Goal: Task Accomplishment & Management: Manage account settings

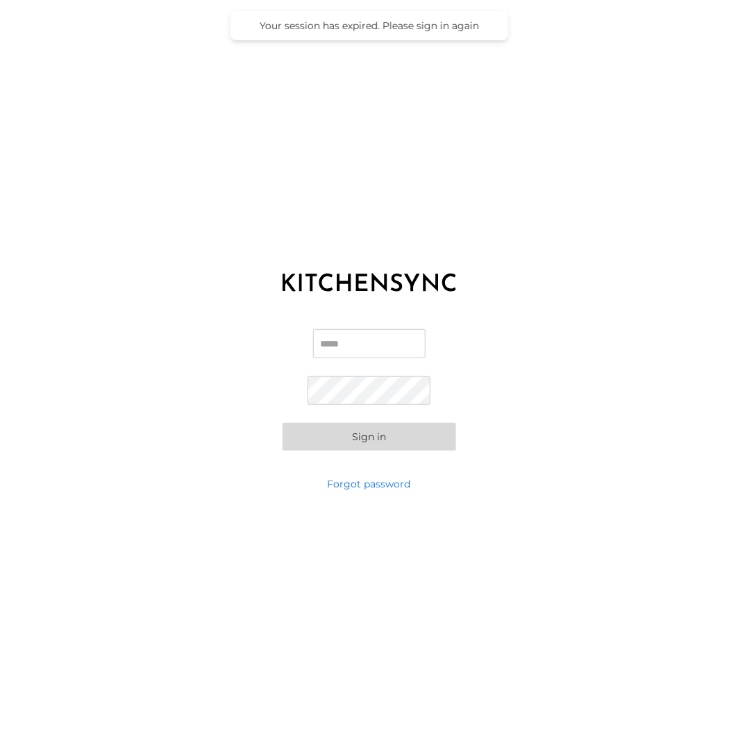
click at [369, 362] on label "Email" at bounding box center [369, 349] width 112 height 40
click at [369, 358] on input "Email" at bounding box center [369, 343] width 112 height 29
click at [349, 343] on input "Email" at bounding box center [369, 343] width 112 height 29
type input "**********"
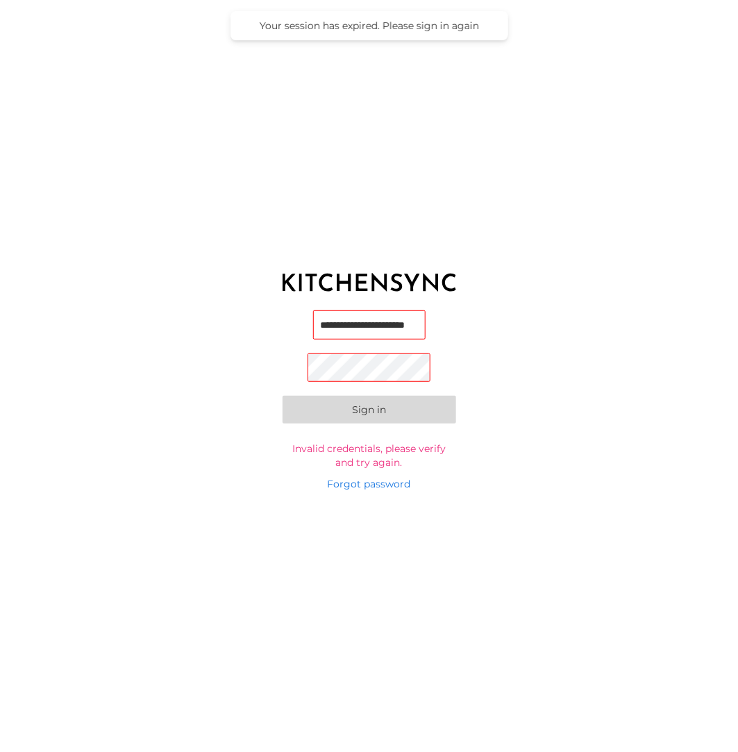
click at [416, 437] on form "**********" at bounding box center [370, 389] width 174 height 159
click at [369, 412] on button "Sign in" at bounding box center [370, 410] width 174 height 28
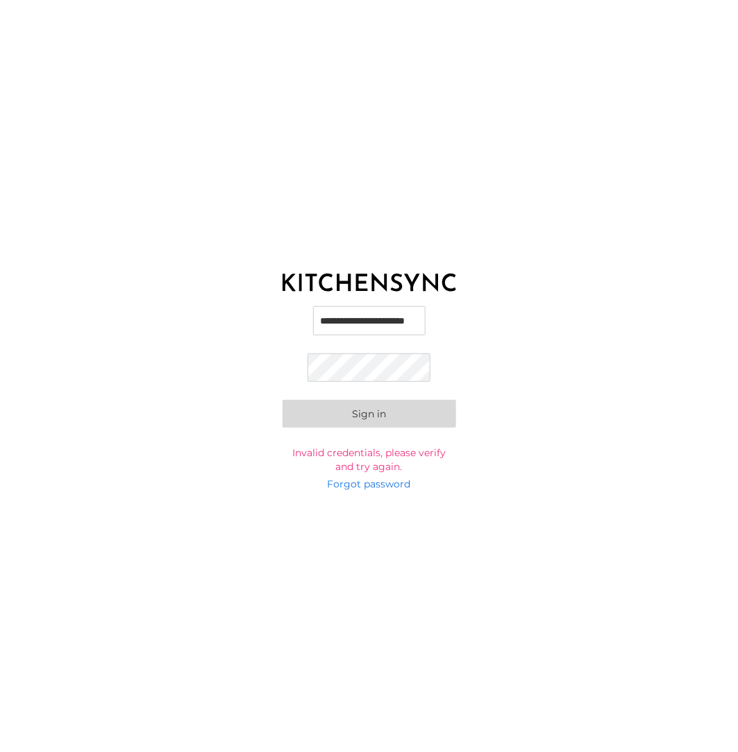
click at [283, 400] on button "Sign in" at bounding box center [370, 414] width 174 height 28
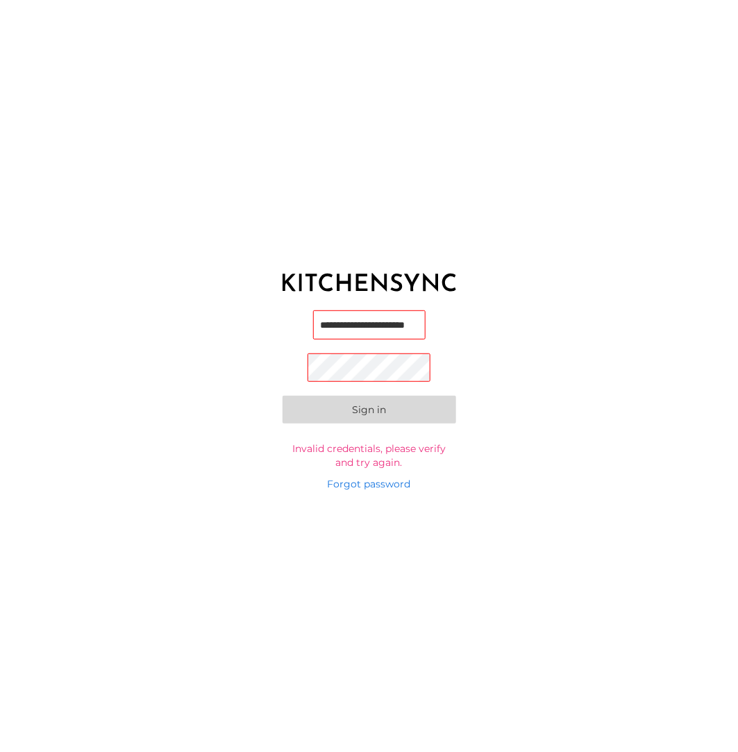
click at [363, 321] on input "**********" at bounding box center [369, 324] width 112 height 29
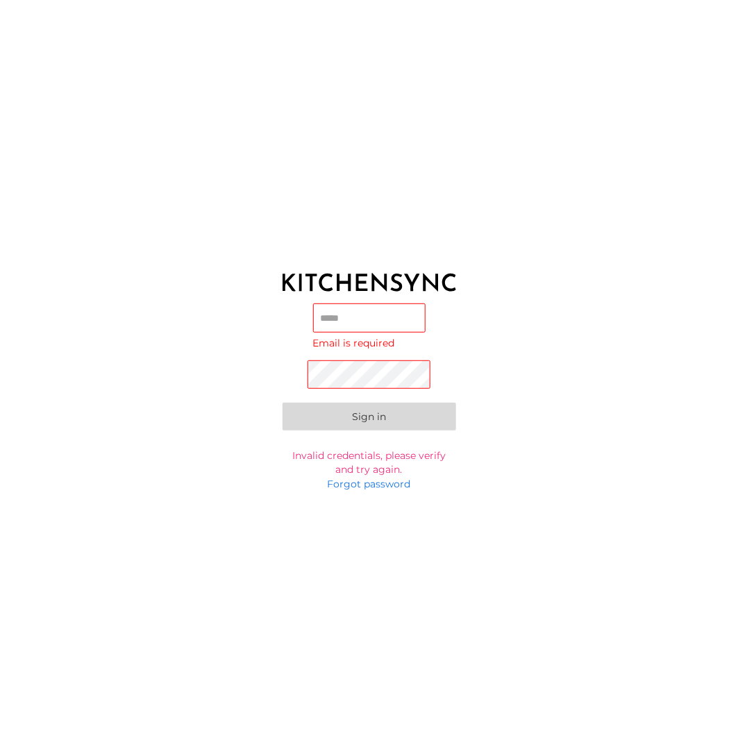
type input "**********"
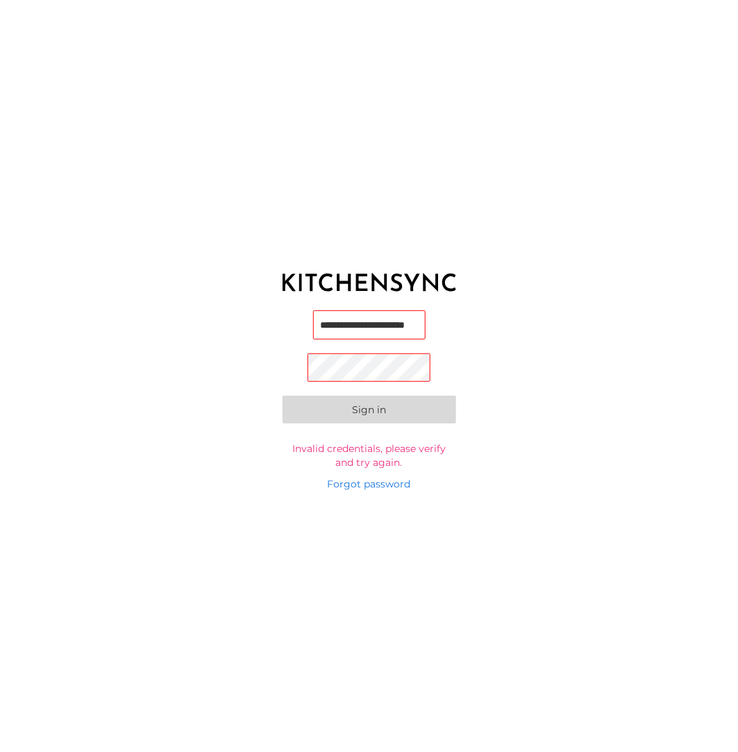
click at [371, 328] on input "**********" at bounding box center [369, 324] width 112 height 29
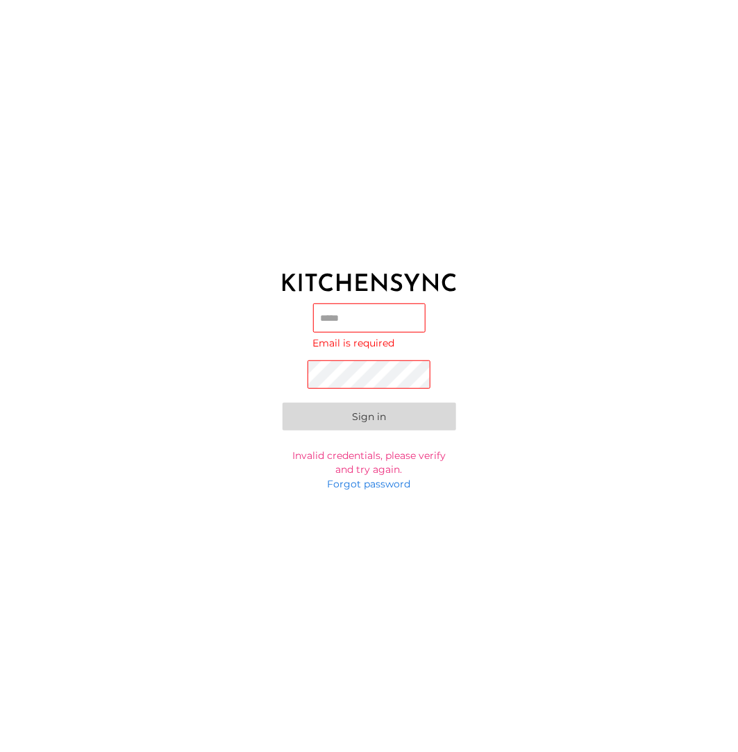
type input "**********"
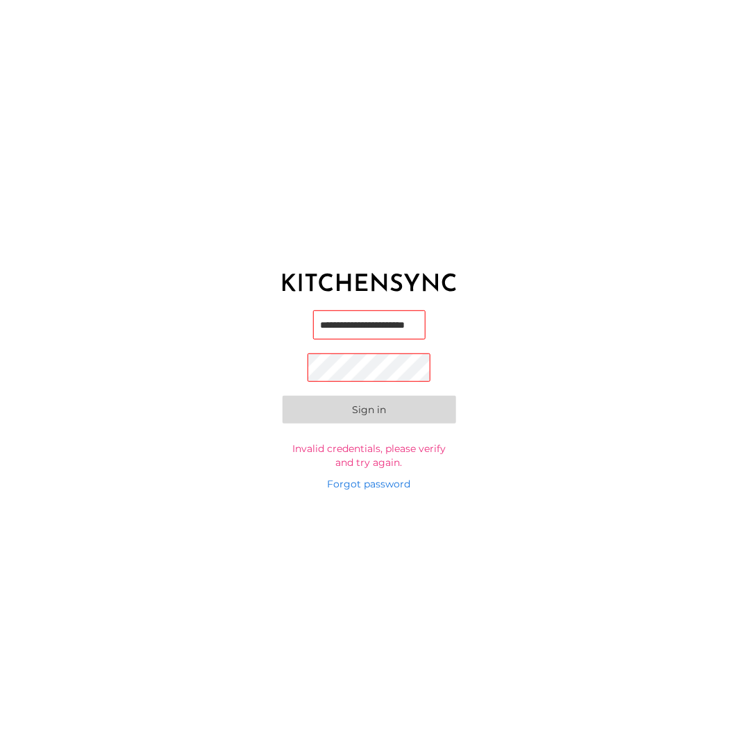
click at [362, 329] on input "**********" at bounding box center [369, 324] width 112 height 29
type input "**********"
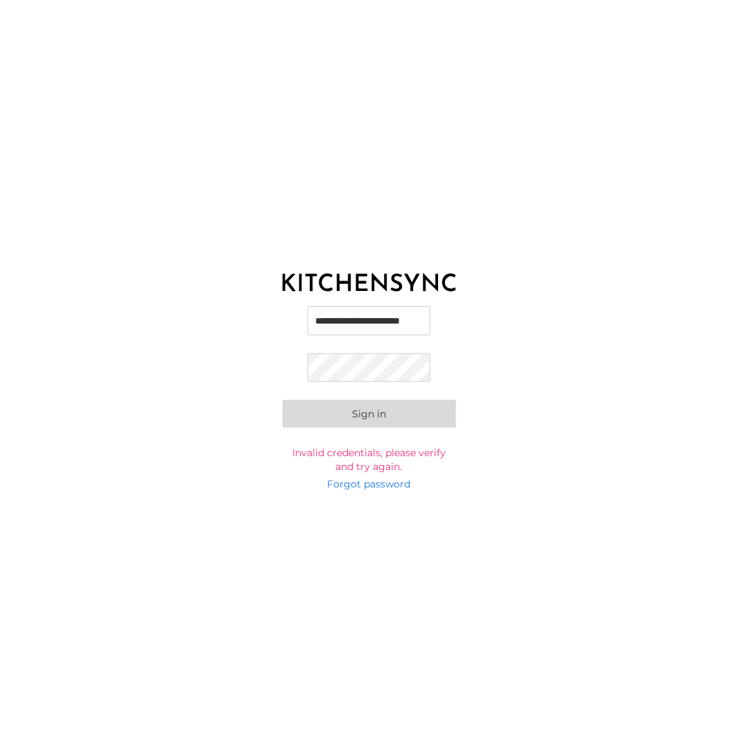
click at [283, 400] on button "Sign in" at bounding box center [370, 414] width 174 height 28
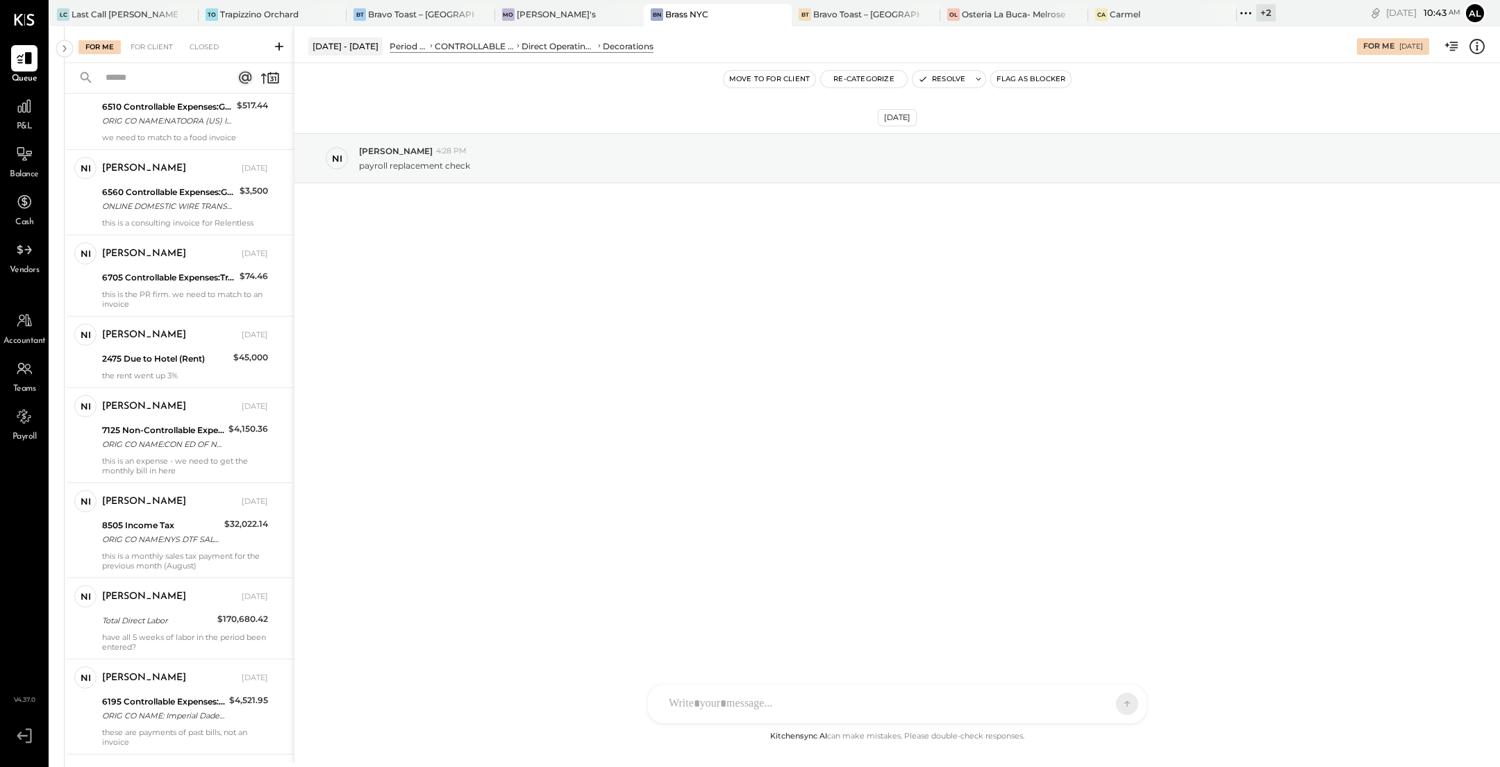
scroll to position [1103, 0]
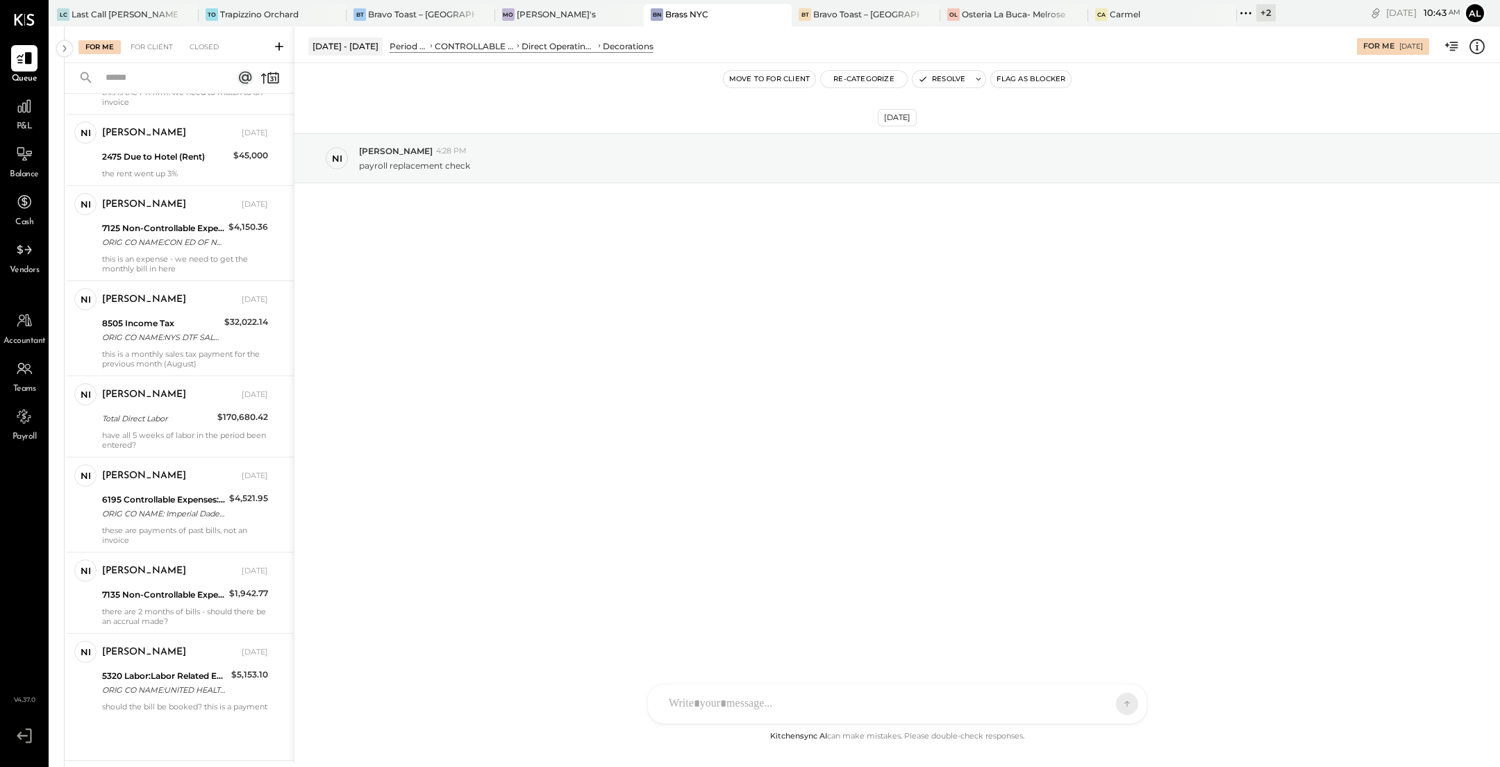
click at [685, 17] on div "BN Brass NYC" at bounding box center [708, 14] width 128 height 12
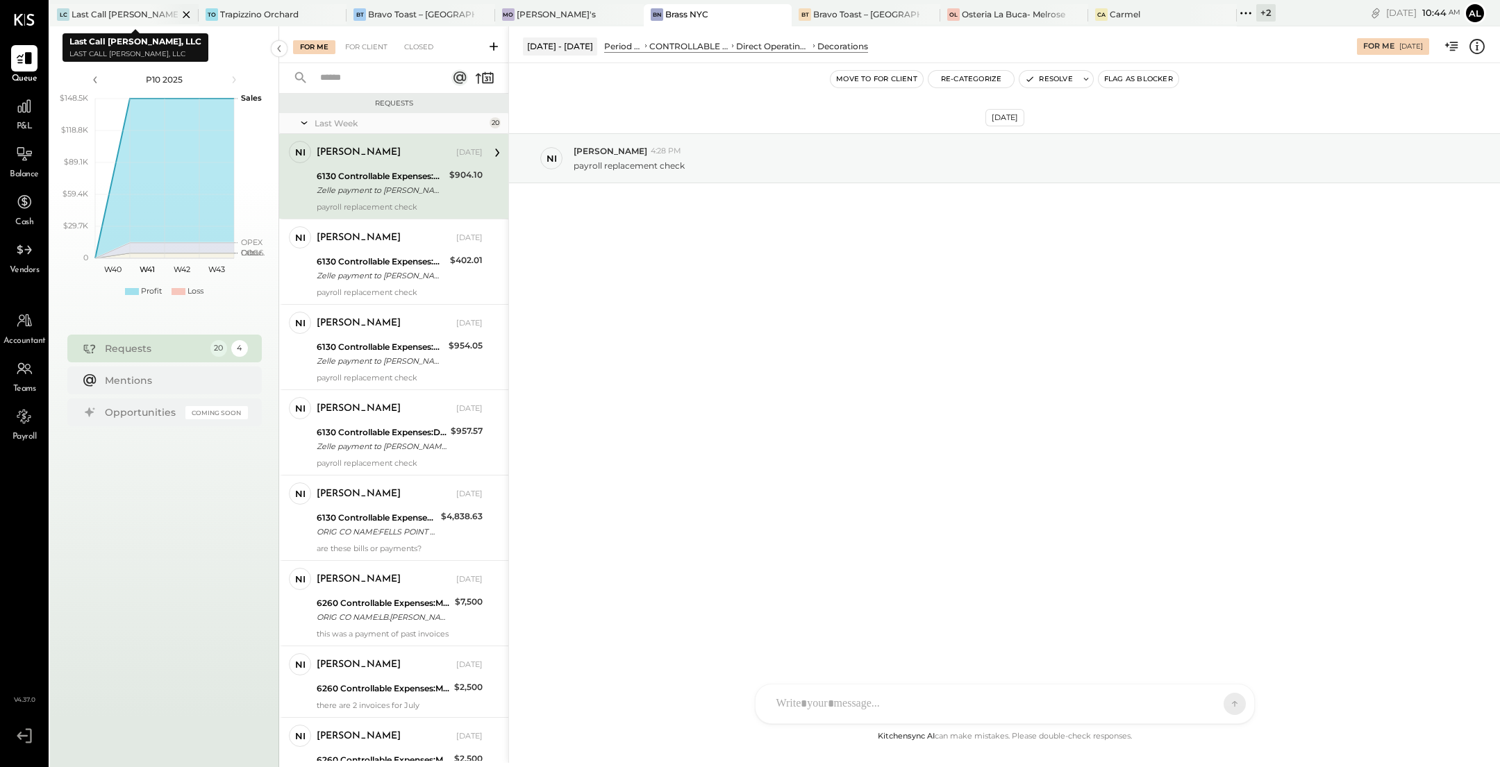
click at [178, 12] on icon at bounding box center [186, 14] width 17 height 17
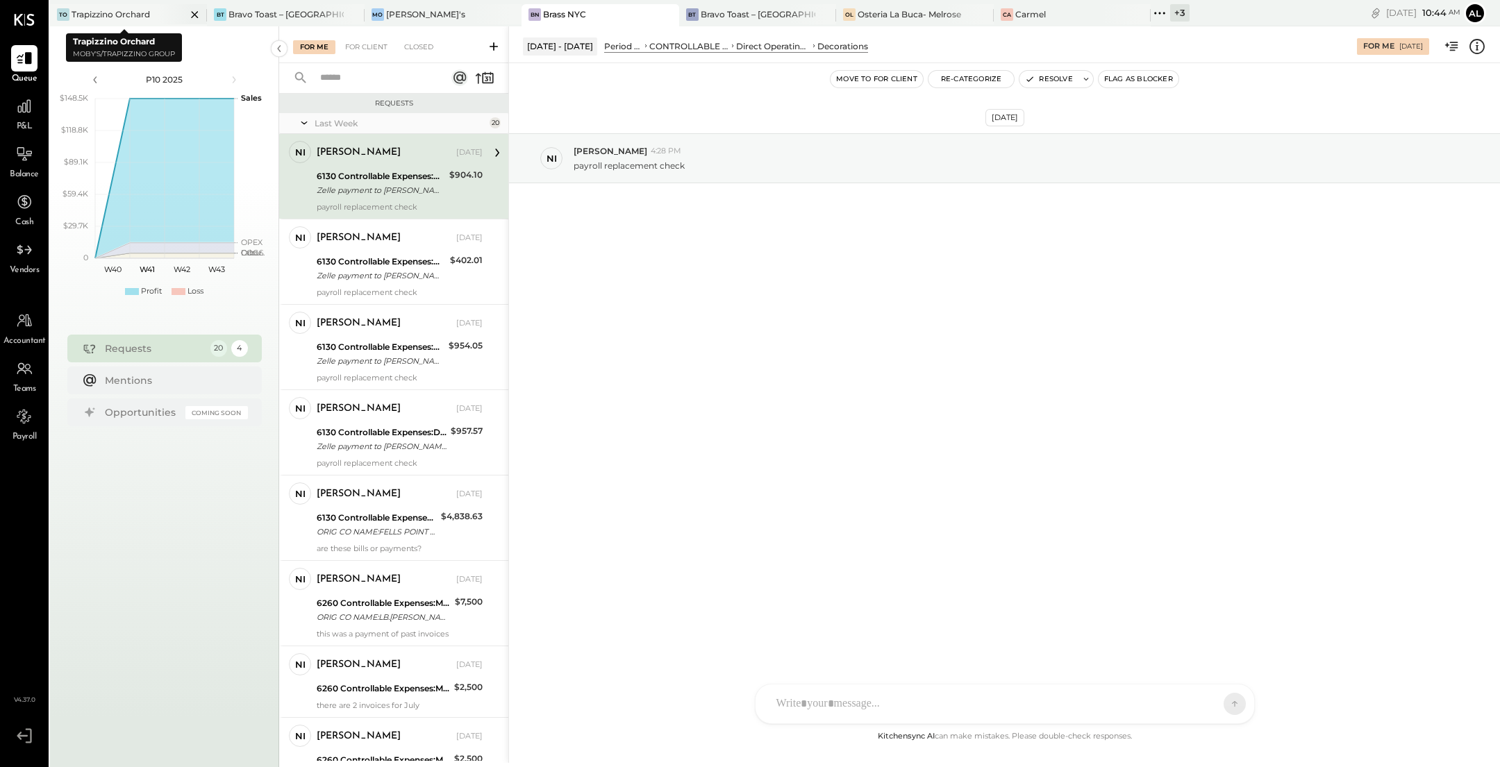
click at [186, 12] on icon at bounding box center [194, 14] width 17 height 17
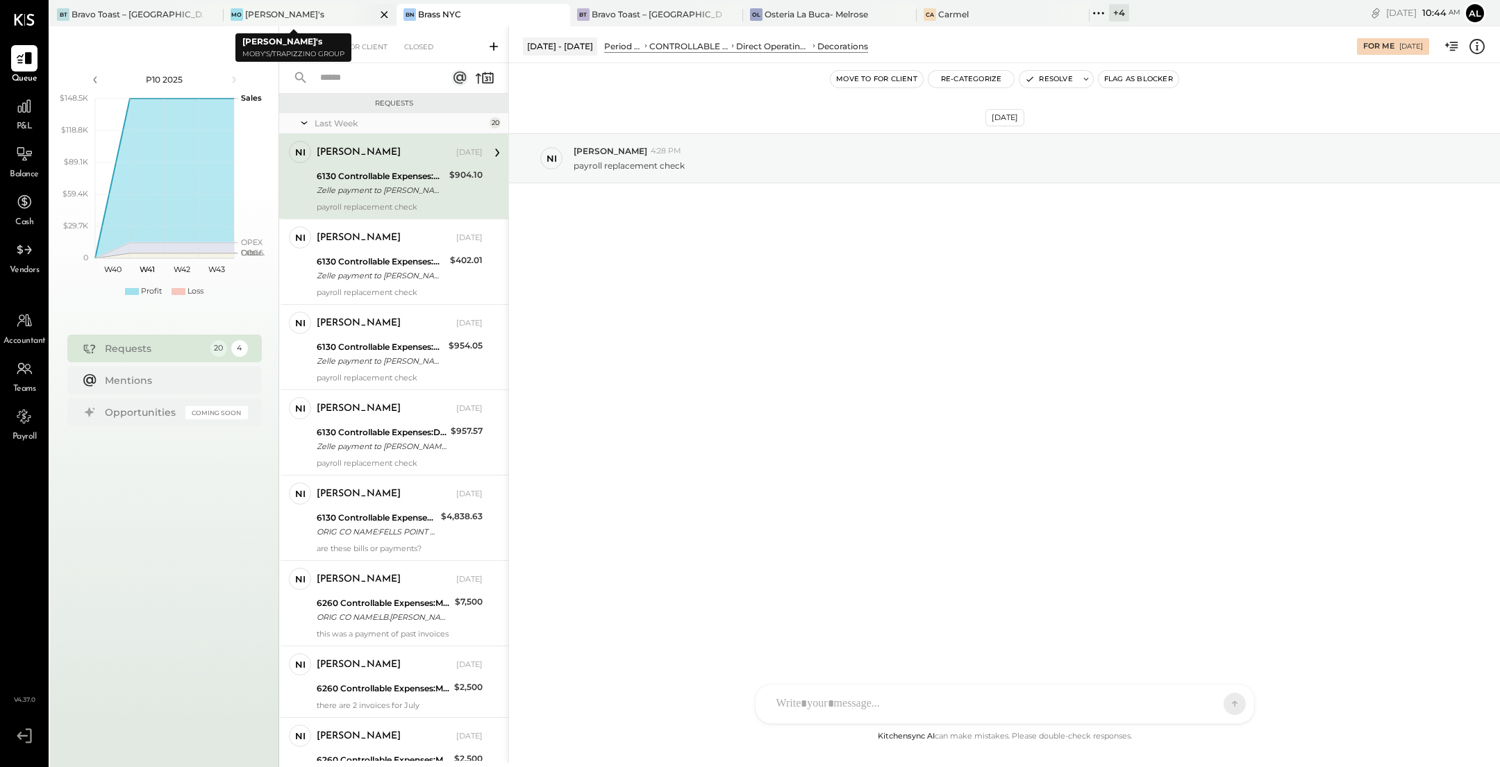
click at [376, 15] on icon at bounding box center [384, 14] width 17 height 17
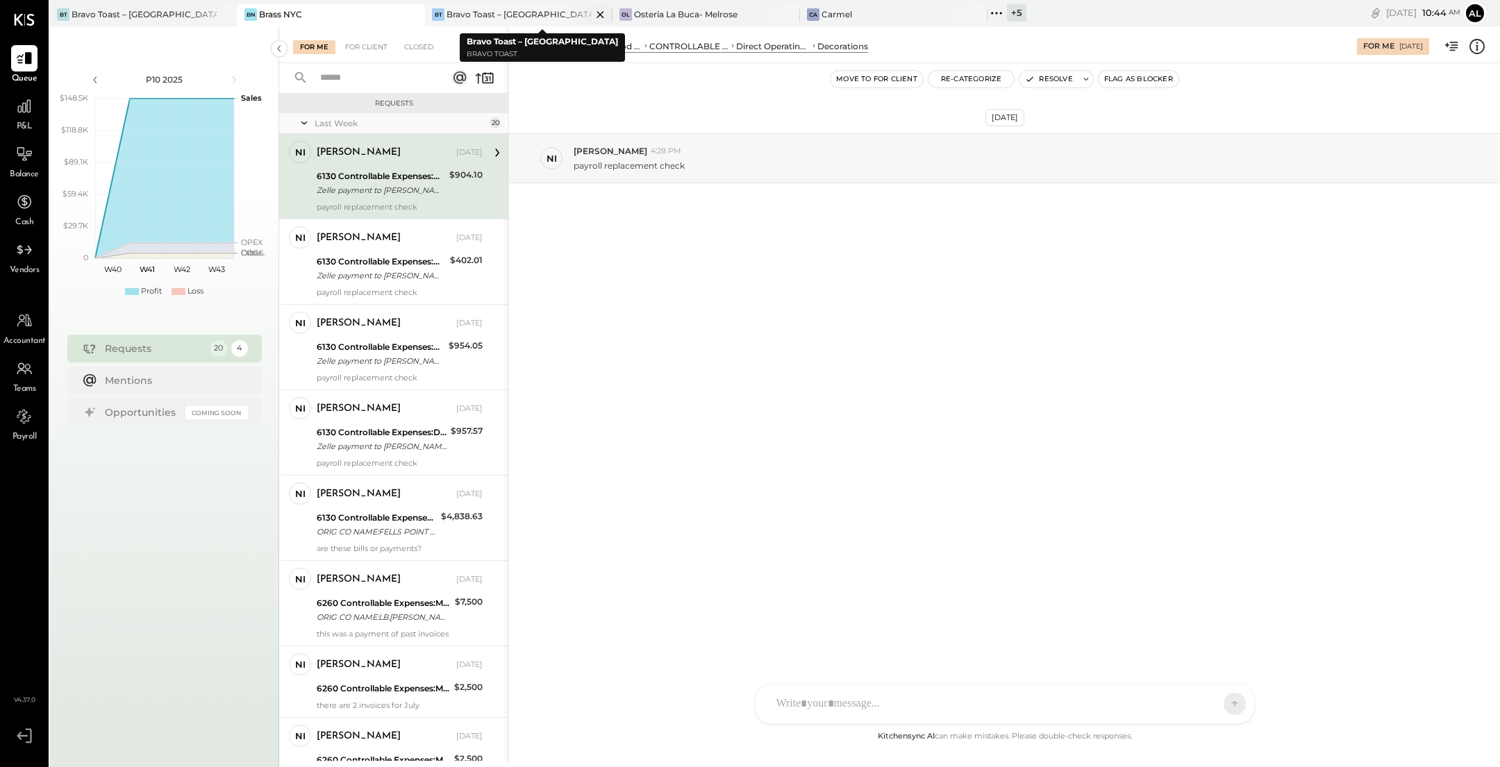
click at [601, 17] on icon at bounding box center [600, 14] width 17 height 17
click at [689, 16] on div "Ca Carmel" at bounding box center [695, 14] width 167 height 12
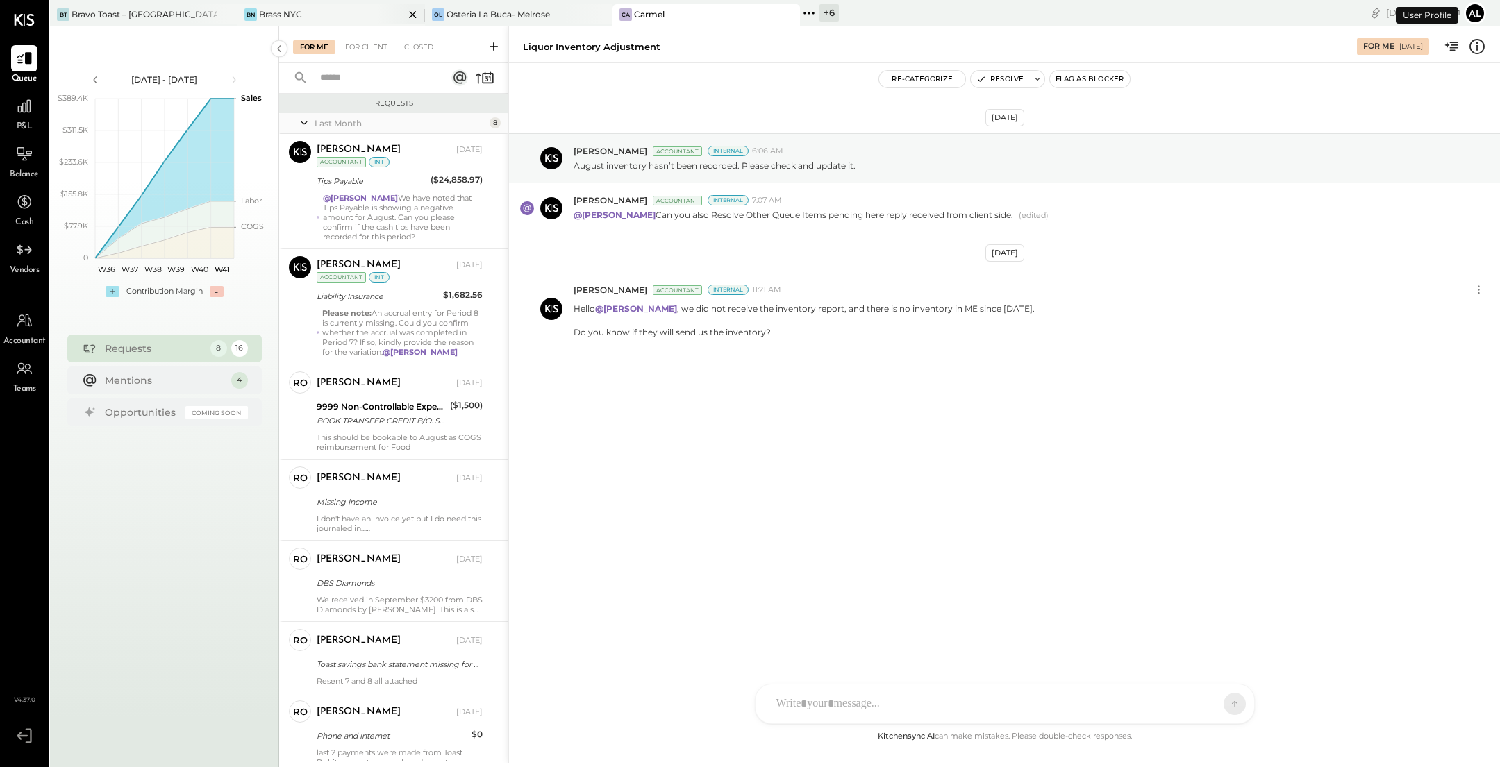
scroll to position [171, 0]
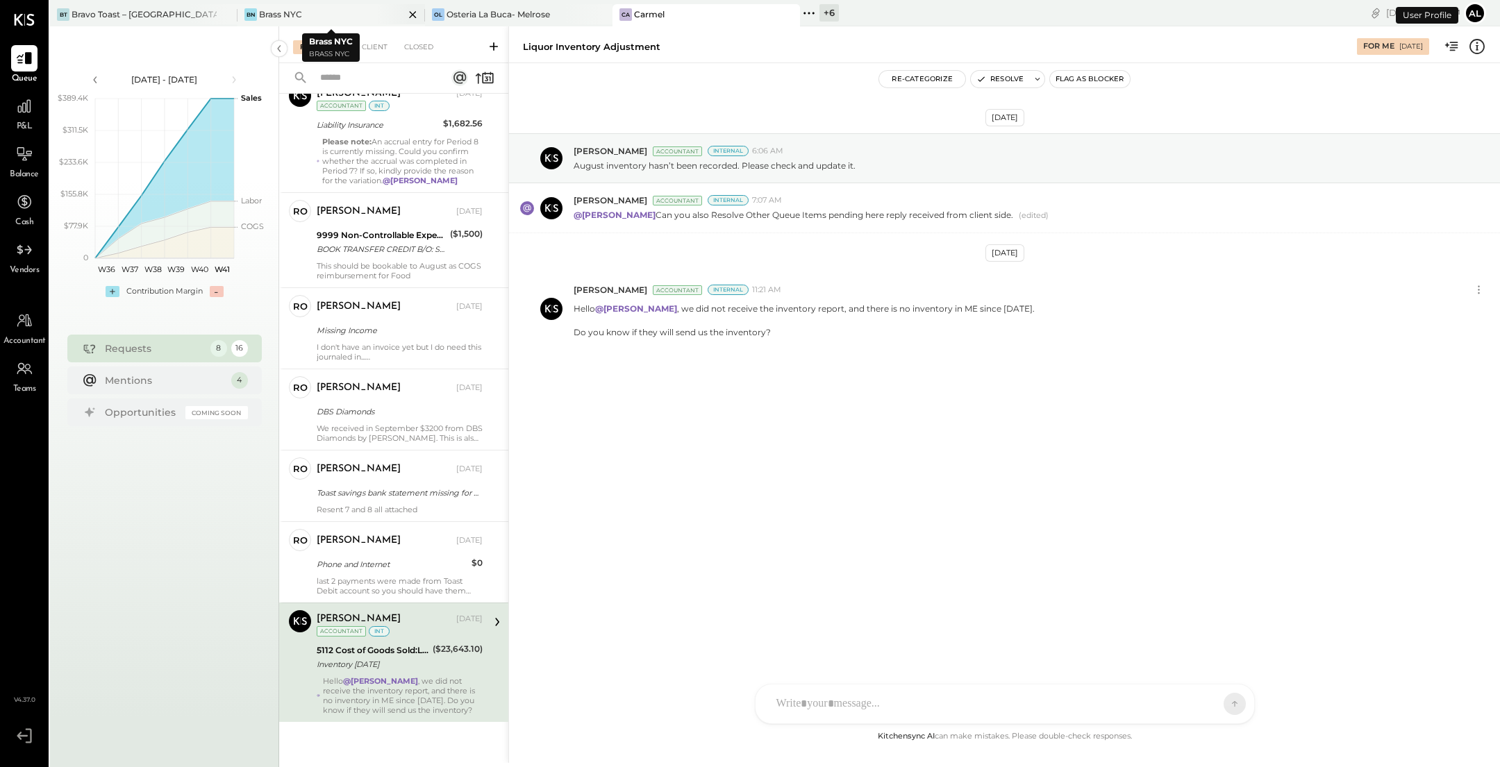
click at [412, 14] on icon at bounding box center [412, 14] width 7 height 7
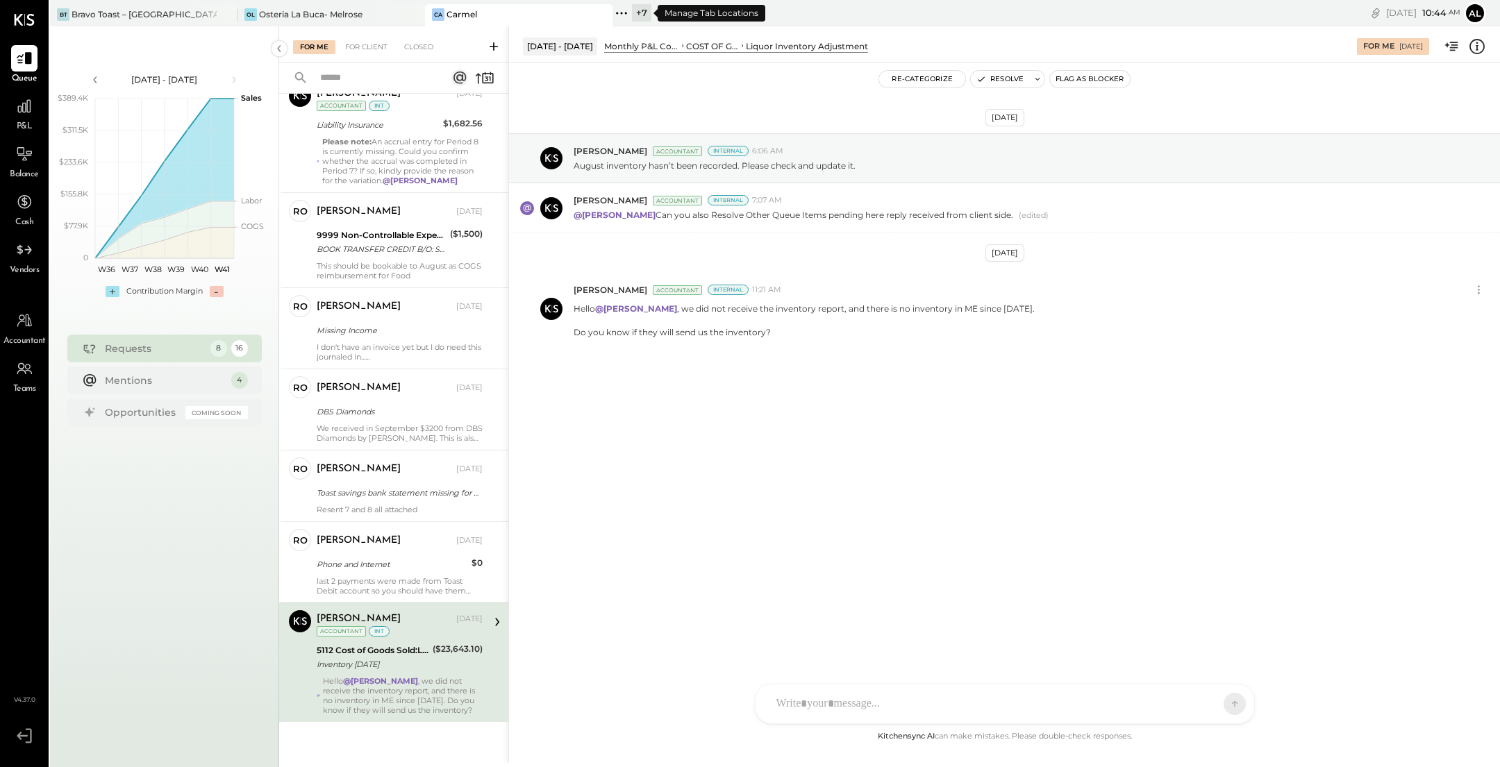
click at [625, 13] on icon at bounding box center [626, 13] width 2 height 2
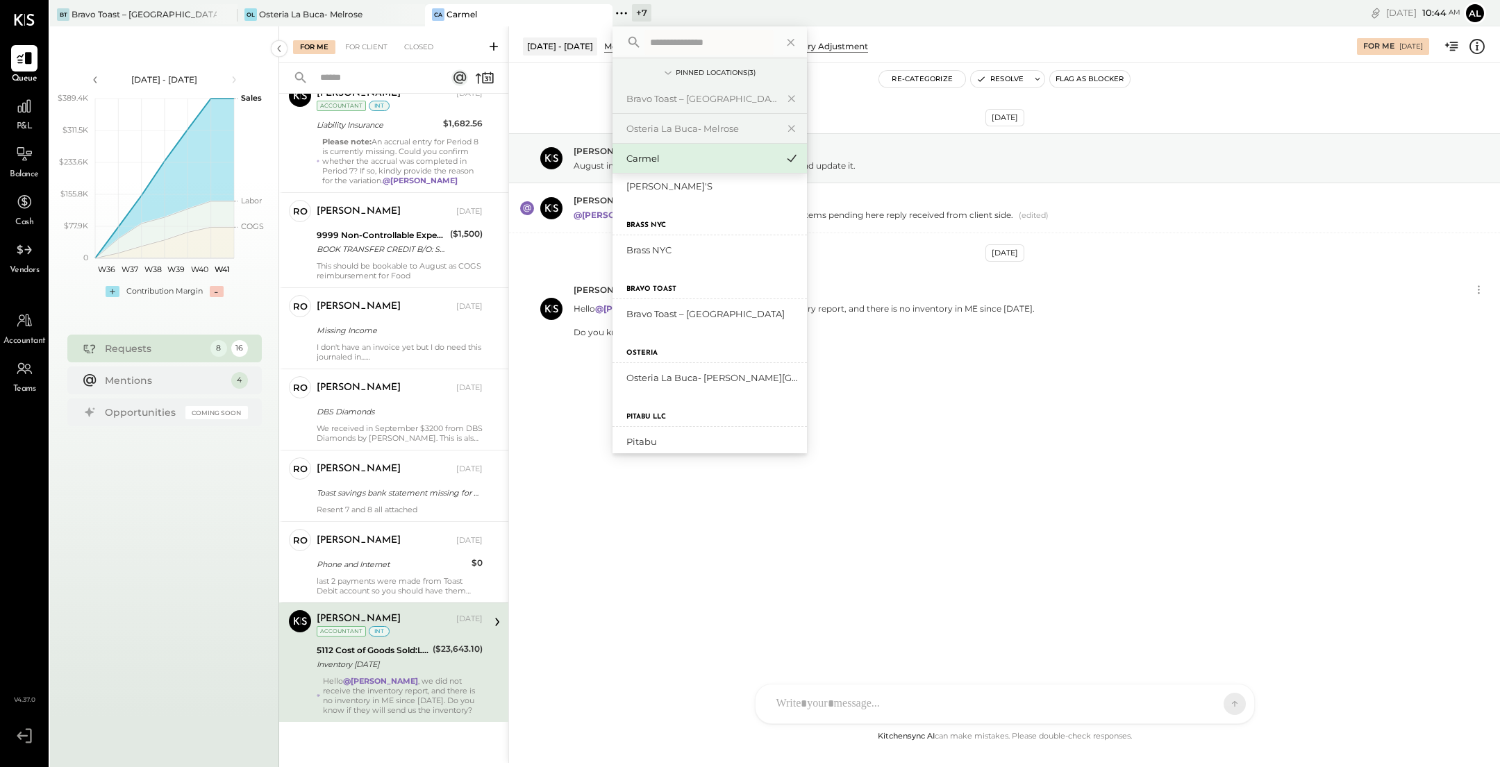
scroll to position [142, 0]
click at [681, 430] on div "Pitabu" at bounding box center [701, 430] width 150 height 13
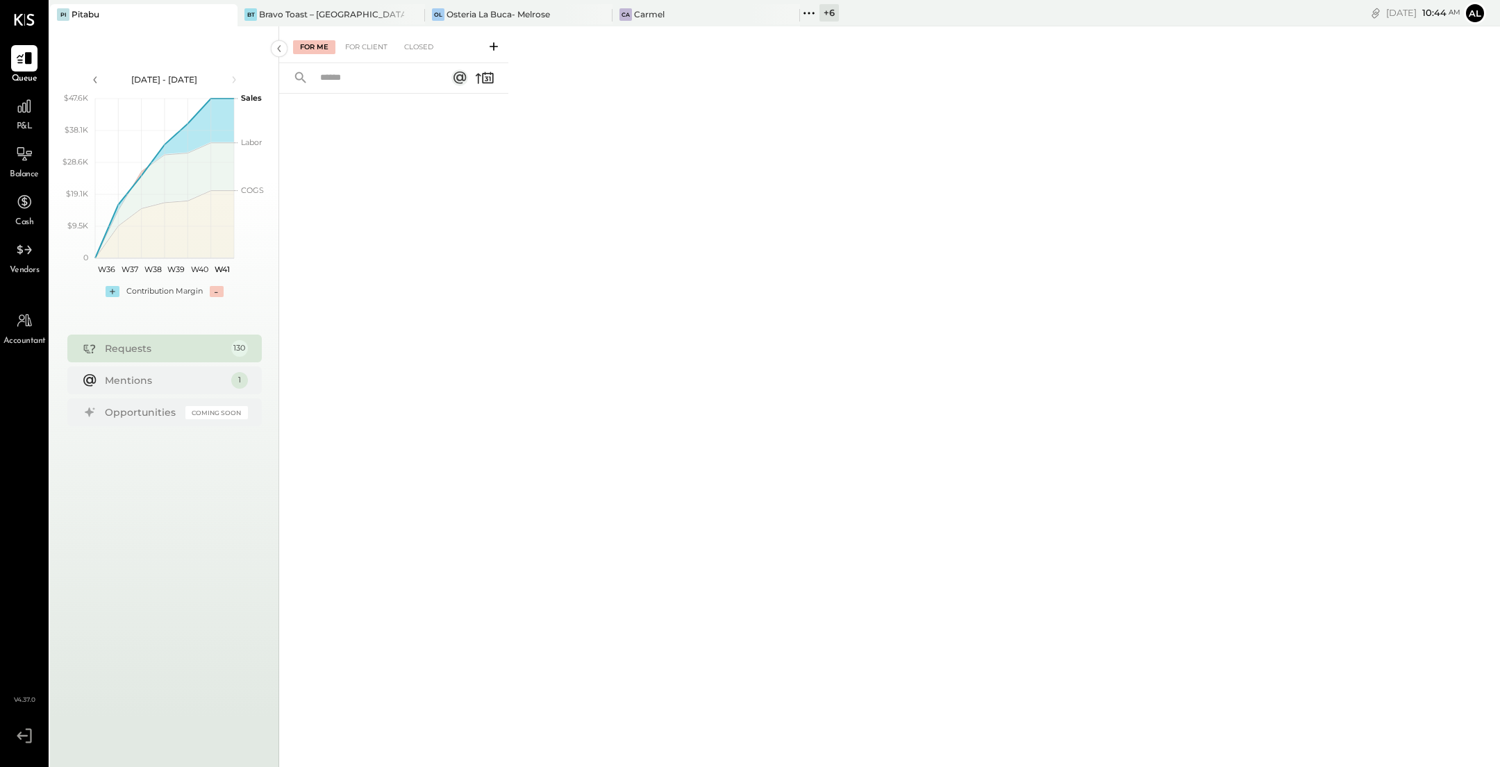
click at [737, 15] on icon at bounding box center [809, 13] width 18 height 18
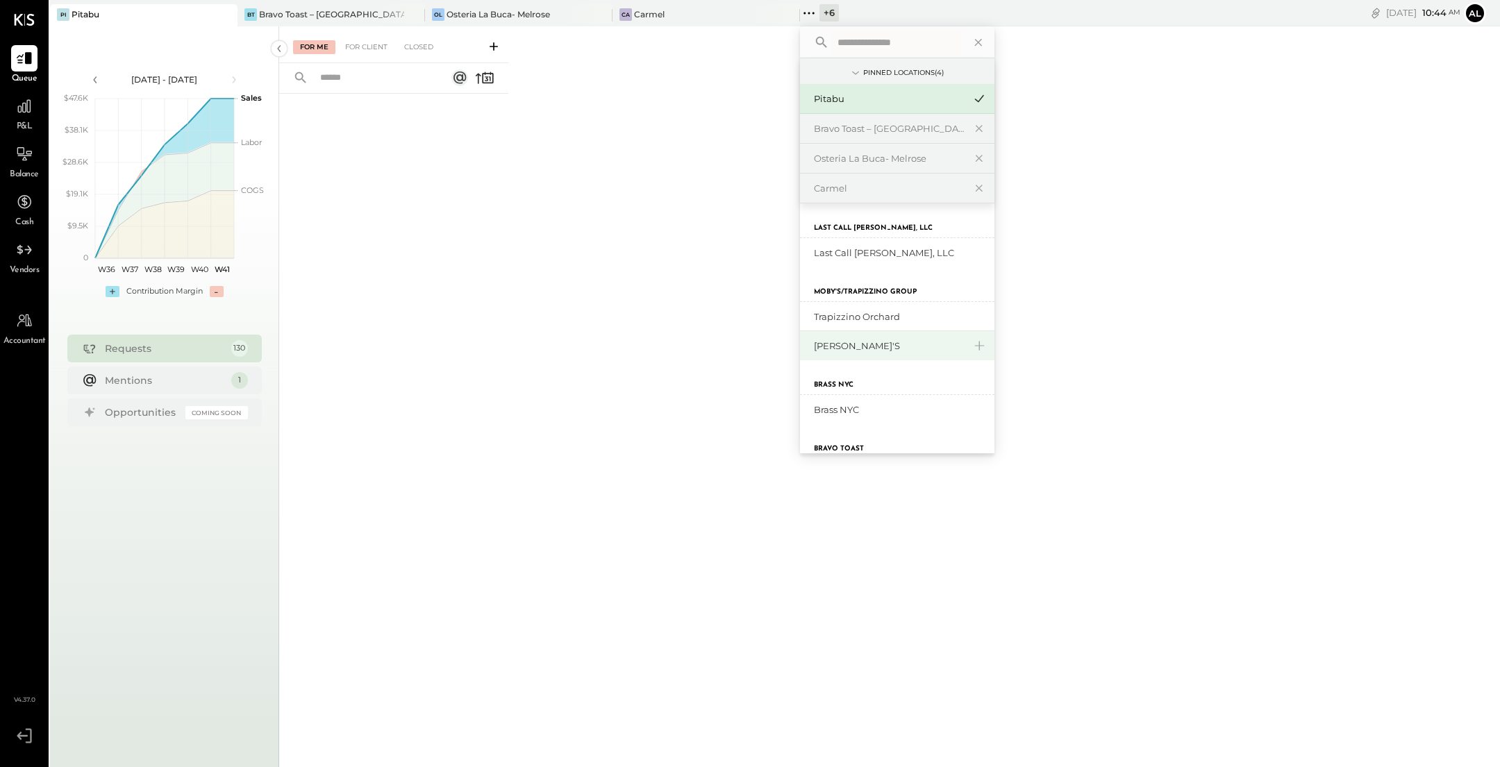
scroll to position [108, 0]
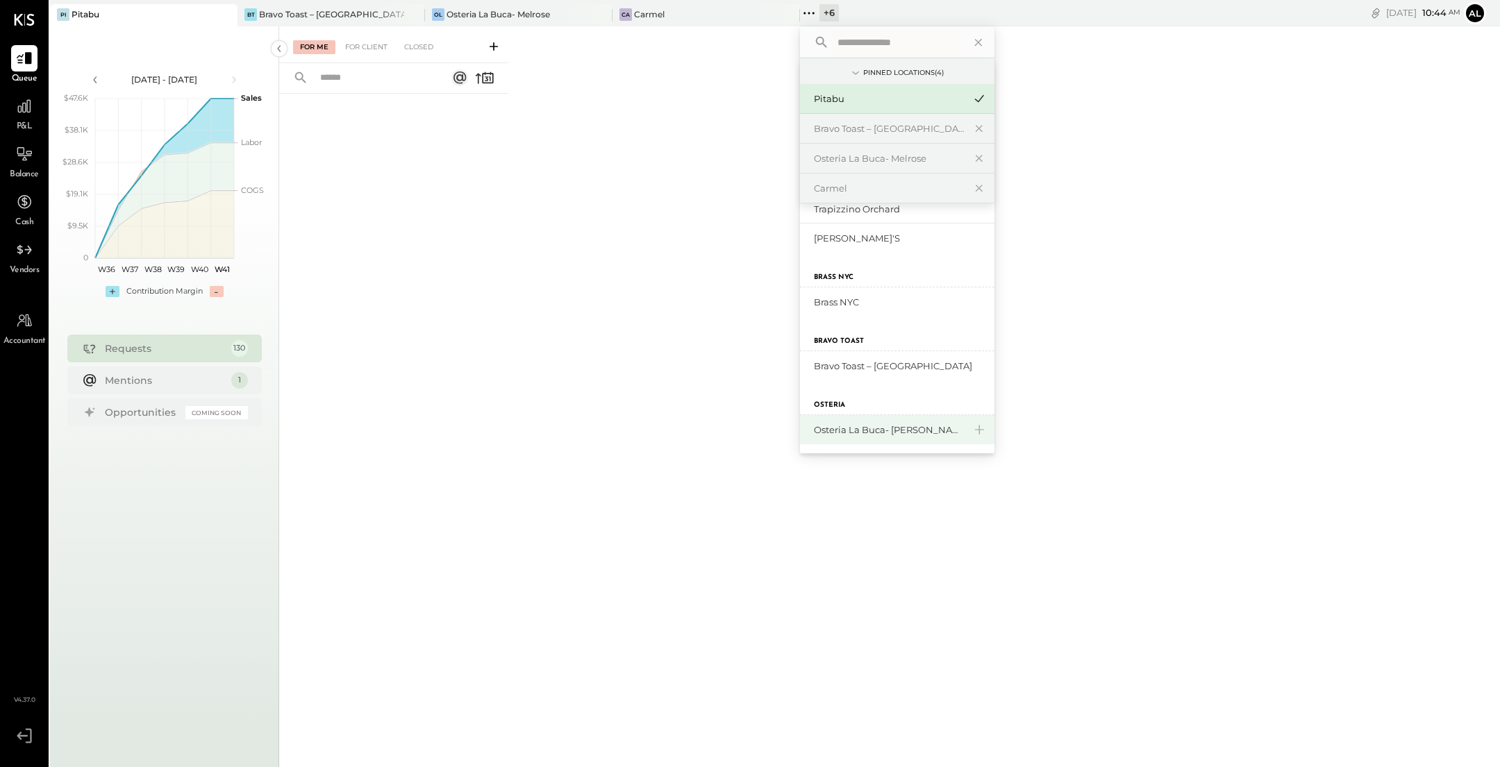
click at [737, 429] on div "Osteria La Buca- [PERSON_NAME][GEOGRAPHIC_DATA]" at bounding box center [889, 430] width 150 height 13
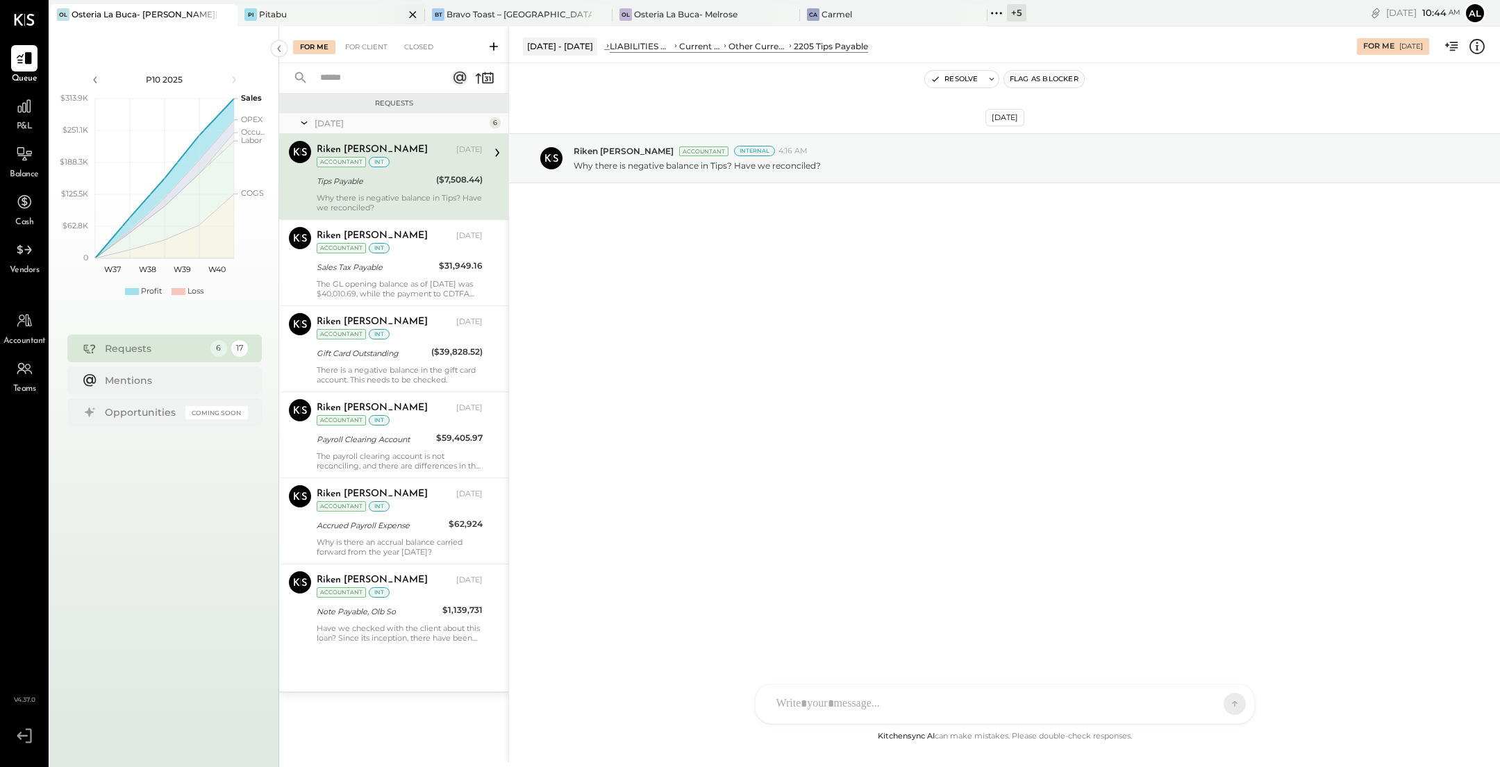
click at [346, 8] on div "Pi Pitabu" at bounding box center [320, 14] width 167 height 12
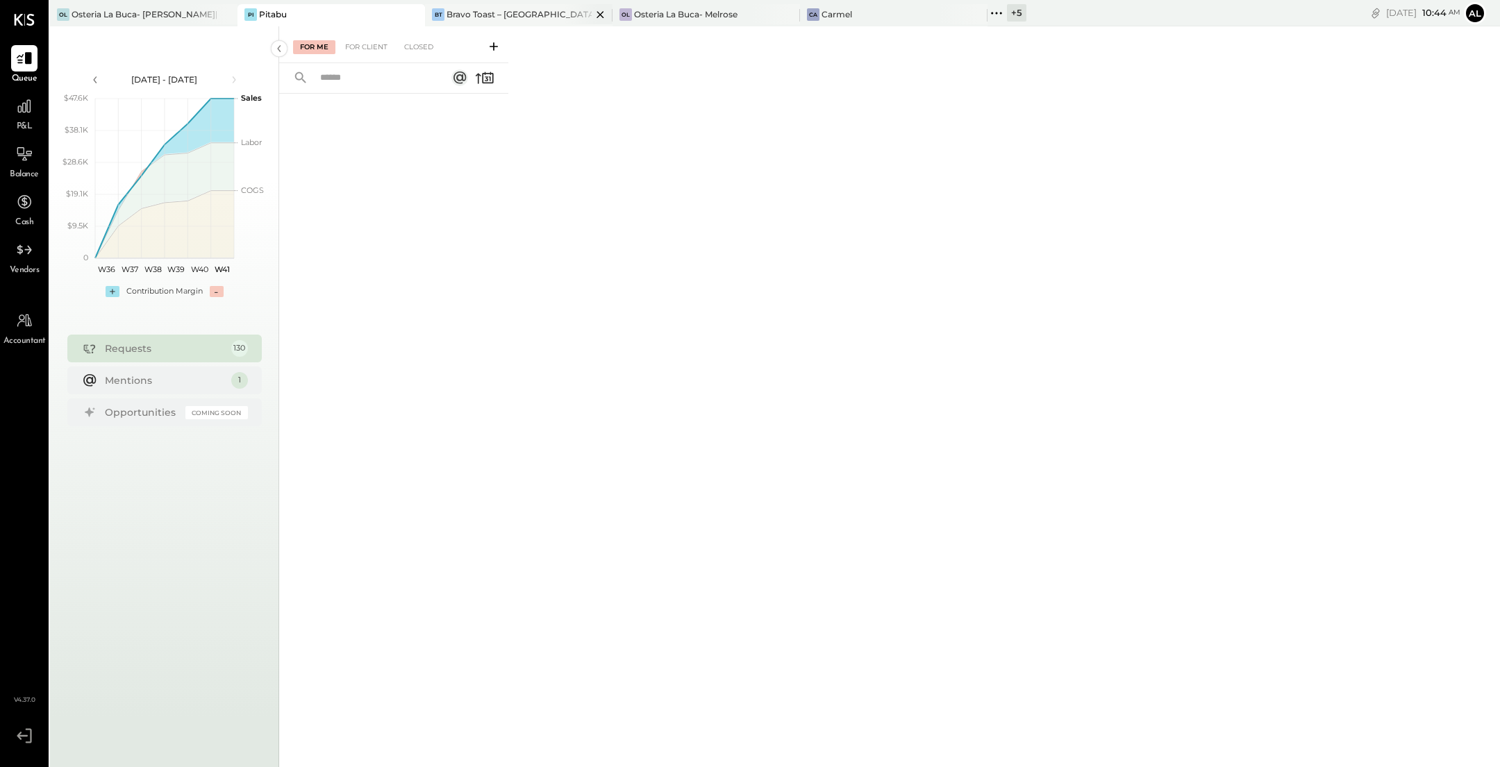
click at [498, 18] on div "Bravo Toast – [GEOGRAPHIC_DATA]" at bounding box center [518, 14] width 145 height 12
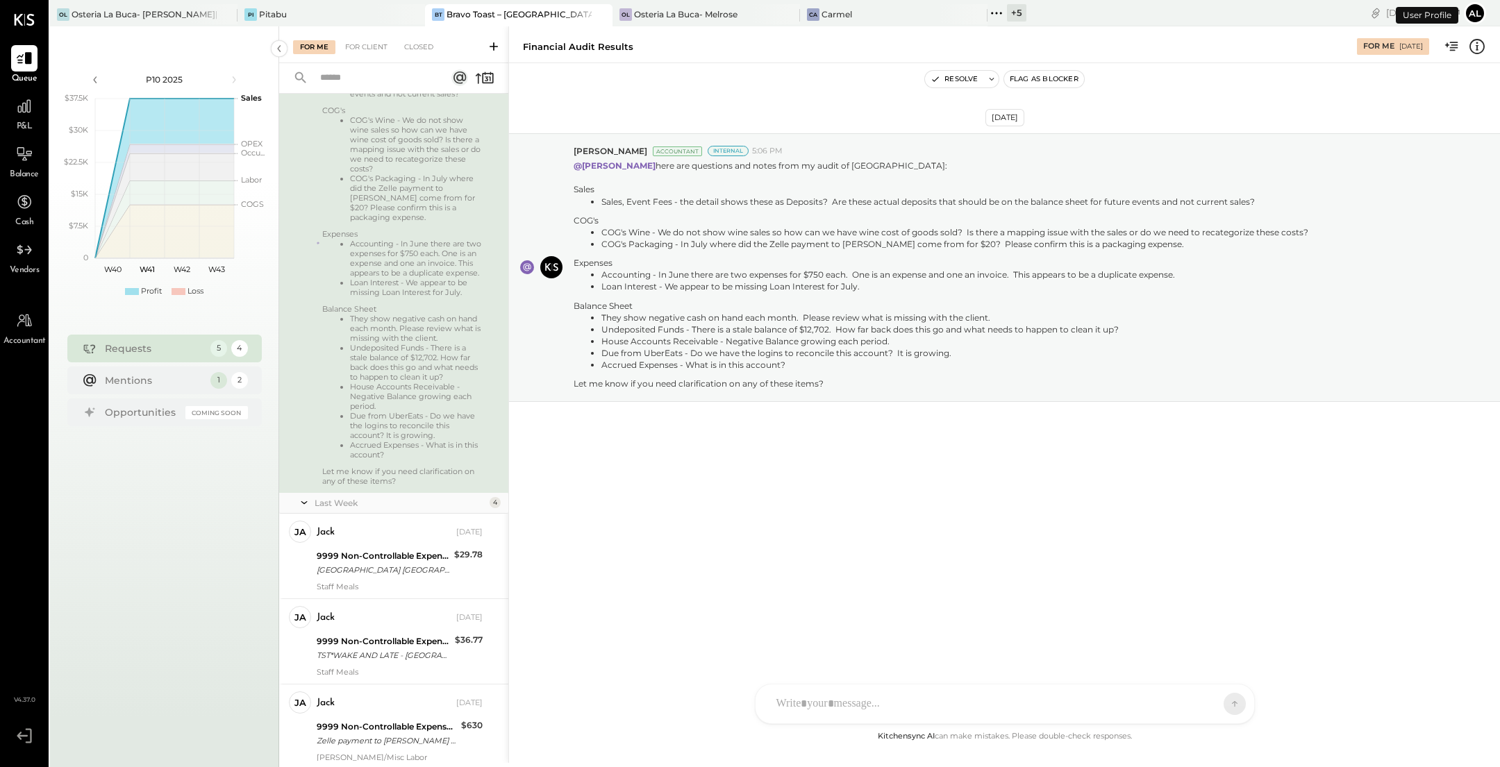
scroll to position [335, 0]
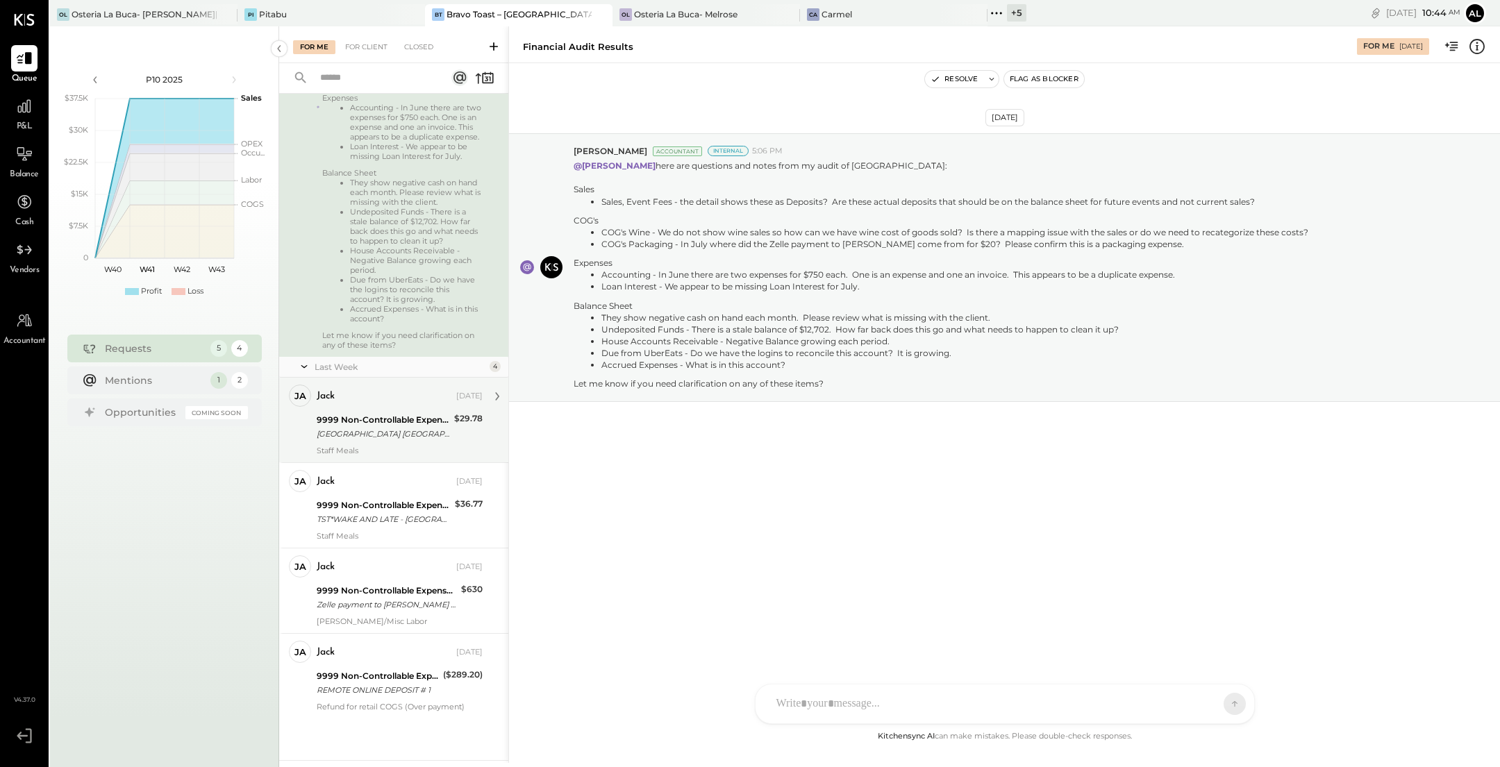
click at [417, 414] on div "9999 Non-Controllable Expenses:Other Income and Expenses:To Be Classified P&L" at bounding box center [383, 420] width 133 height 14
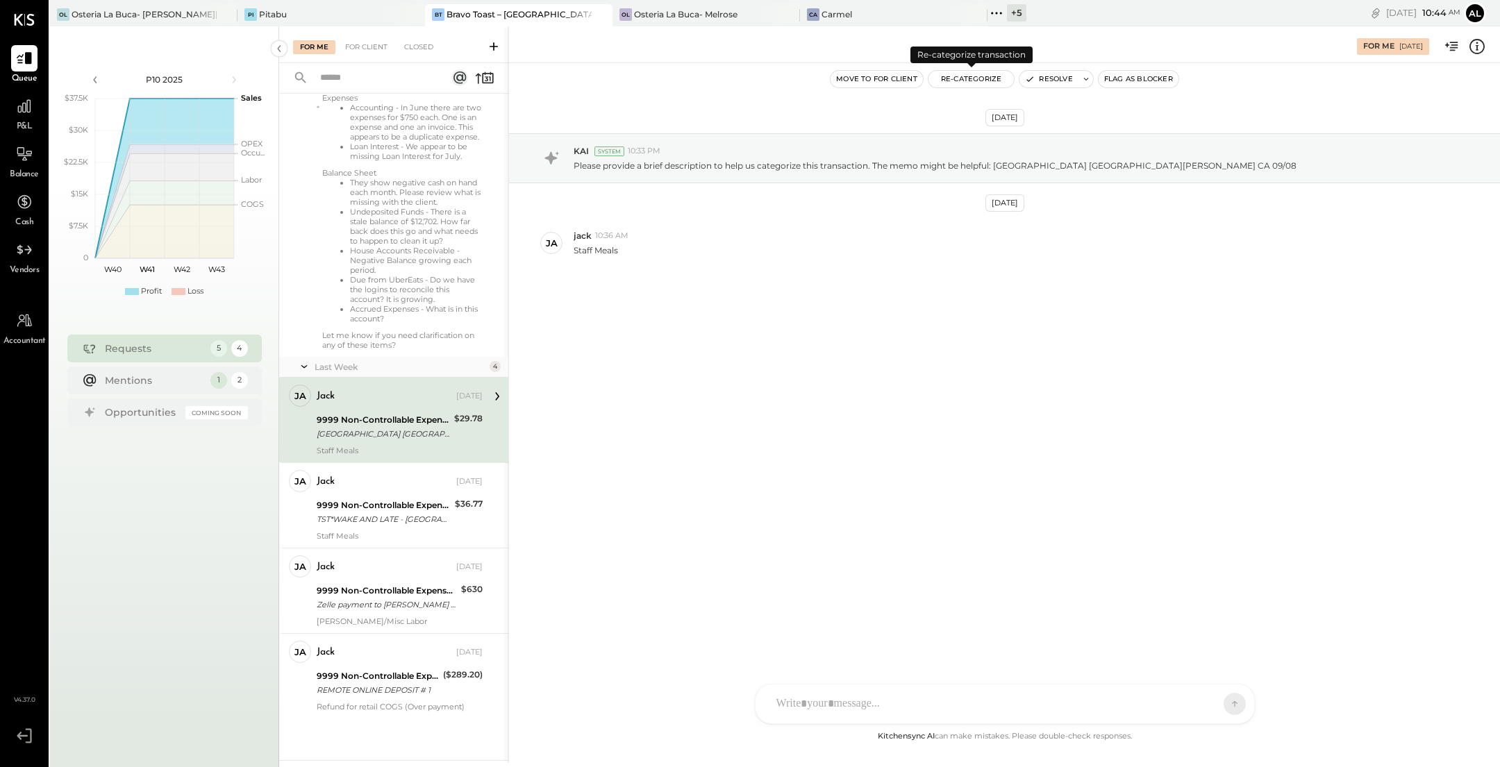
click at [737, 79] on button "Re-Categorize" at bounding box center [971, 79] width 86 height 17
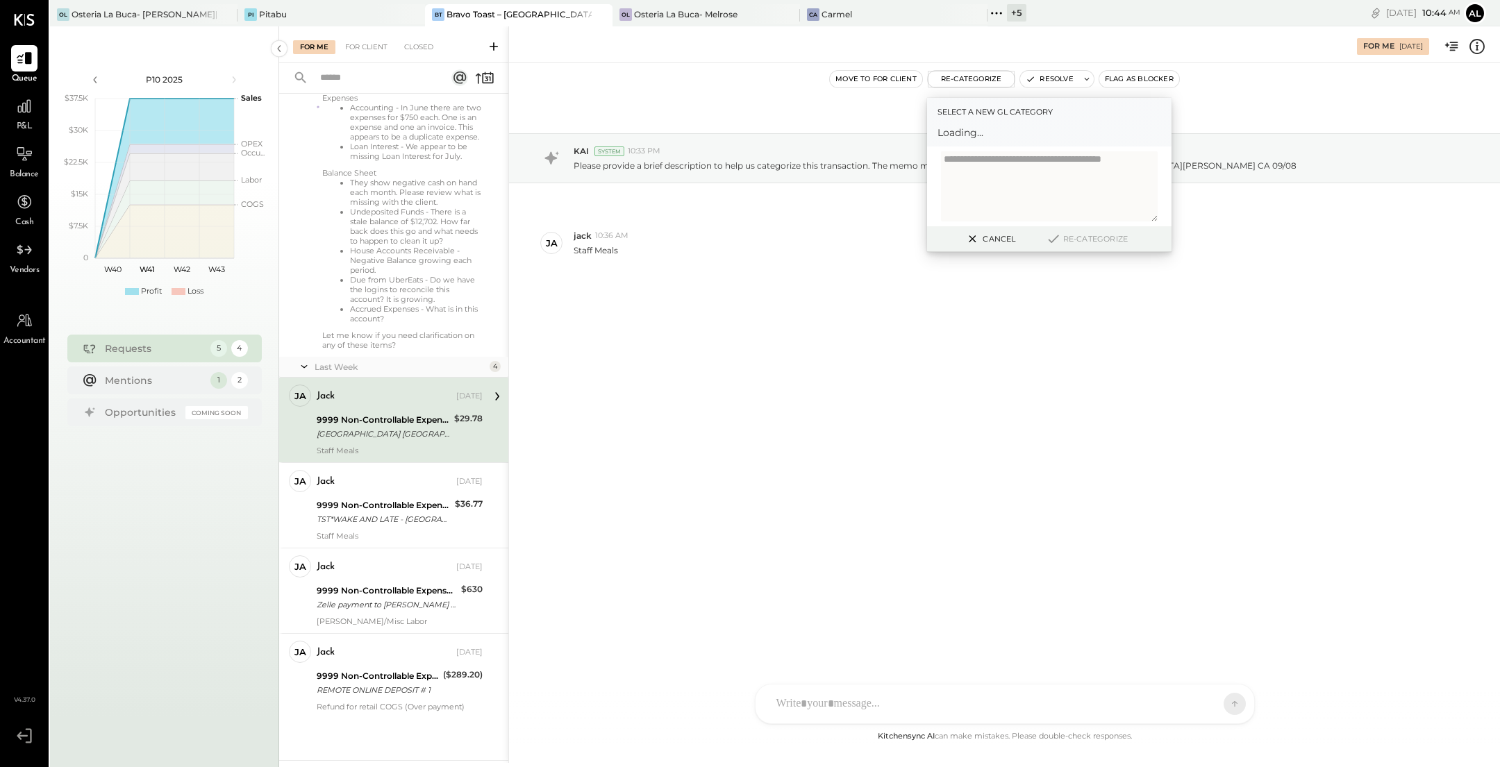
click at [737, 135] on span "Loading..." at bounding box center [1049, 133] width 224 height 14
click at [737, 133] on span "Loading..." at bounding box center [1049, 133] width 224 height 14
click at [737, 133] on div at bounding box center [1036, 139] width 183 height 17
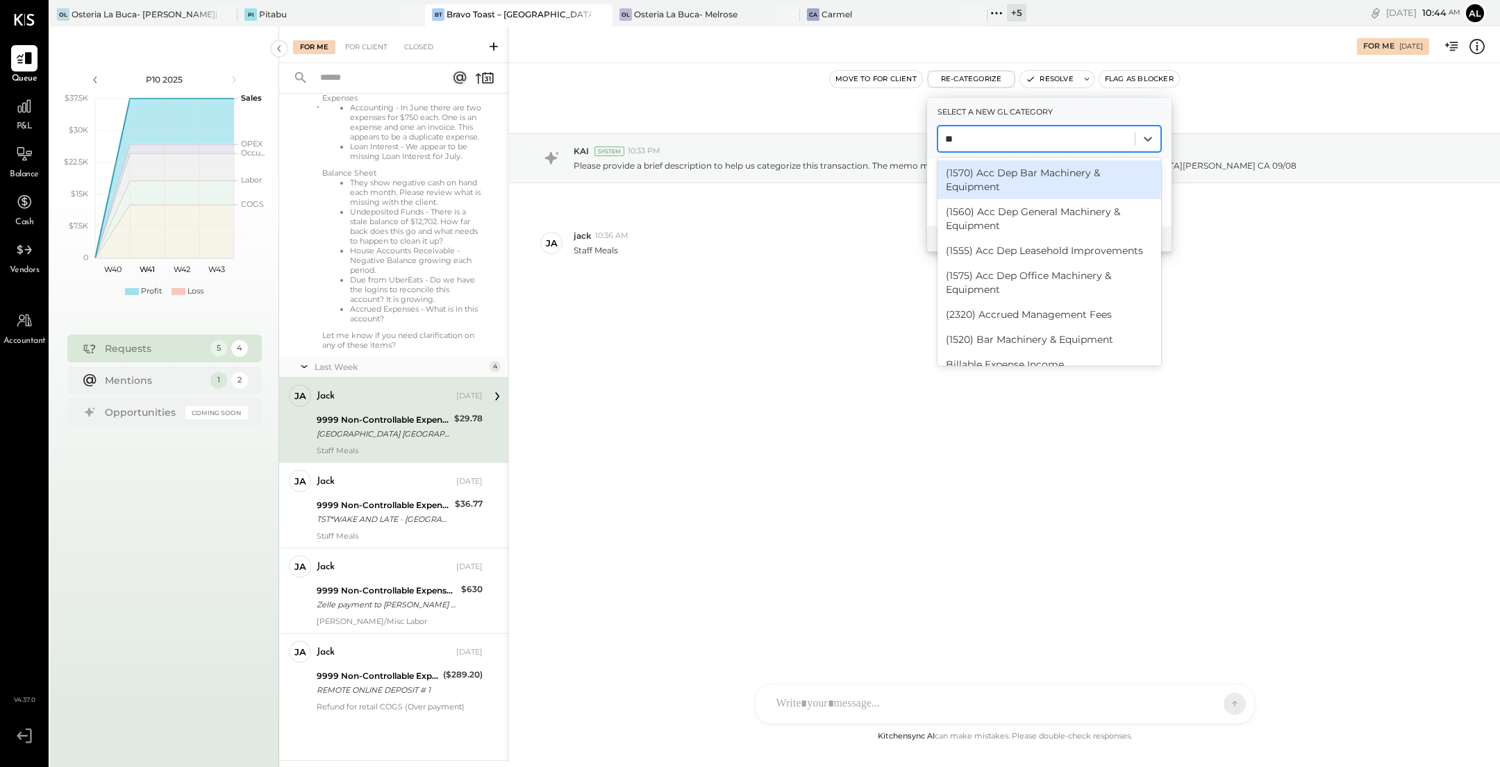
type input "***"
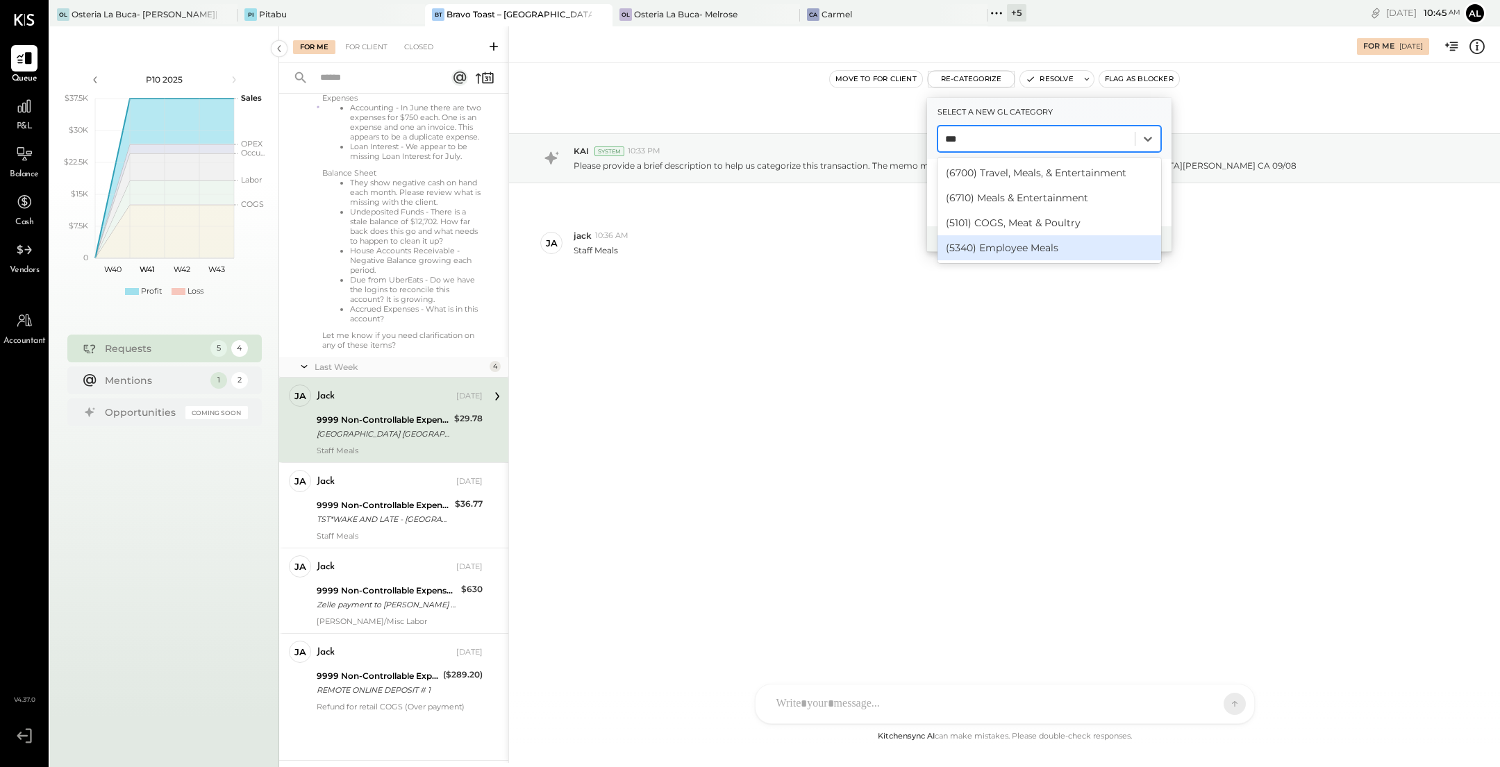
click at [737, 245] on div "(5340) Employee Meals" at bounding box center [1049, 247] width 224 height 25
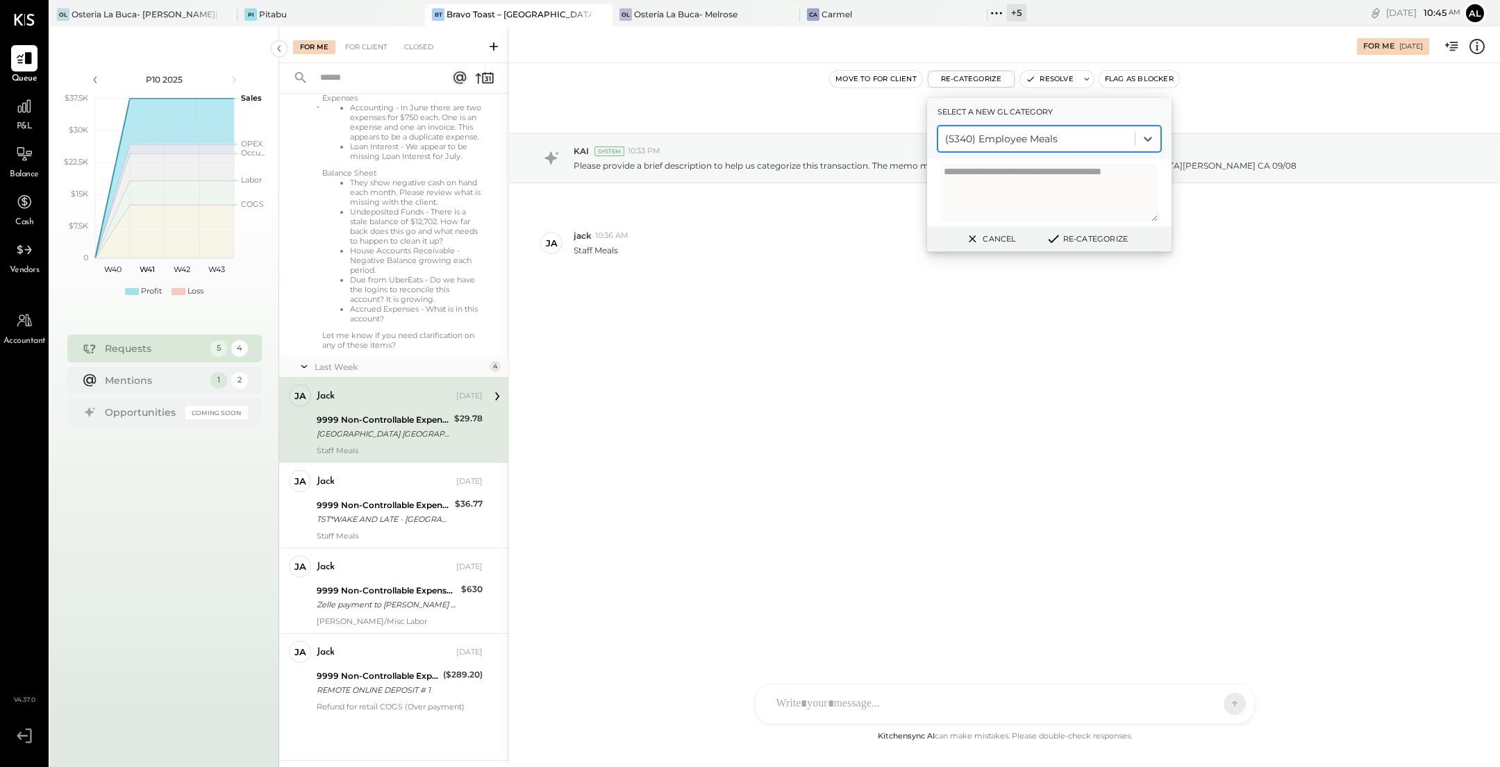
click at [737, 238] on button "Re-Categorize" at bounding box center [1087, 238] width 92 height 17
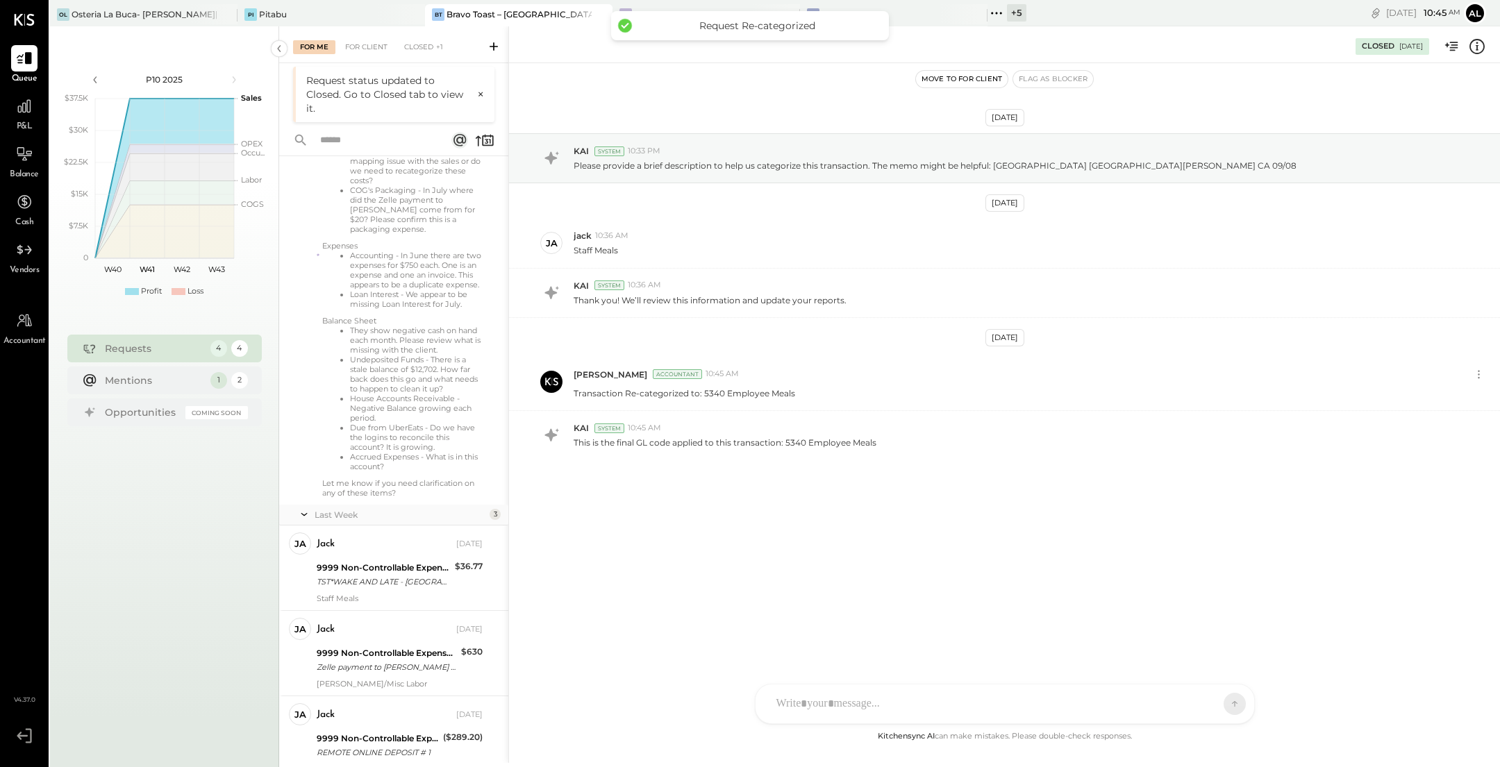
scroll to position [250, 0]
click at [401, 574] on div "9999 Non-Controllable Expenses:Other Income and Expenses:To Be Classified P&L" at bounding box center [384, 568] width 134 height 14
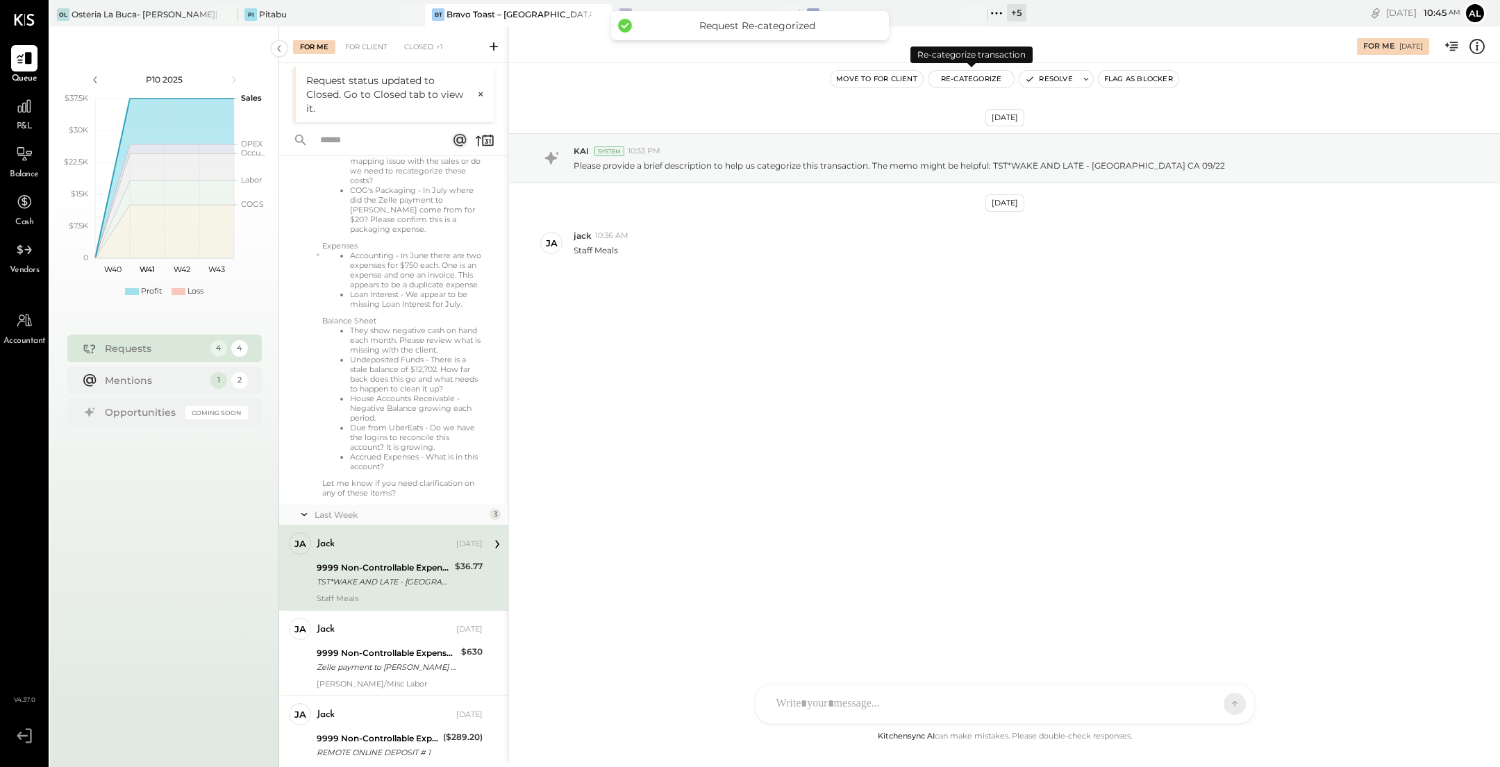
click at [737, 83] on button "Re-Categorize" at bounding box center [971, 79] width 86 height 17
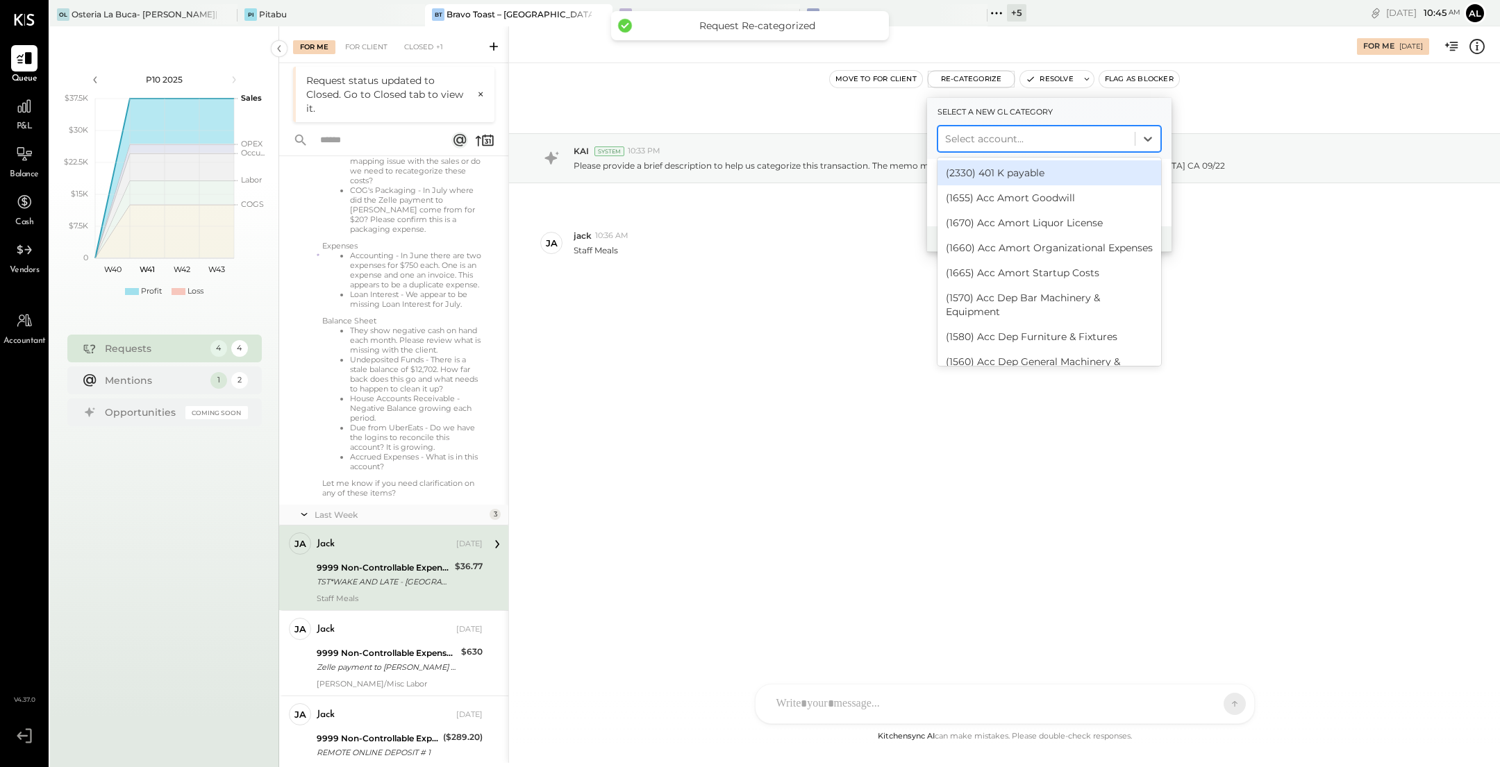
click at [737, 126] on div "Select account..." at bounding box center [1049, 139] width 224 height 26
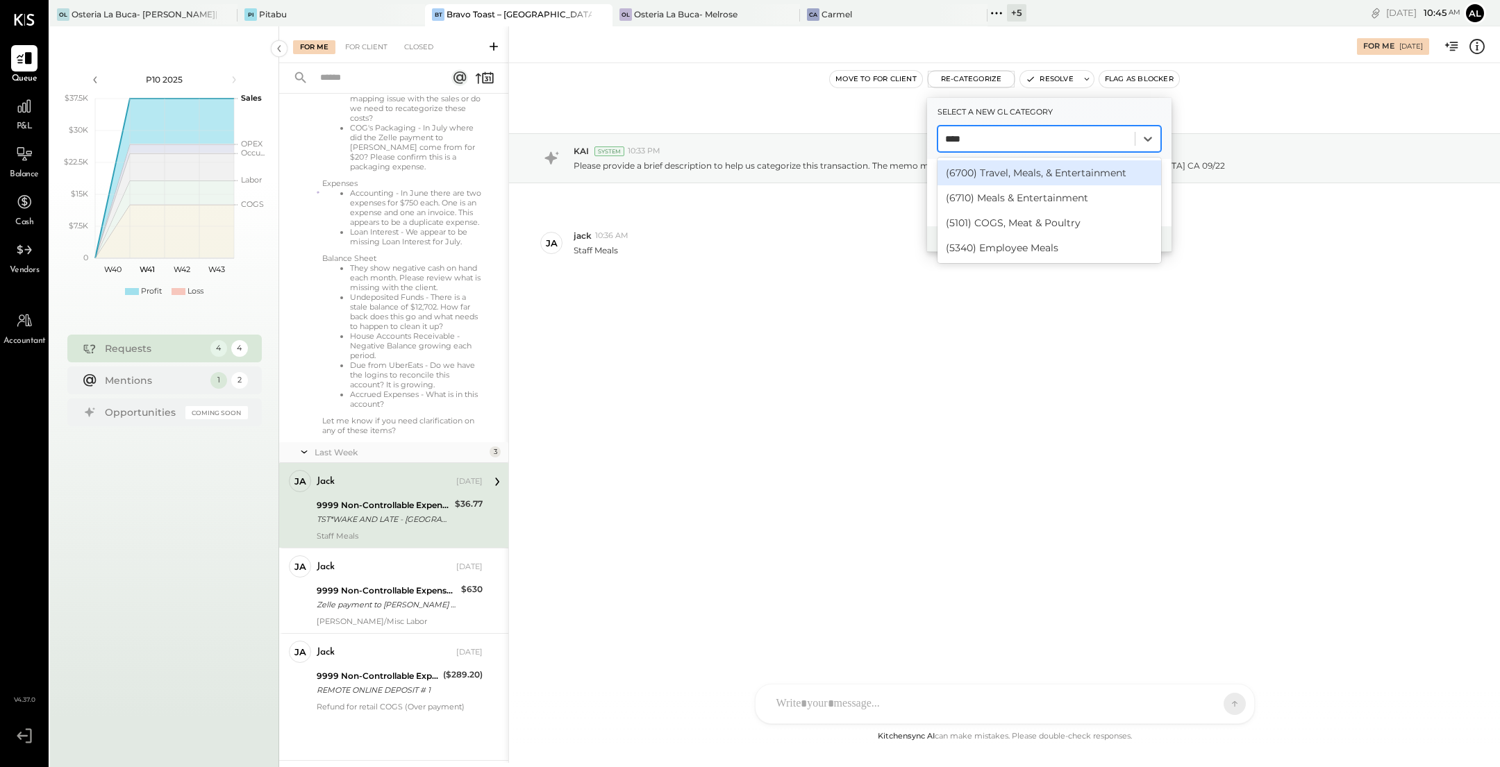
type input "*****"
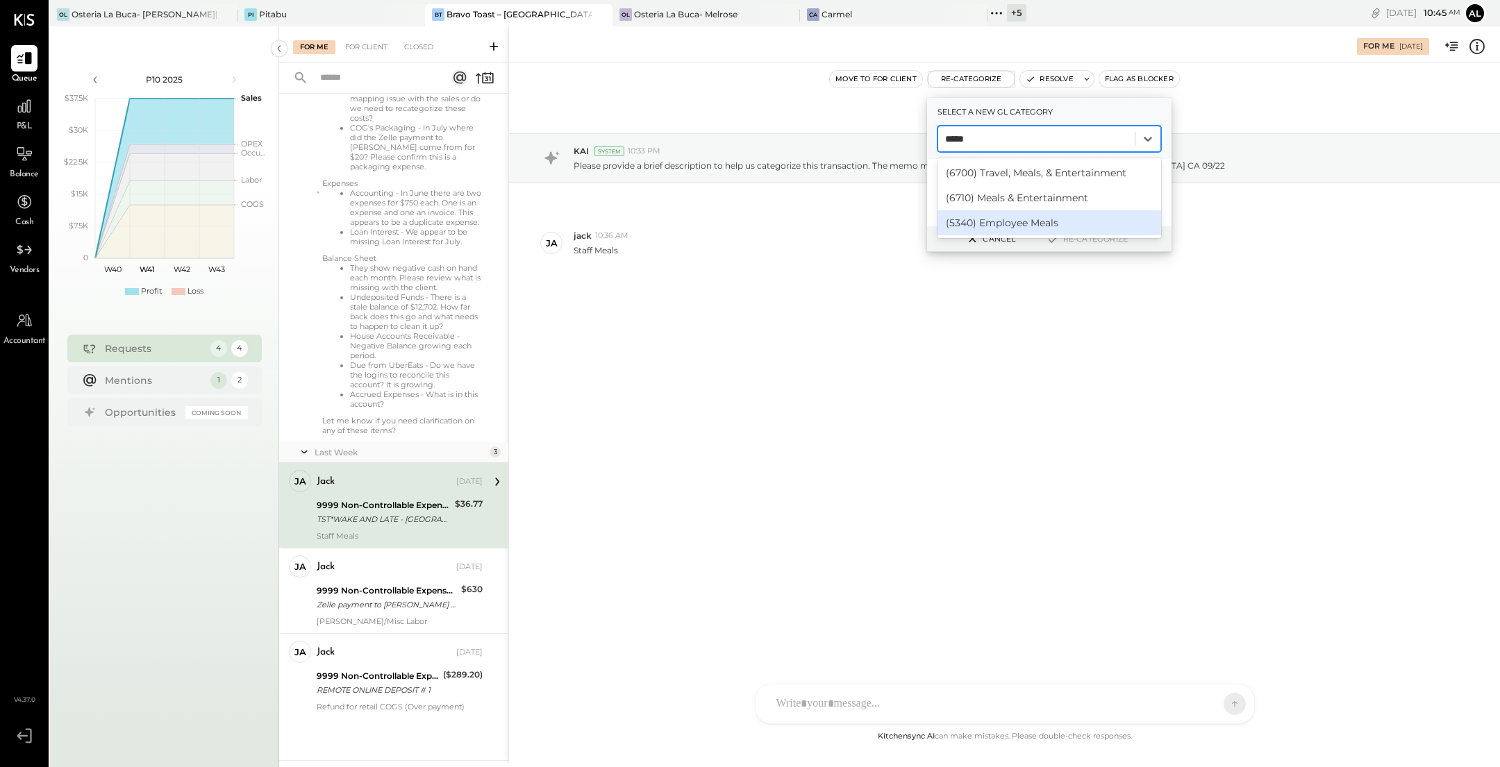
click at [737, 222] on div "(5340) Employee Meals" at bounding box center [1049, 222] width 224 height 25
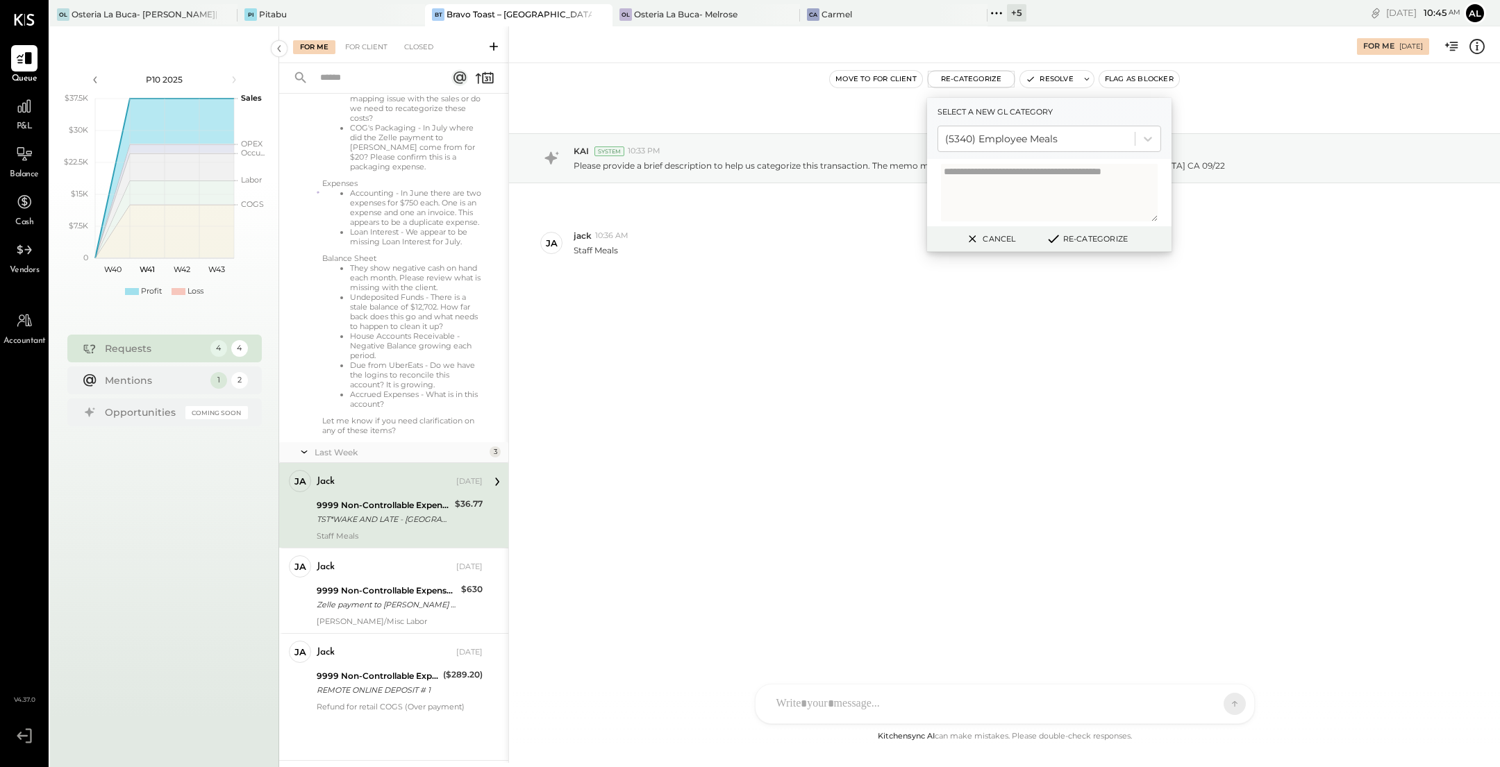
click at [737, 237] on button "Re-Categorize" at bounding box center [1087, 238] width 92 height 17
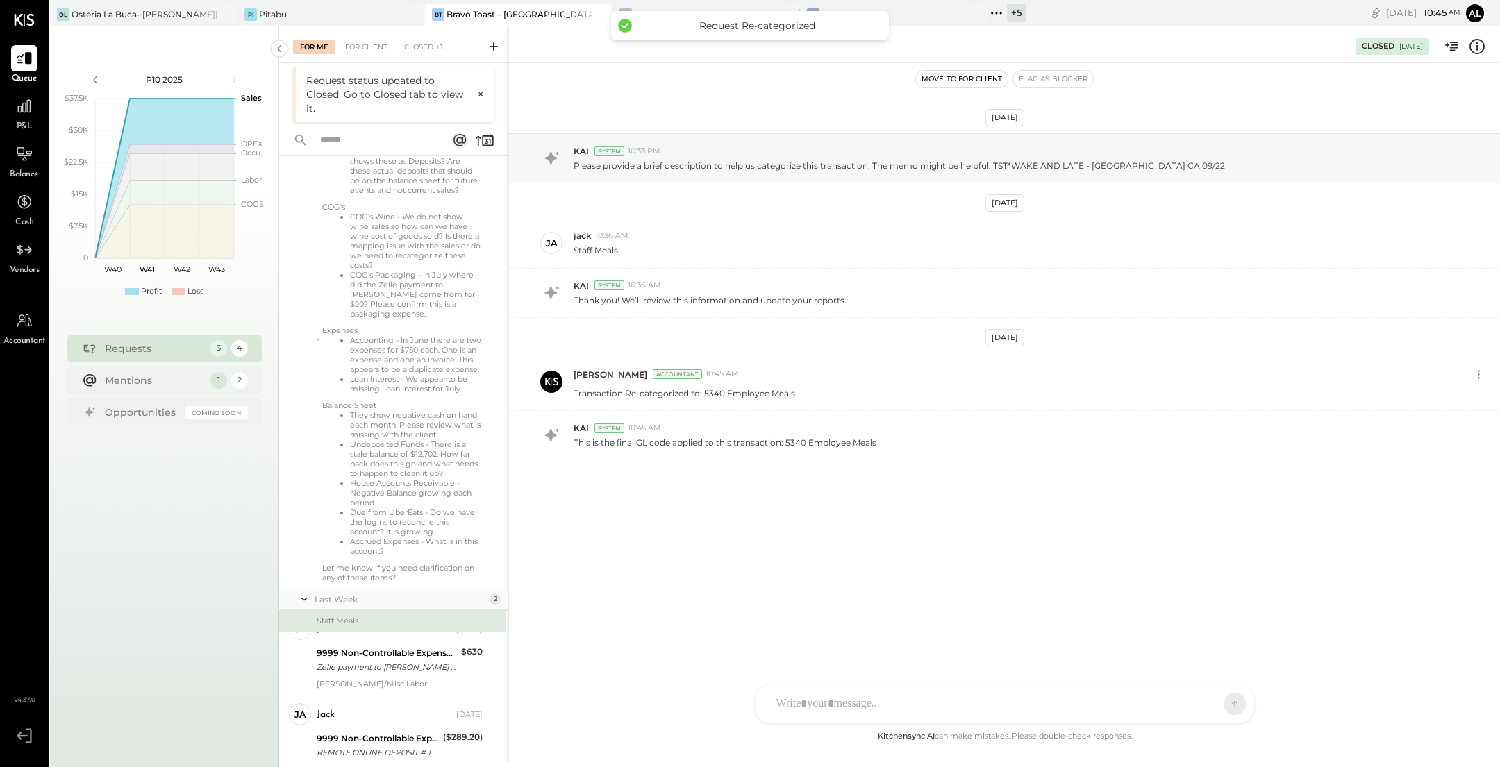
scroll to position [165, 0]
click at [395, 643] on div "jack [DATE] 9999 Non-Controllable Expenses:Other Income and Expenses:To Be Clas…" at bounding box center [400, 653] width 166 height 71
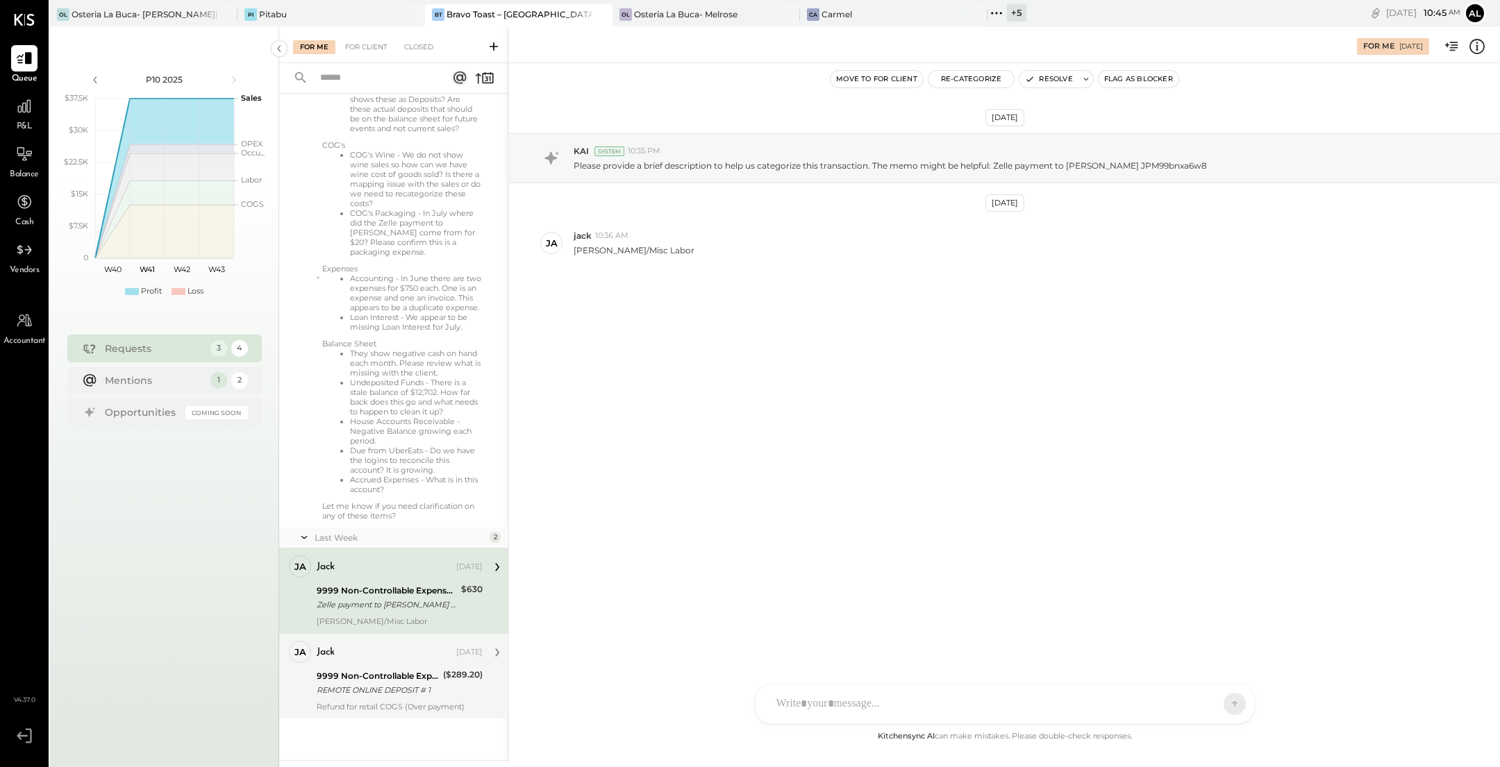
click at [371, 694] on div "REMOTE ONLINE DEPOSIT # 1" at bounding box center [378, 690] width 122 height 14
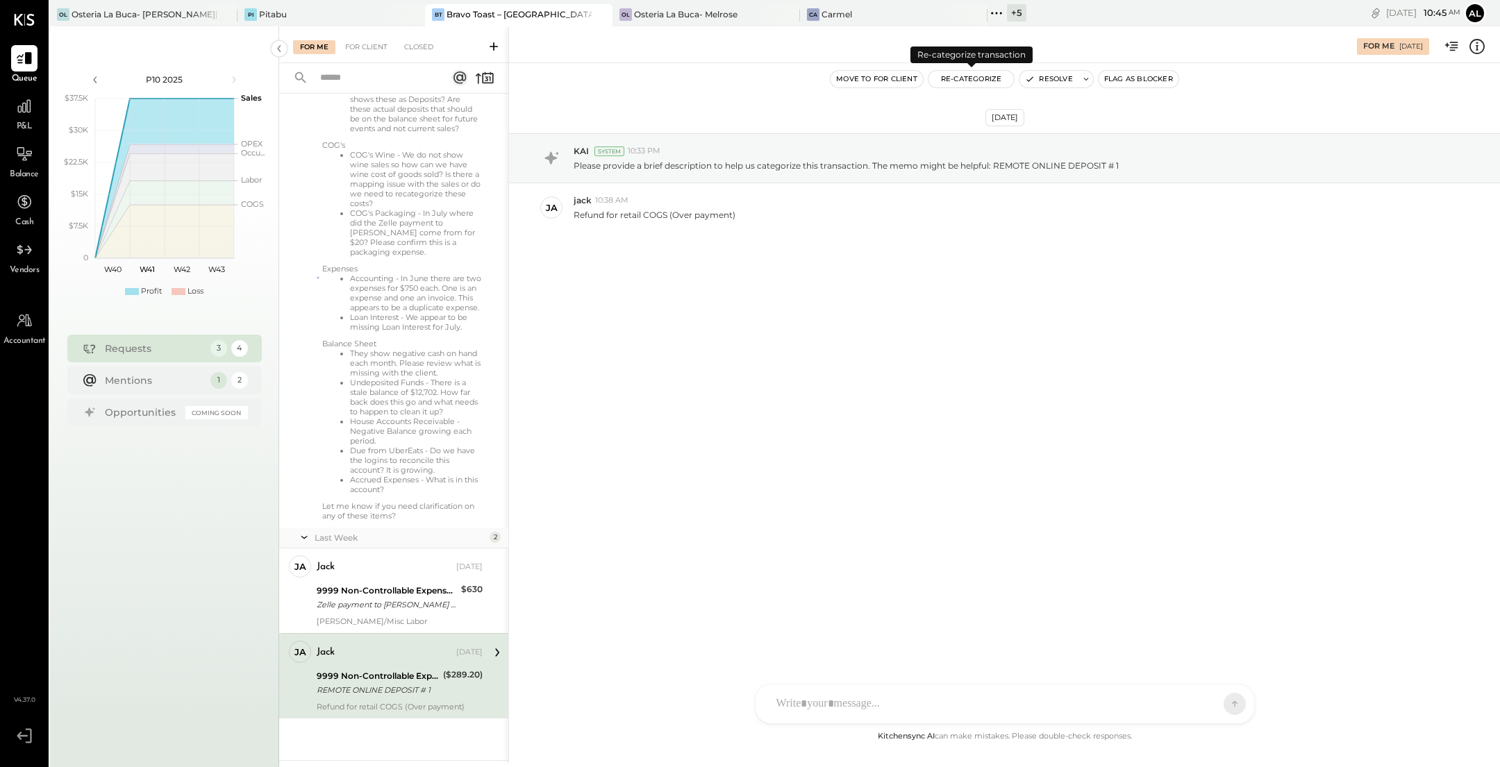
click at [737, 82] on button "Re-Categorize" at bounding box center [971, 79] width 86 height 17
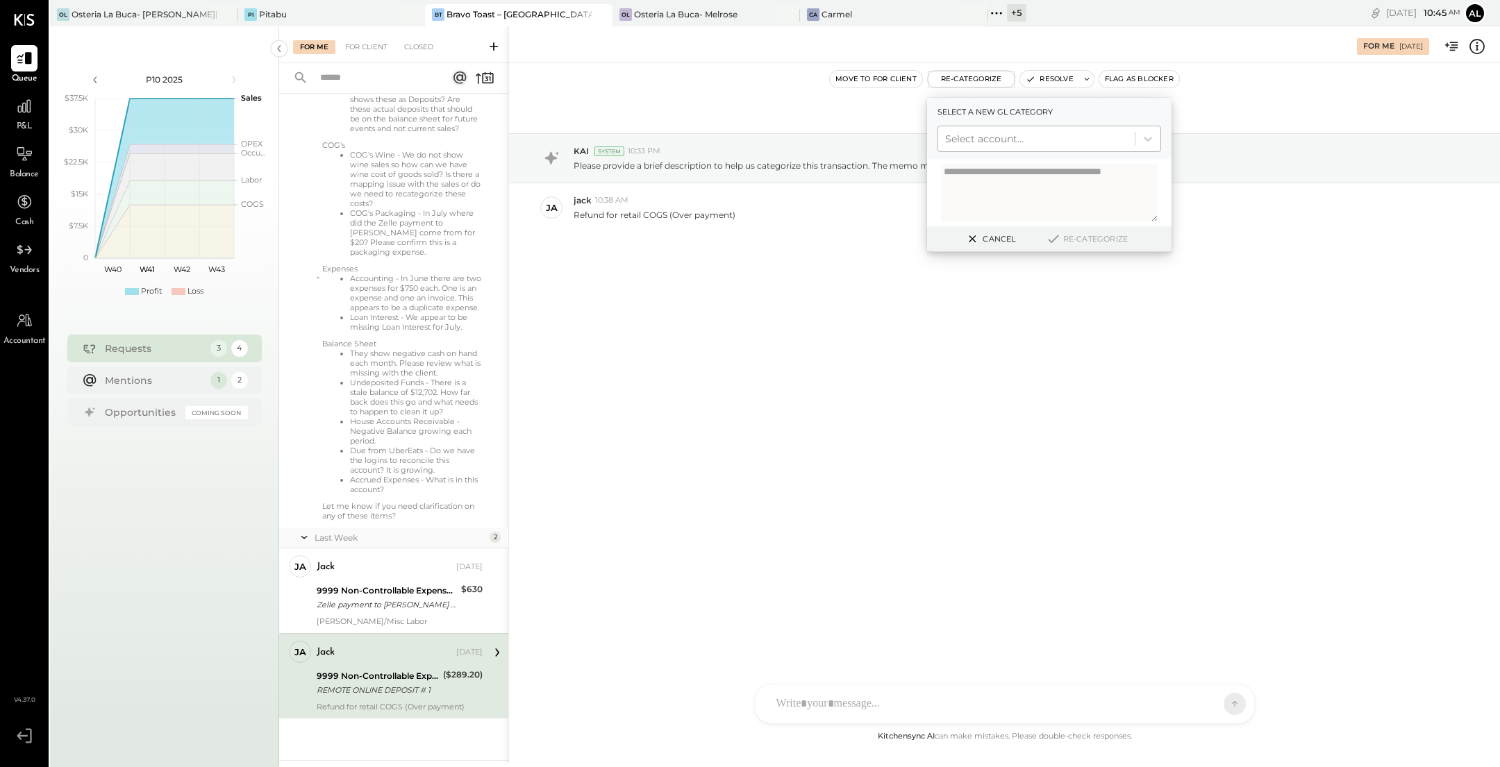
click at [737, 135] on div at bounding box center [1036, 139] width 183 height 17
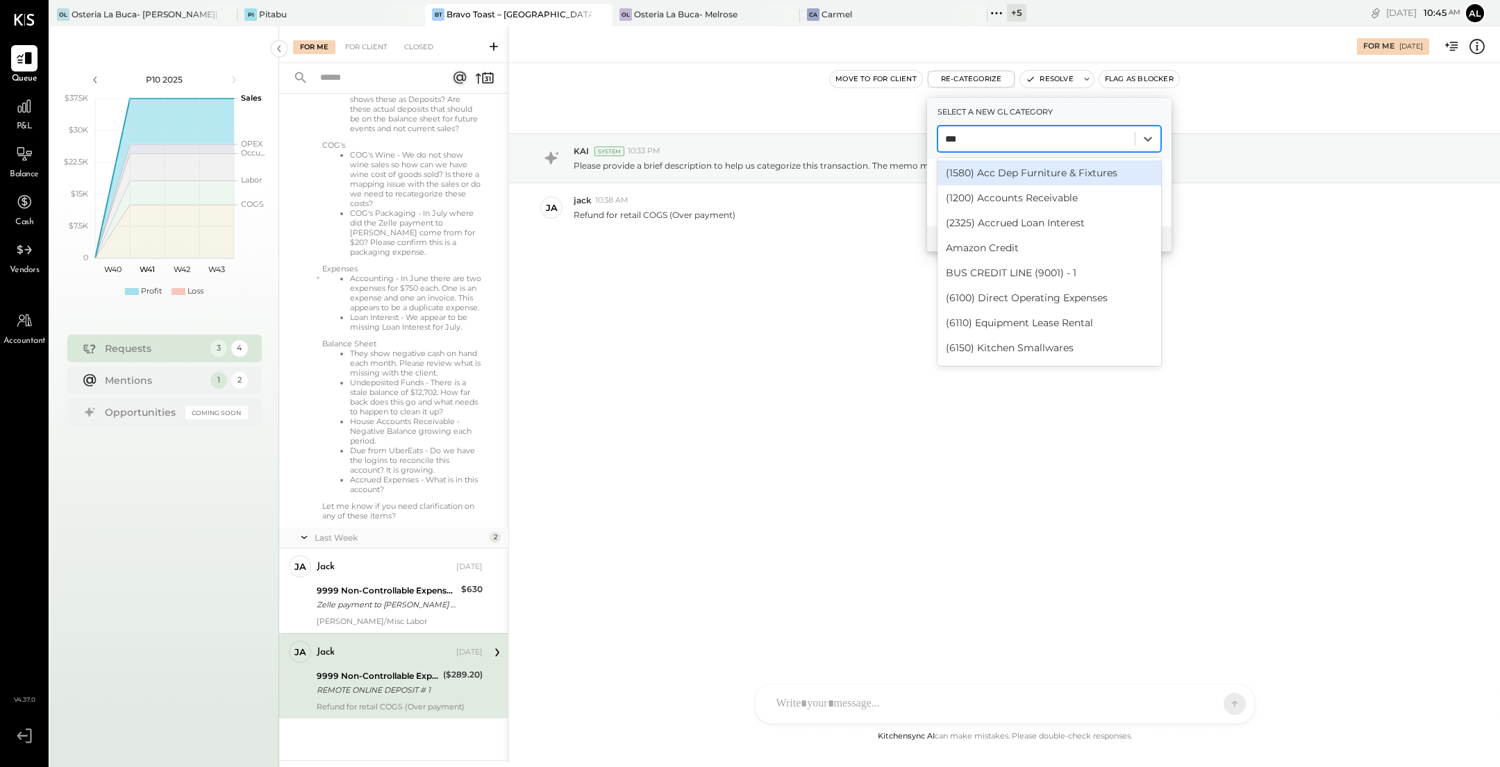
type input "****"
click at [737, 174] on div "(5130) COGS, Retail" at bounding box center [1049, 172] width 224 height 25
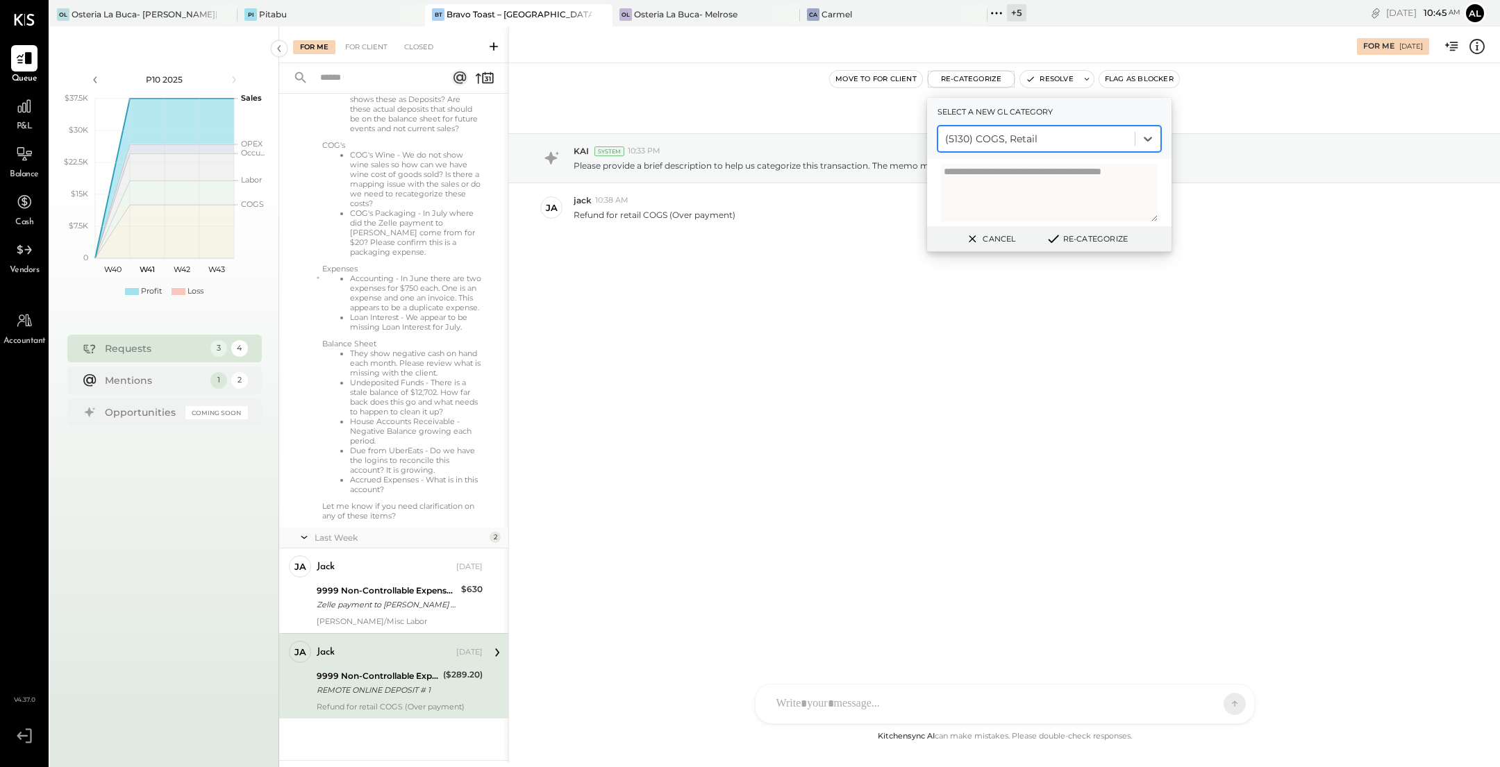
click at [737, 242] on button "Re-Categorize" at bounding box center [1087, 238] width 92 height 17
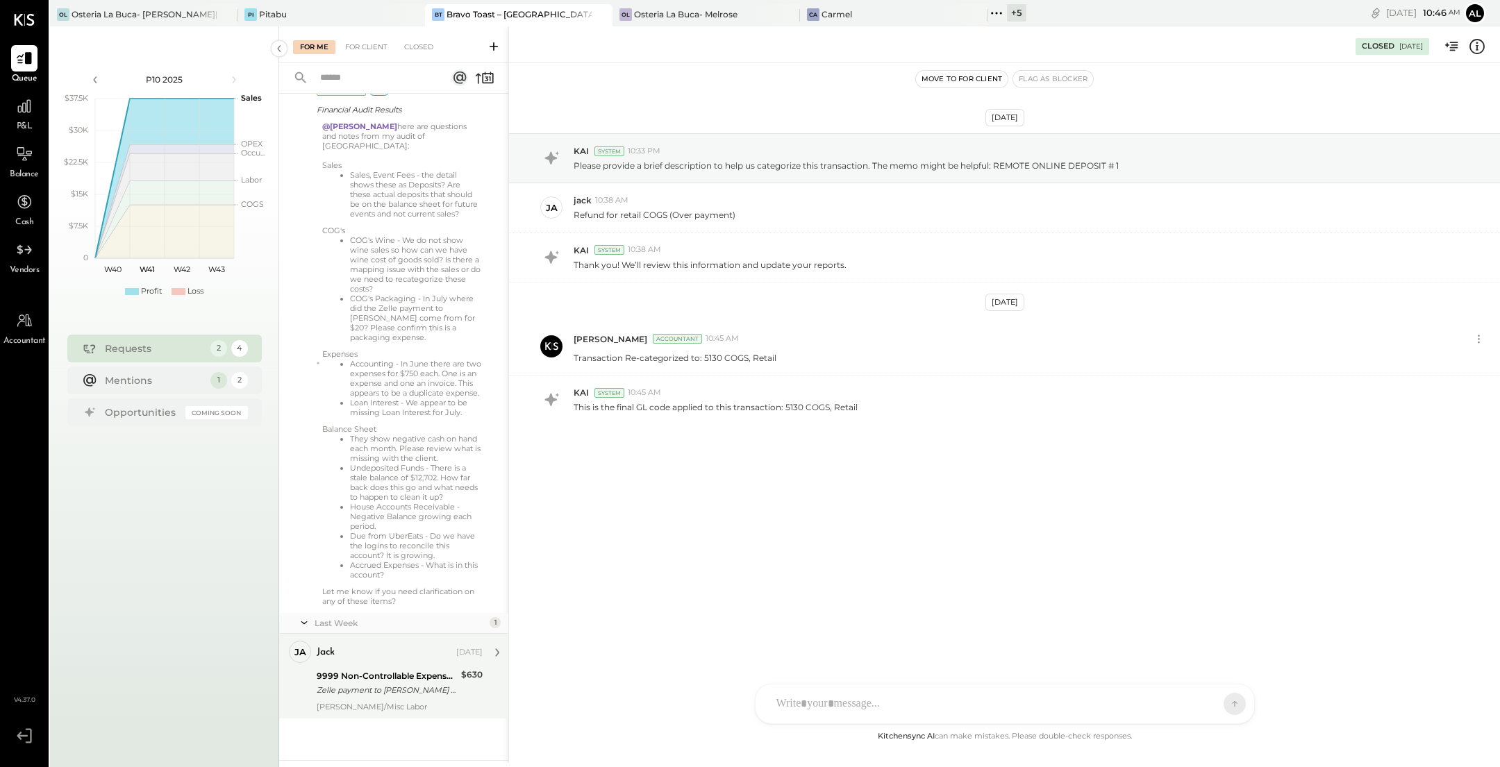
click at [372, 689] on div "Zelle payment to [PERSON_NAME] JPM99bnxa6w8" at bounding box center [387, 690] width 140 height 14
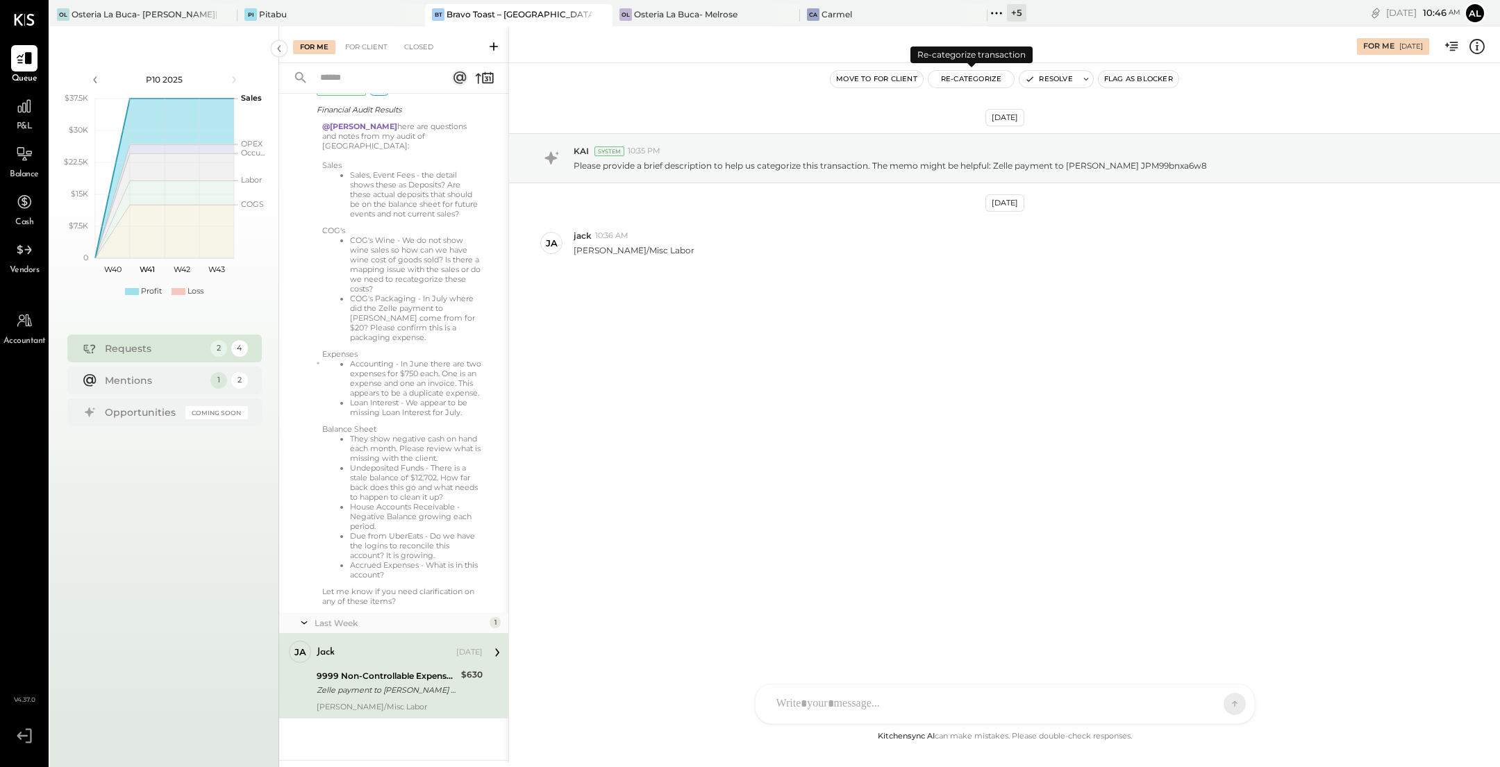
click at [737, 81] on button "Re-Categorize" at bounding box center [971, 79] width 86 height 17
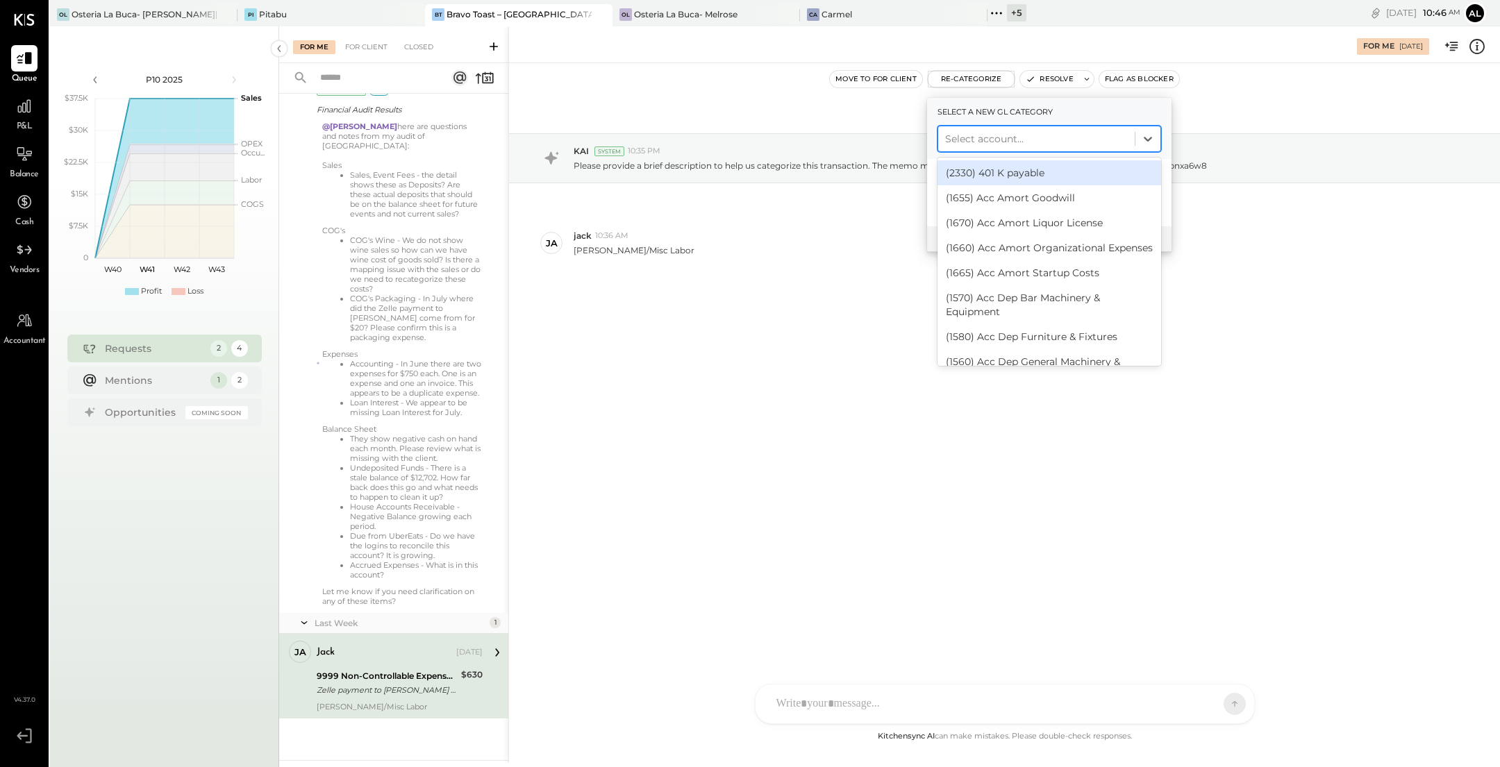
click at [737, 142] on div at bounding box center [1036, 139] width 183 height 17
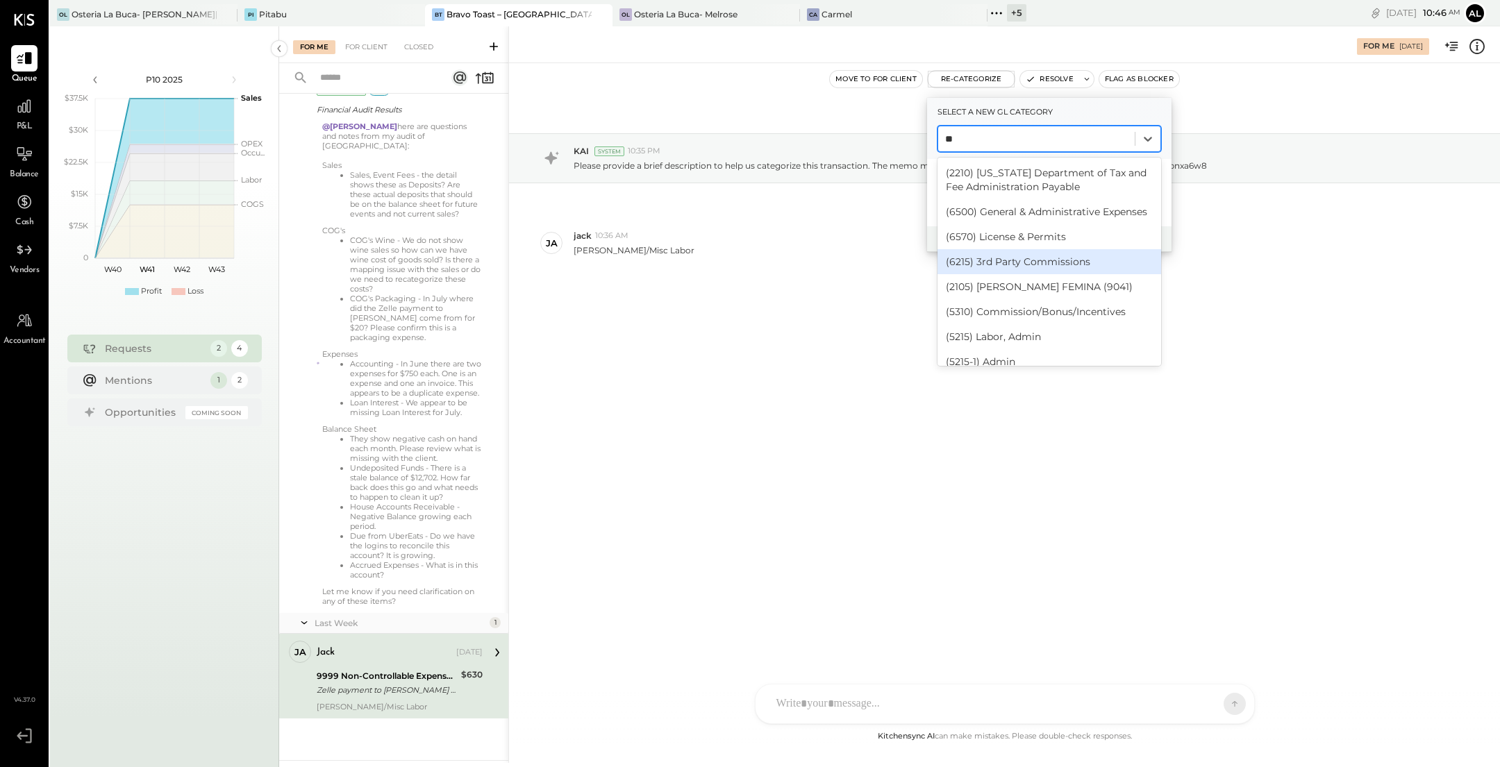
type input "*"
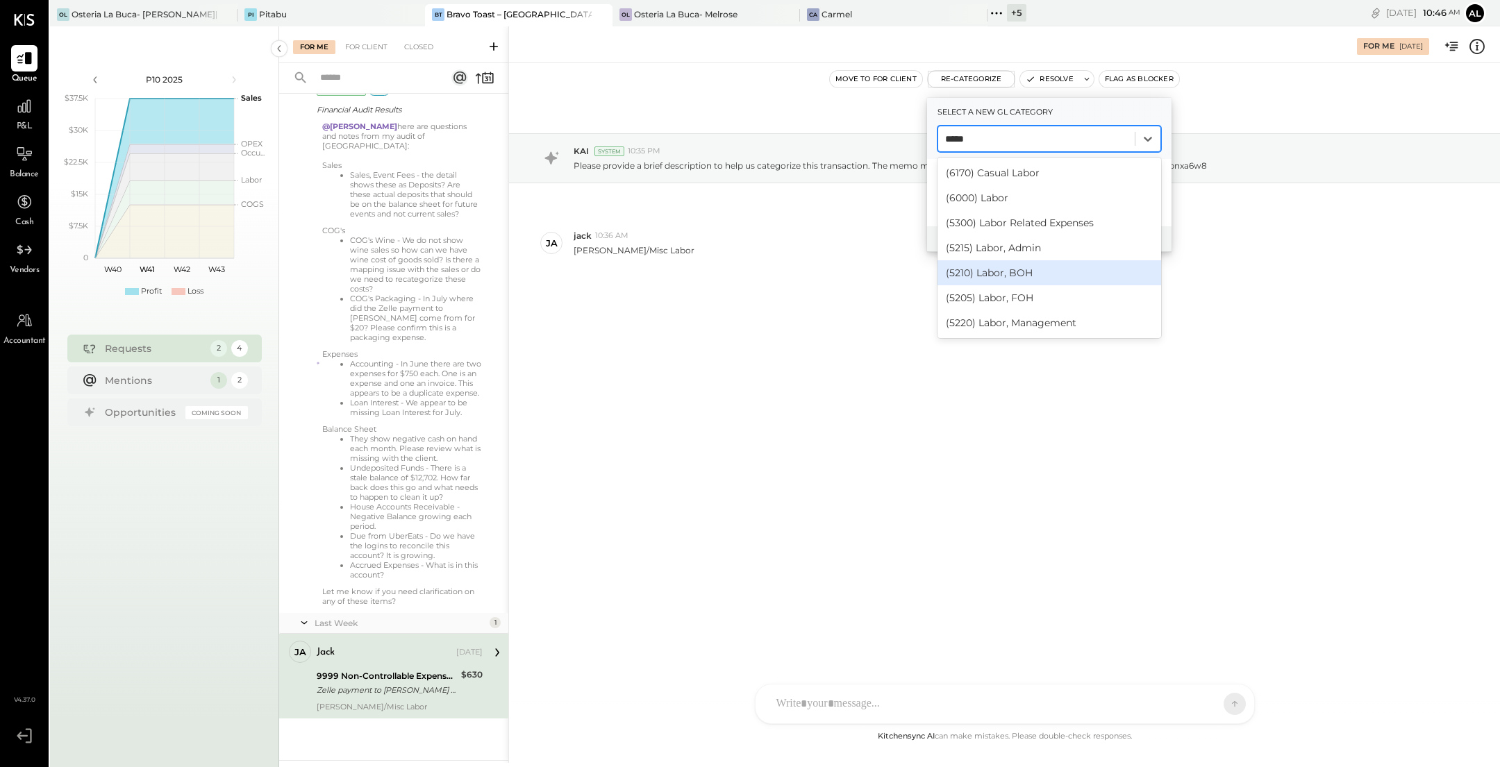
type input "*****"
click at [737, 317] on div "[DATE] KAI System 10:35 PM Please provide a brief description to help us catego…" at bounding box center [1004, 235] width 991 height 274
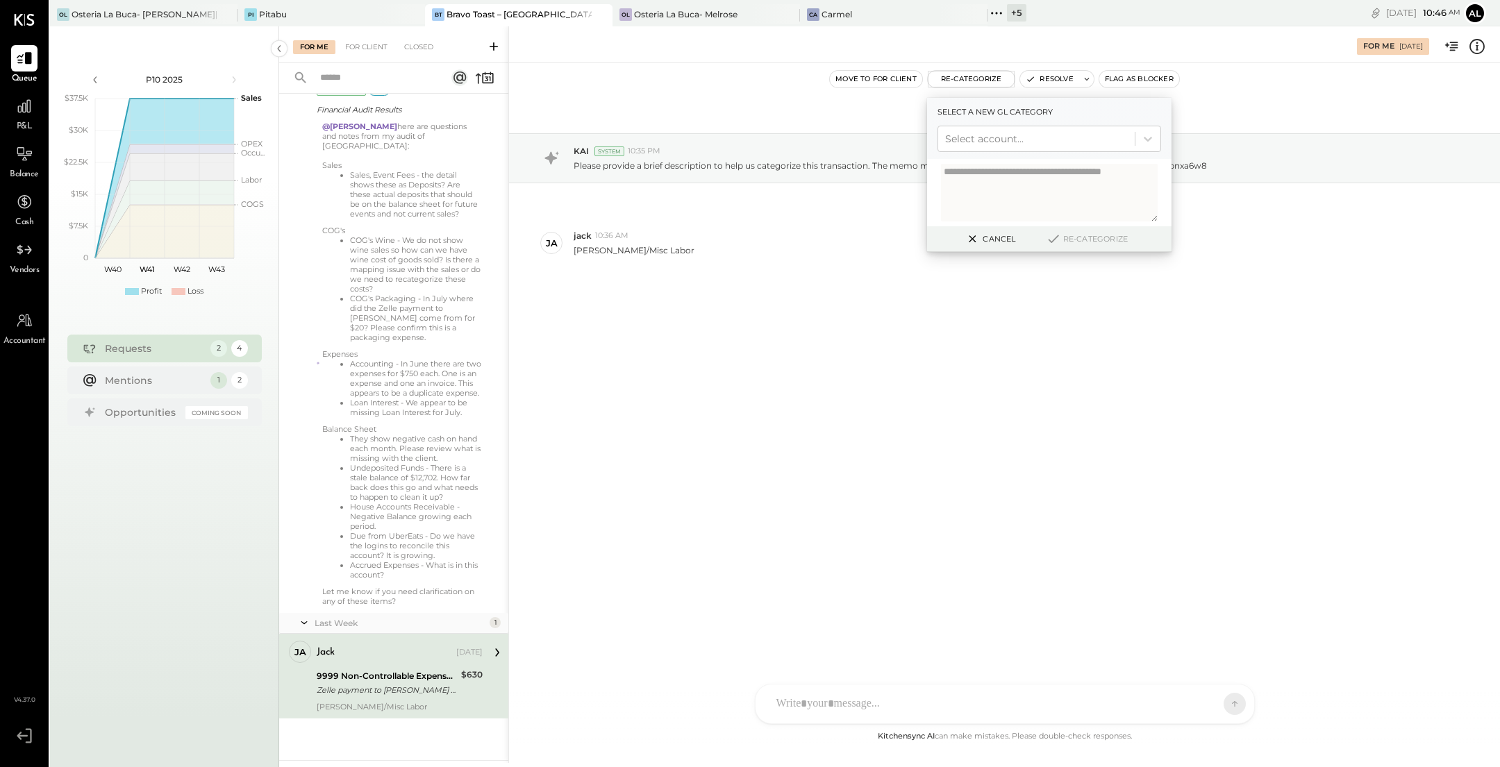
click at [737, 317] on div "[DATE] KAI System 10:35 PM Please provide a brief description to help us catego…" at bounding box center [1004, 235] width 991 height 274
click at [737, 240] on icon at bounding box center [972, 238] width 17 height 17
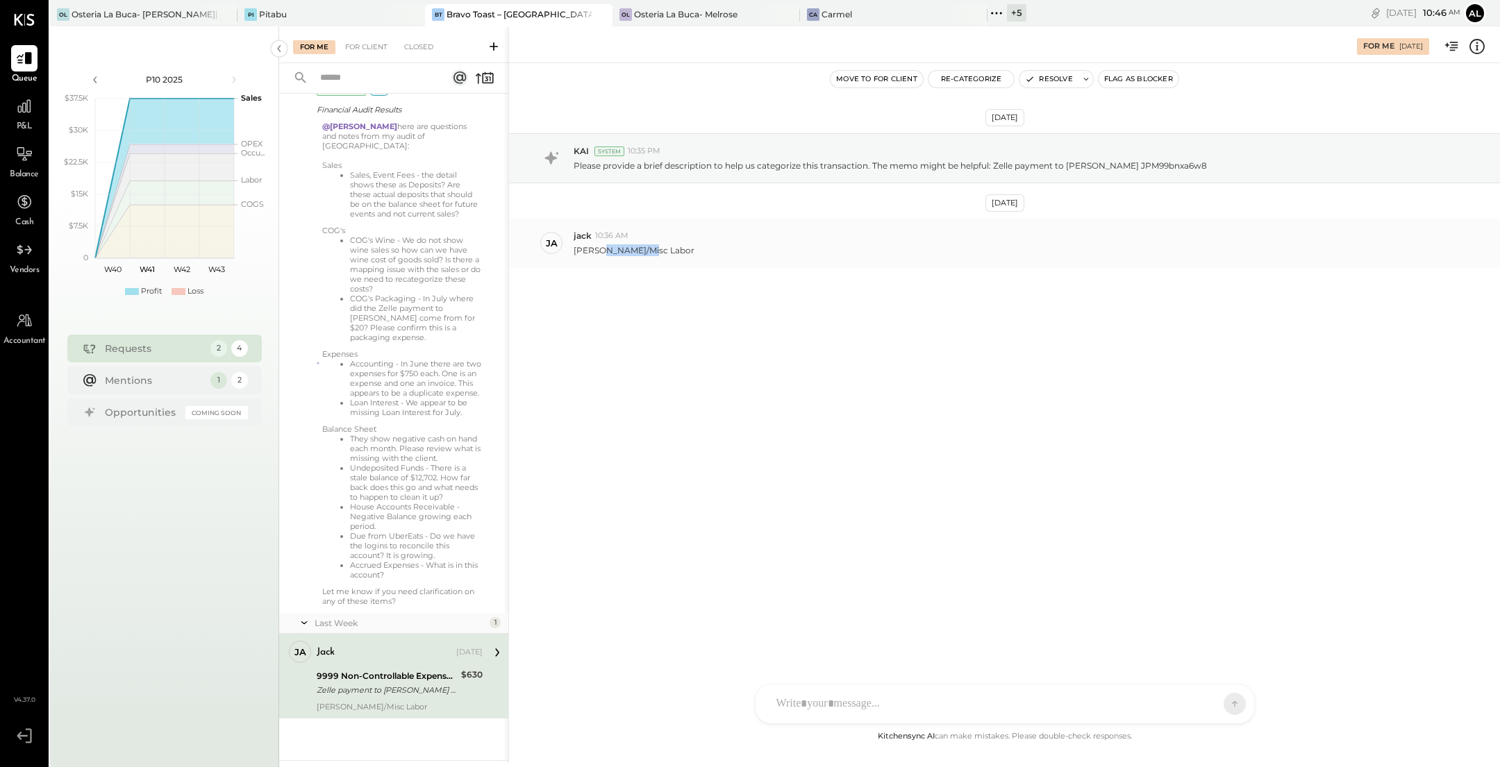
drag, startPoint x: 600, startPoint y: 250, endPoint x: 642, endPoint y: 250, distance: 42.4
click at [642, 250] on p "[PERSON_NAME]/Misc Labor" at bounding box center [633, 250] width 121 height 12
copy p "Misc Labor"
click at [426, 50] on div "Closed" at bounding box center [418, 47] width 43 height 14
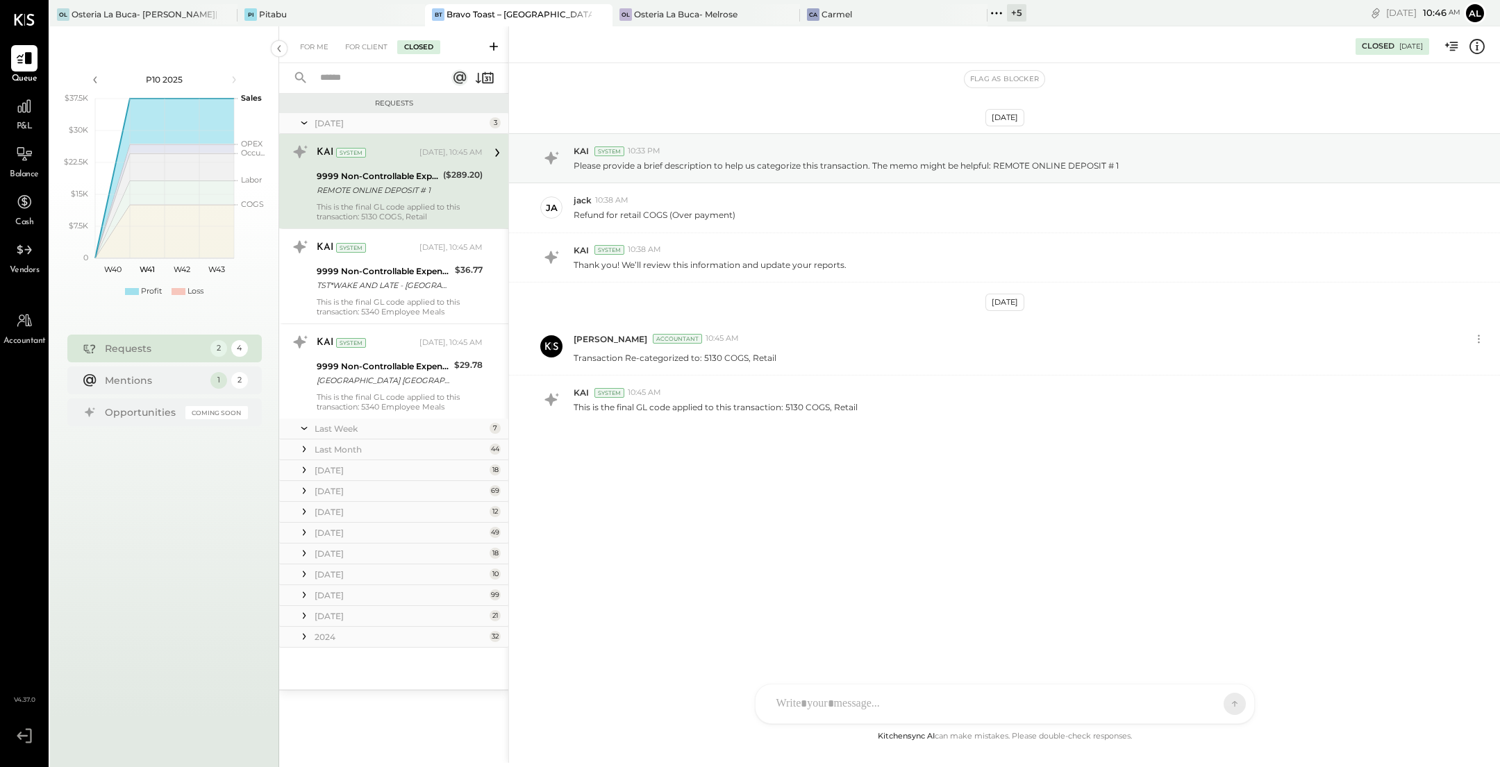
click at [373, 82] on input "text" at bounding box center [375, 78] width 126 height 23
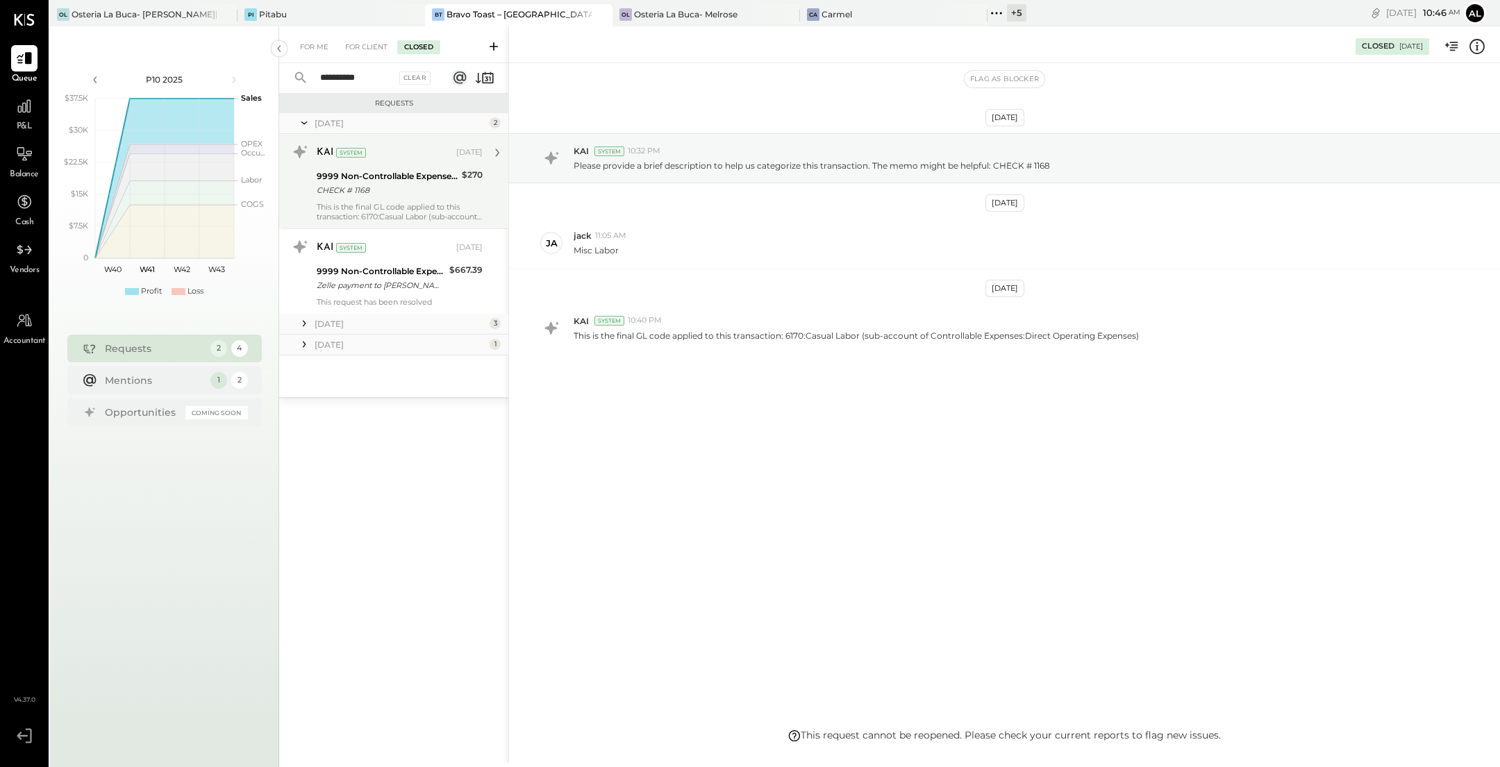
type input "**********"
click at [395, 178] on div "9999 Non-Controllable Expenses:Other Income and Expenses:To Be Classified P&L" at bounding box center [387, 176] width 141 height 14
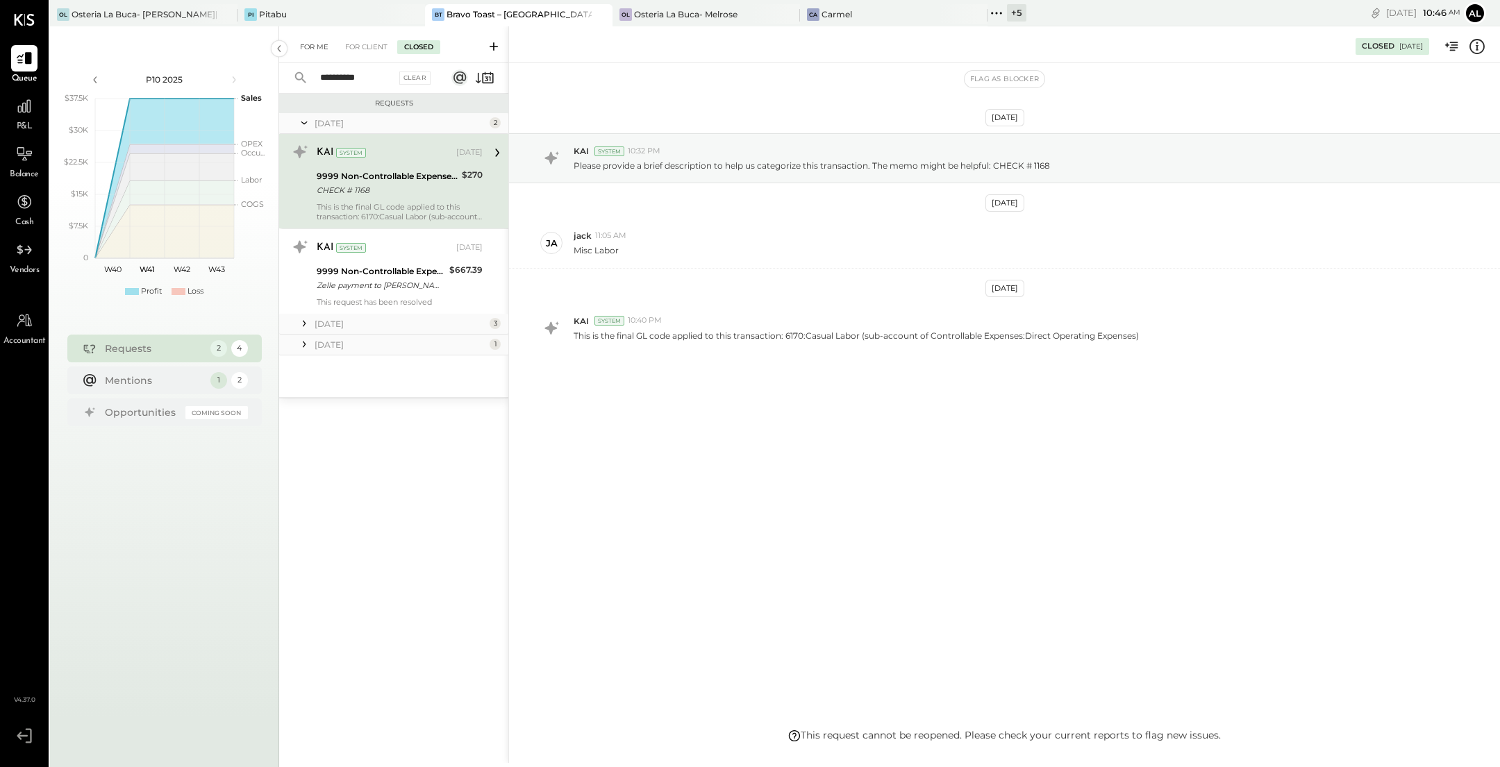
click at [312, 50] on div "For Me" at bounding box center [314, 47] width 42 height 14
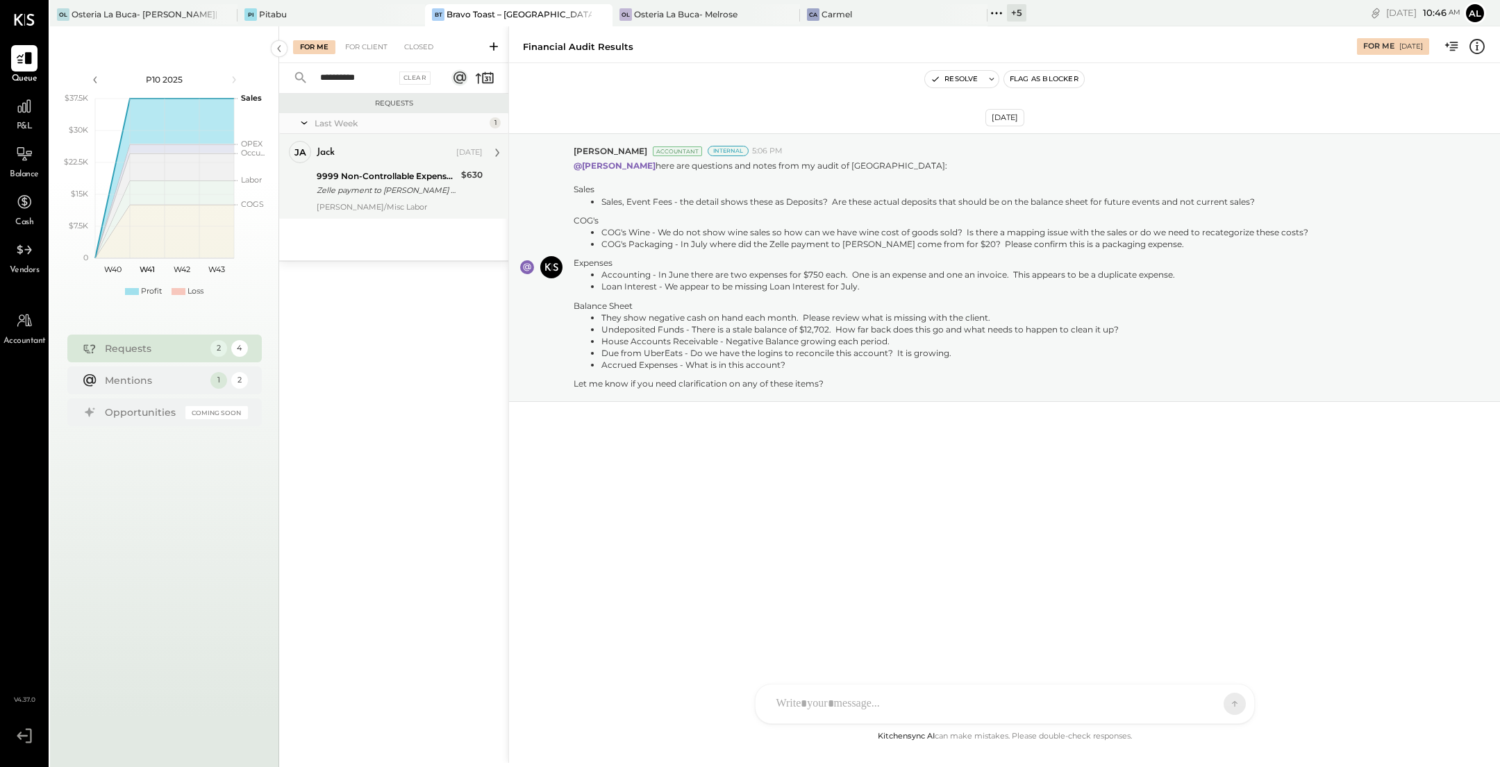
click at [378, 163] on div "jack [DATE]" at bounding box center [400, 153] width 166 height 24
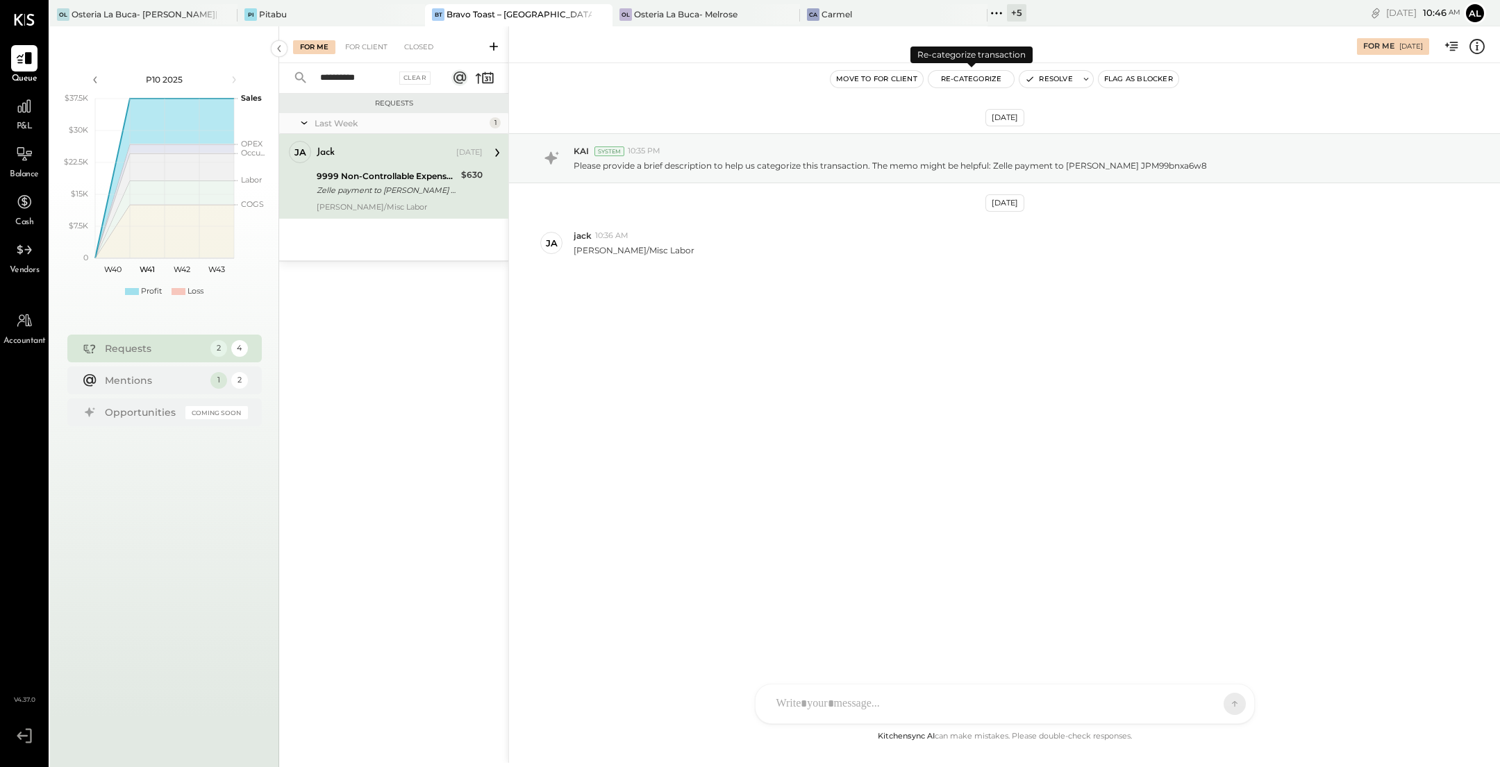
click at [737, 78] on button "Re-Categorize" at bounding box center [971, 79] width 86 height 17
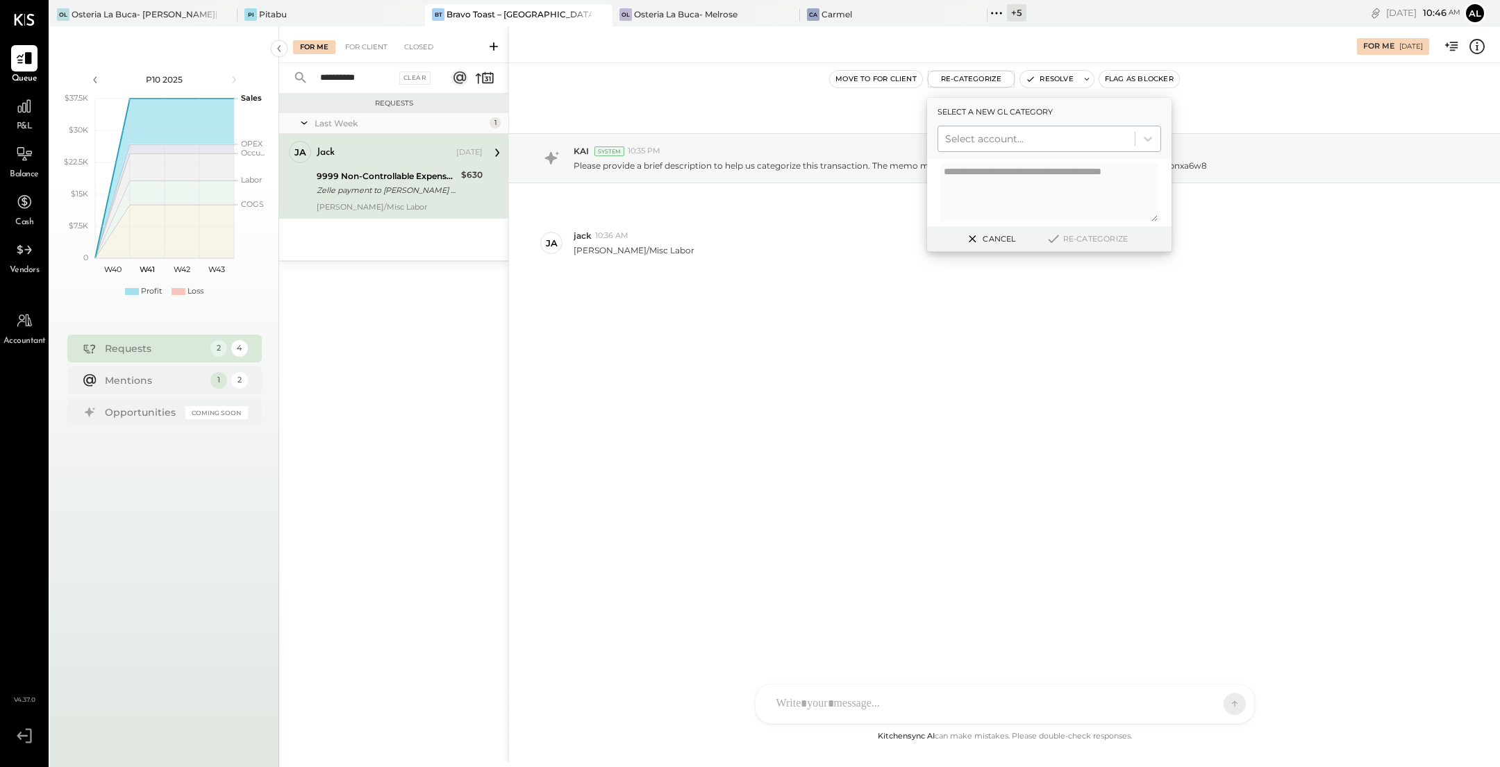
click at [737, 137] on div at bounding box center [1036, 139] width 183 height 17
type input "****"
click at [737, 167] on div "(6170) Casual Labor" at bounding box center [1049, 172] width 224 height 25
click at [737, 240] on button "Re-Categorize" at bounding box center [1087, 238] width 92 height 17
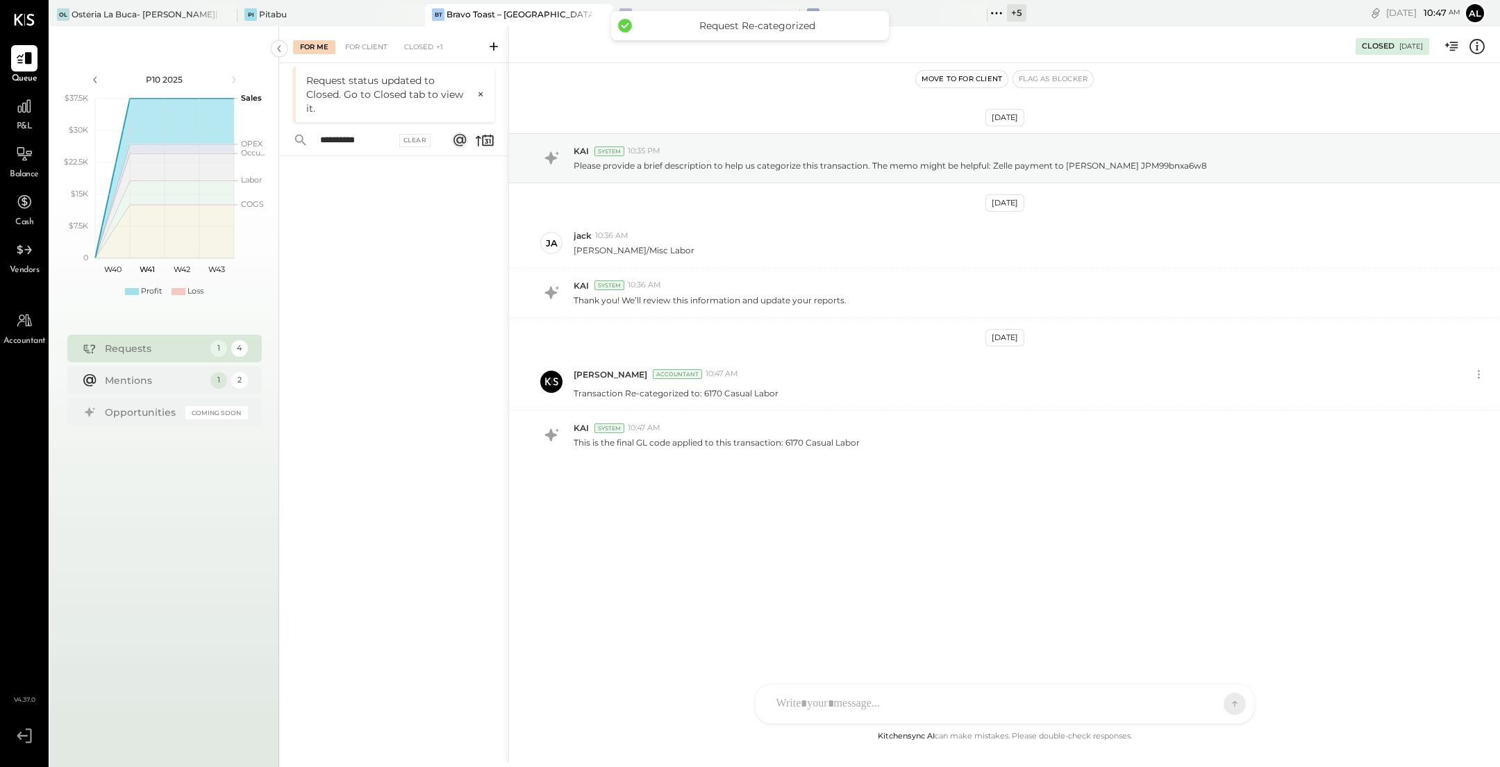
click at [400, 326] on div at bounding box center [393, 440] width 229 height 568
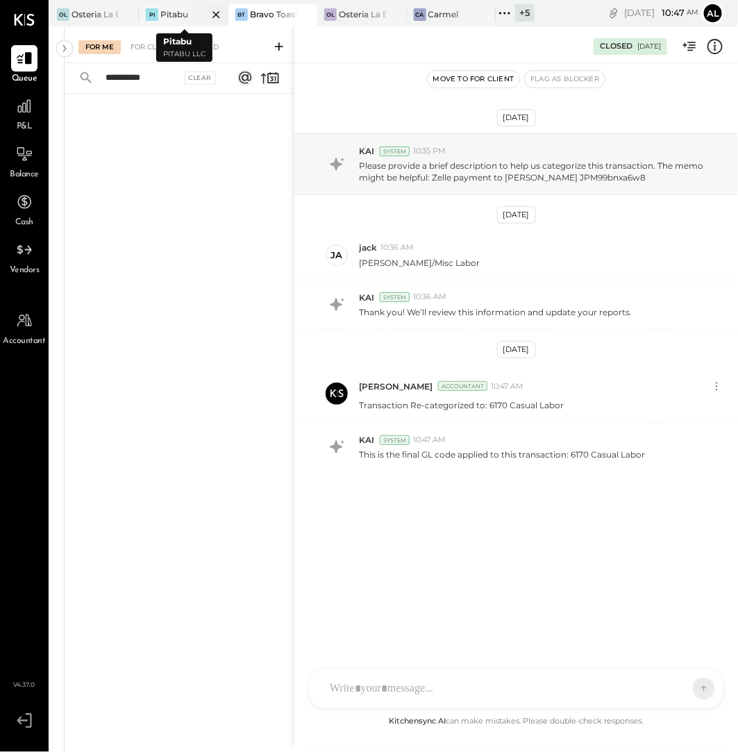
click at [187, 11] on div at bounding box center [204, 14] width 49 height 20
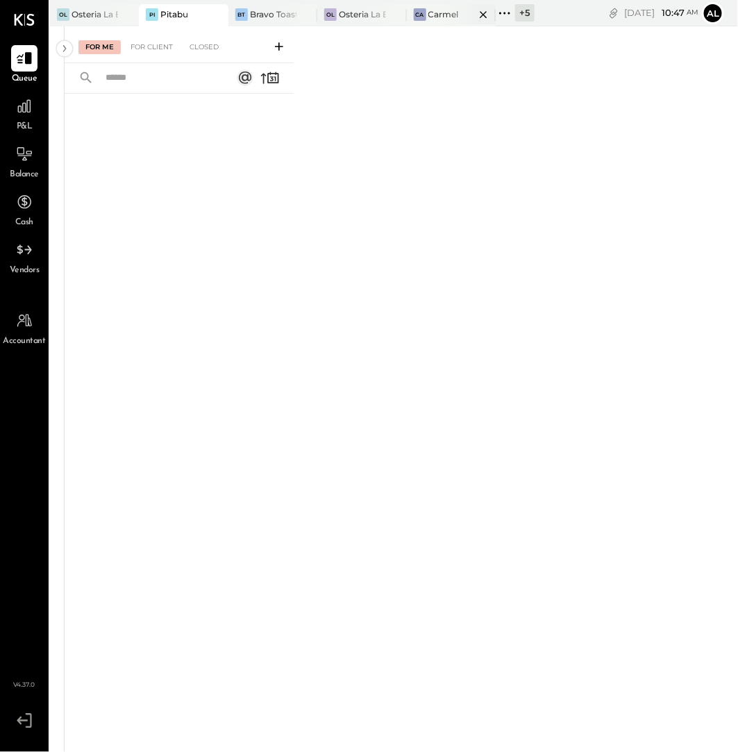
click at [460, 13] on div at bounding box center [471, 14] width 49 height 20
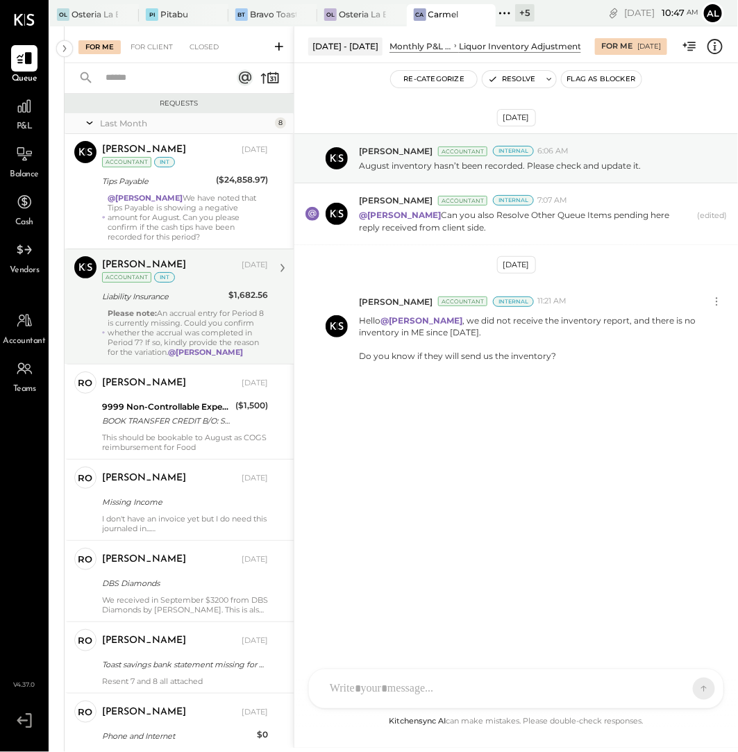
scroll to position [187, 0]
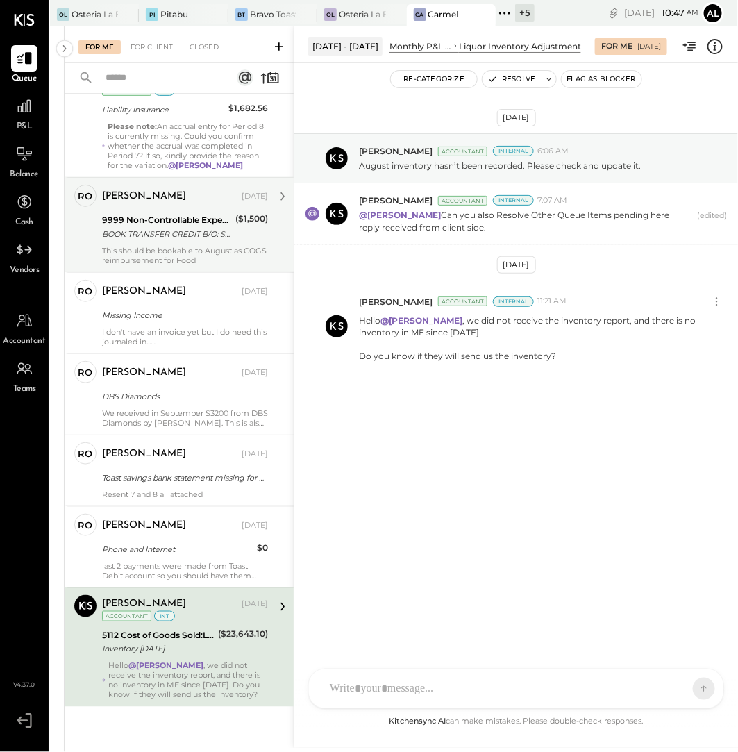
click at [153, 248] on div "This should be bookable to August as COGS reimbursement for Food" at bounding box center [185, 255] width 166 height 19
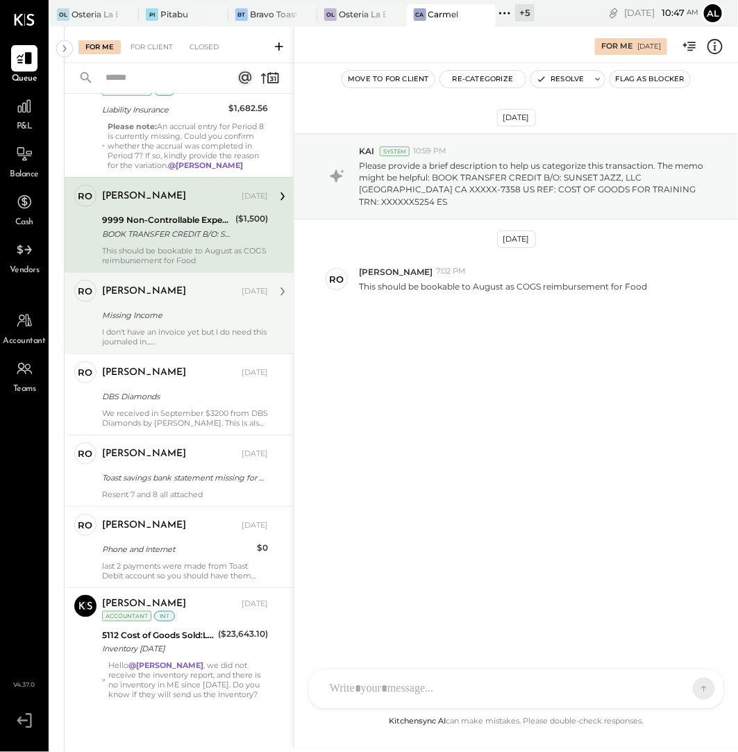
click at [133, 303] on div "[PERSON_NAME] [DATE] Missing Income I don't have an invoice yet but I do need t…" at bounding box center [185, 313] width 166 height 67
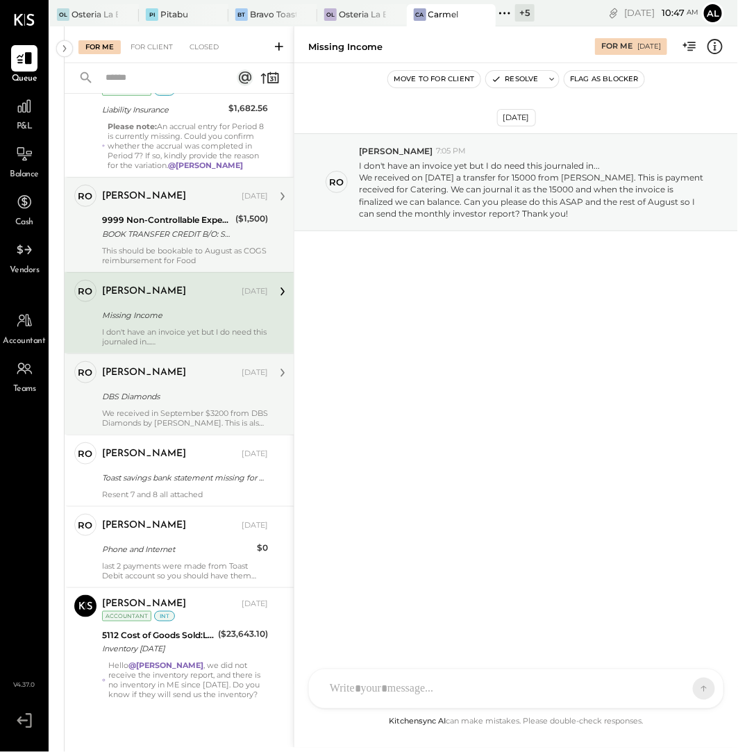
click at [162, 417] on div "We received in September $3200 from DBS Diamonds by [PERSON_NAME]. This is also…" at bounding box center [185, 417] width 166 height 19
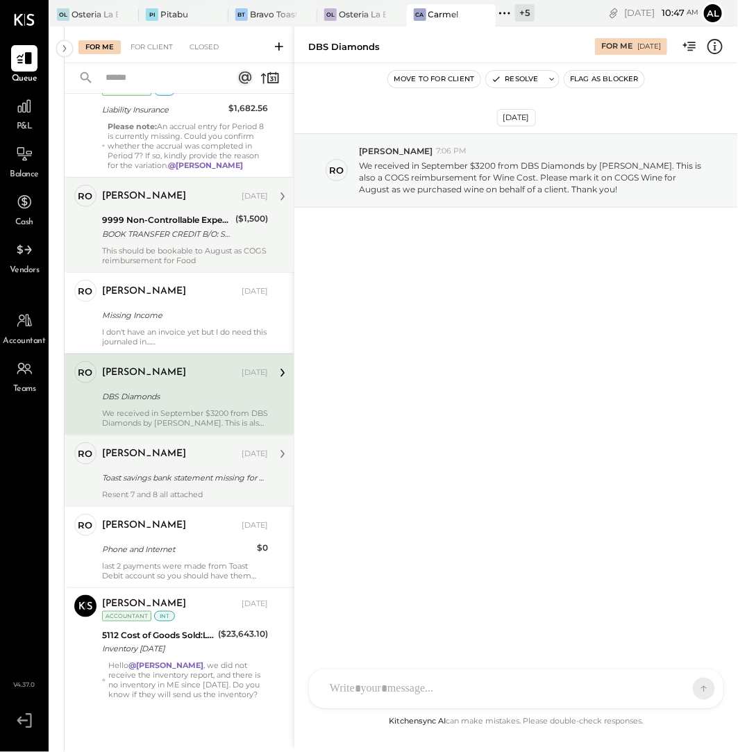
click at [169, 489] on div "Resent 7 and 8 all attached" at bounding box center [185, 494] width 166 height 10
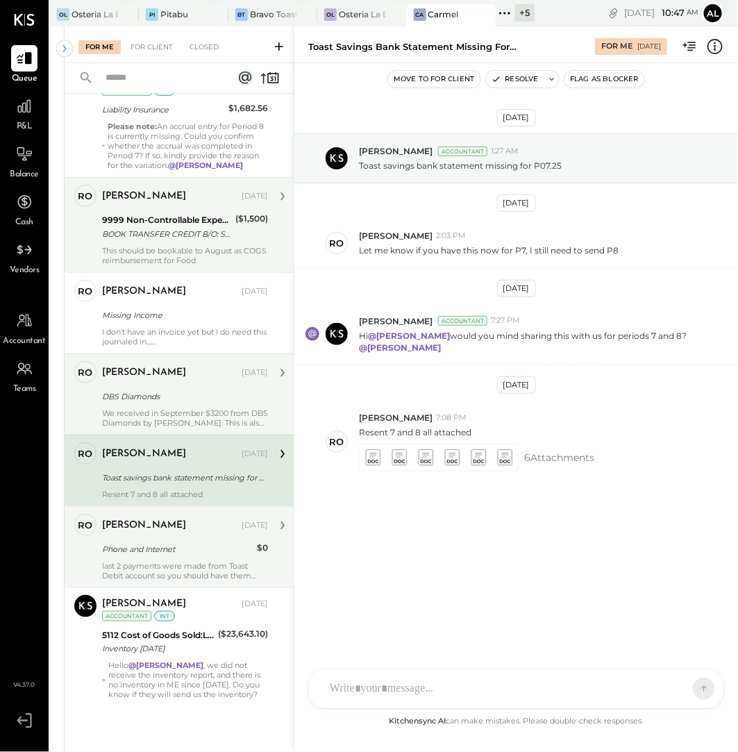
click at [178, 555] on div "[PERSON_NAME] [DATE] Phone and Internet $0 last 2 payments were made from Toast…" at bounding box center [185, 547] width 166 height 67
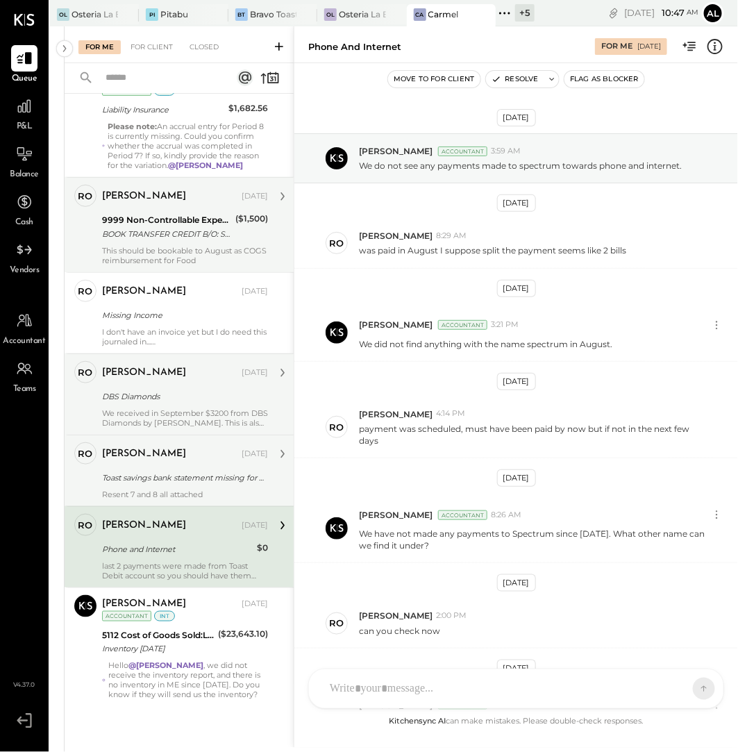
scroll to position [258, 0]
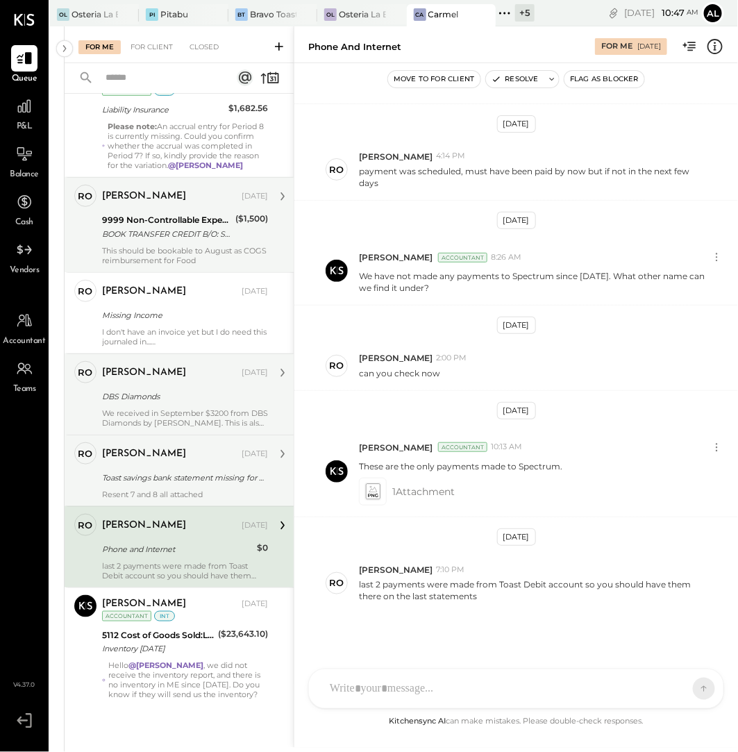
click at [473, 34] on div "Phone and Internet For Me [DATE]" at bounding box center [516, 45] width 444 height 28
click at [305, 15] on icon at bounding box center [304, 14] width 17 height 17
click at [262, 12] on icon at bounding box center [260, 14] width 7 height 7
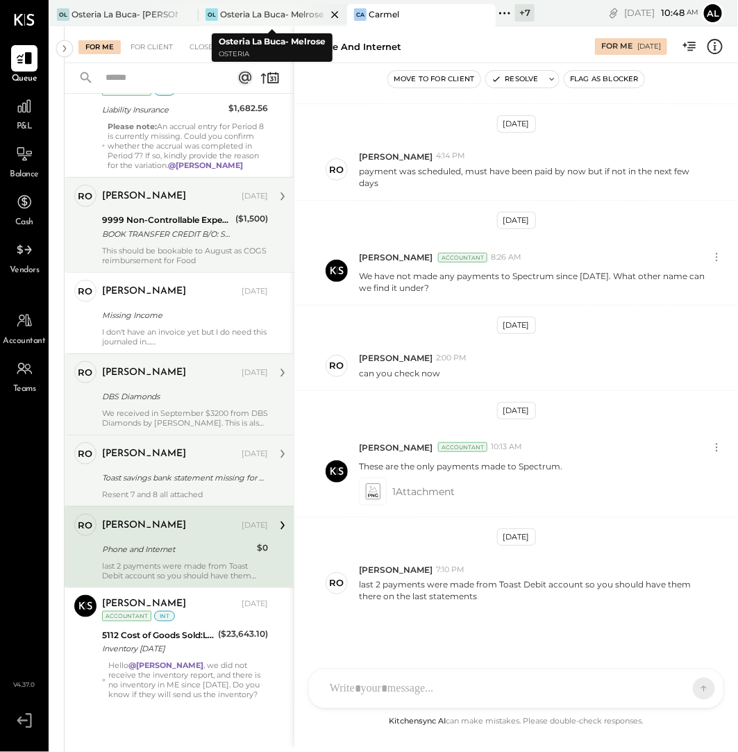
click at [269, 15] on div "Osteria La Buca- Melrose" at bounding box center [271, 14] width 103 height 12
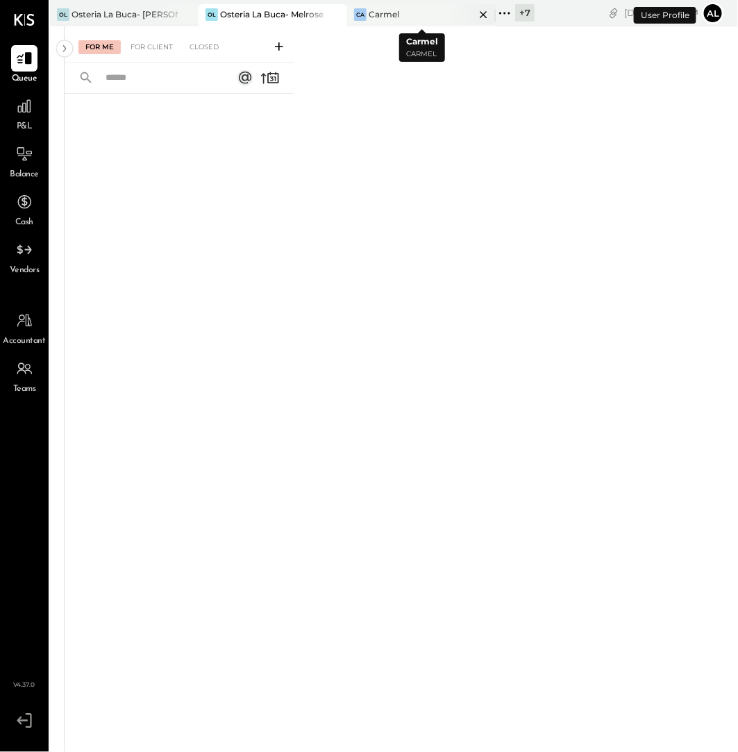
click at [484, 12] on icon at bounding box center [483, 14] width 17 height 17
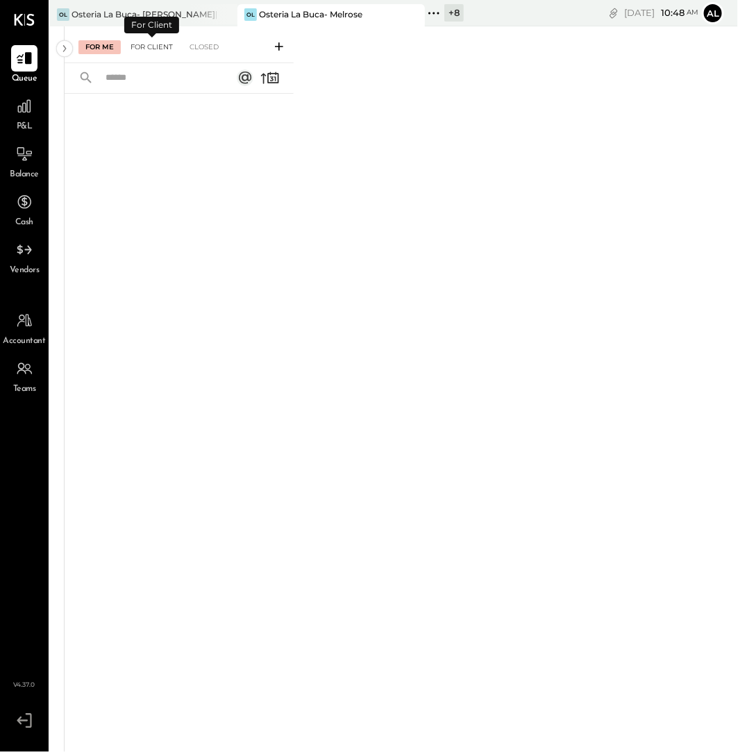
click at [150, 45] on div "For Client" at bounding box center [152, 47] width 56 height 14
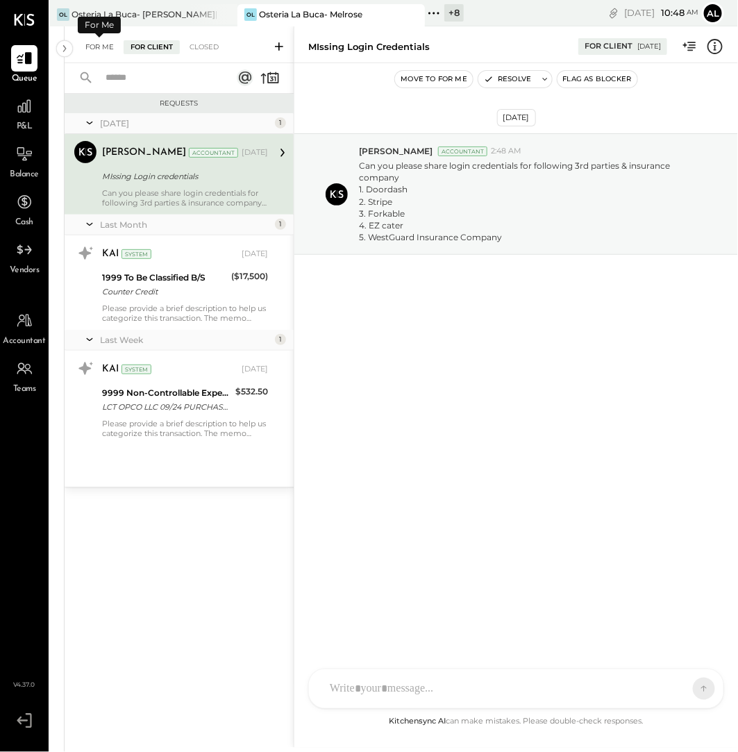
click at [96, 45] on div "For Me" at bounding box center [99, 47] width 42 height 14
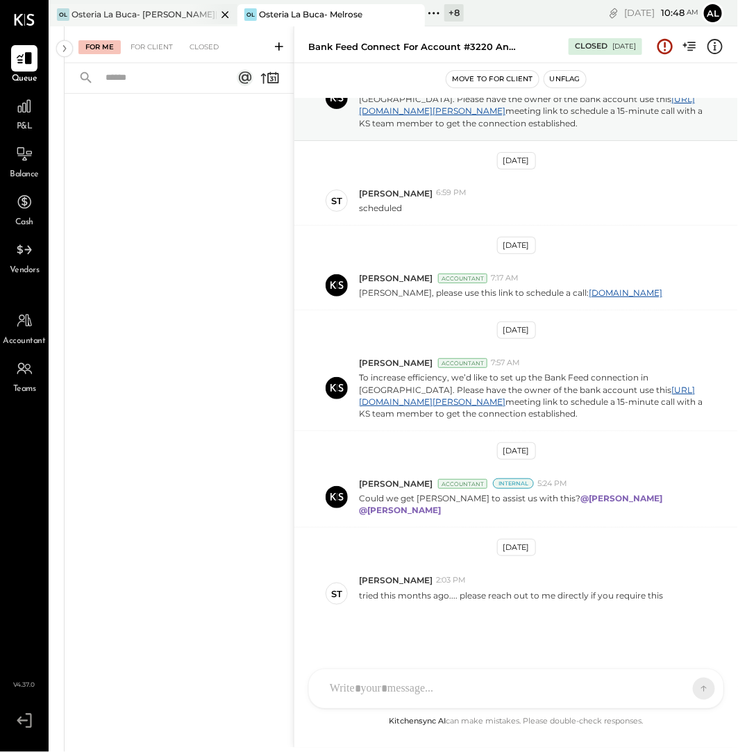
click at [167, 15] on div "Osteria La Buca- [PERSON_NAME][GEOGRAPHIC_DATA]" at bounding box center [144, 14] width 145 height 12
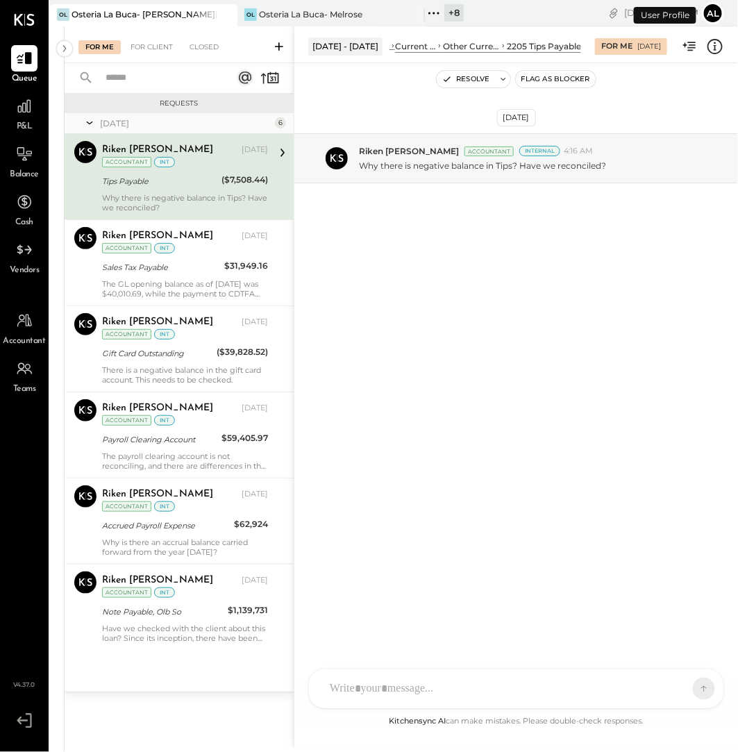
click at [186, 181] on div "Tips Payable" at bounding box center [159, 181] width 115 height 14
